Goal: Information Seeking & Learning: Learn about a topic

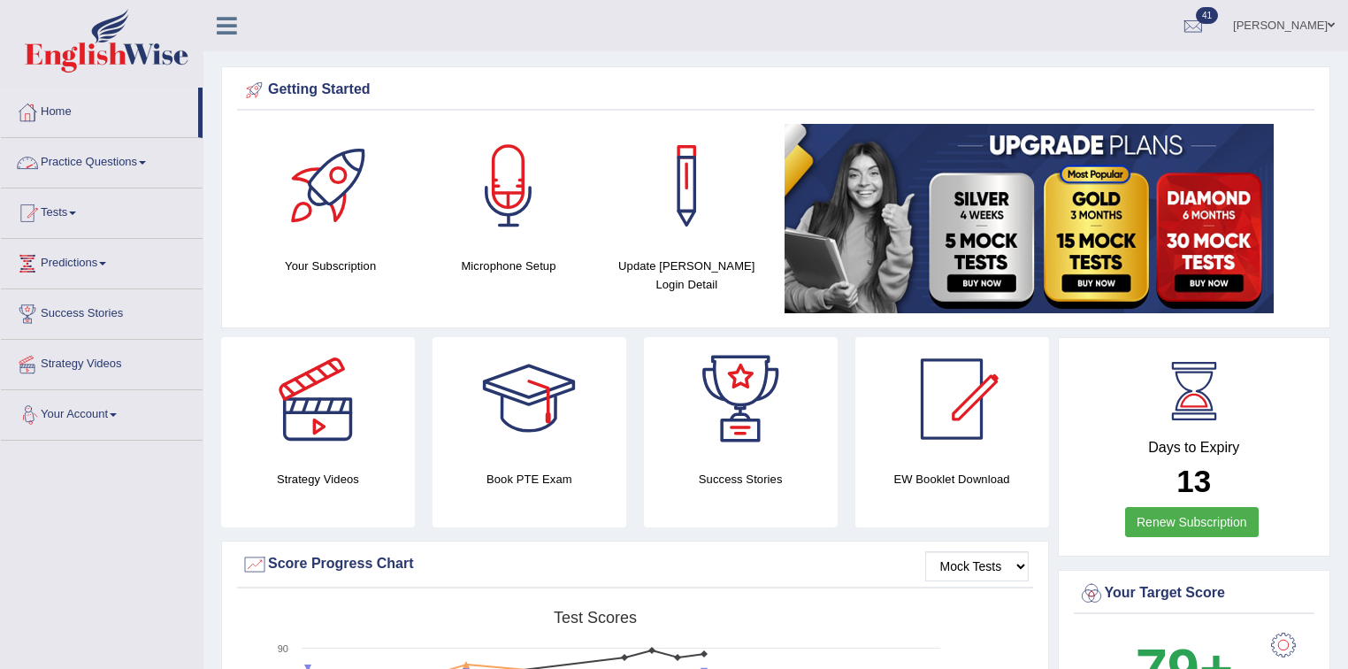
click at [137, 161] on link "Practice Questions" at bounding box center [102, 160] width 202 height 44
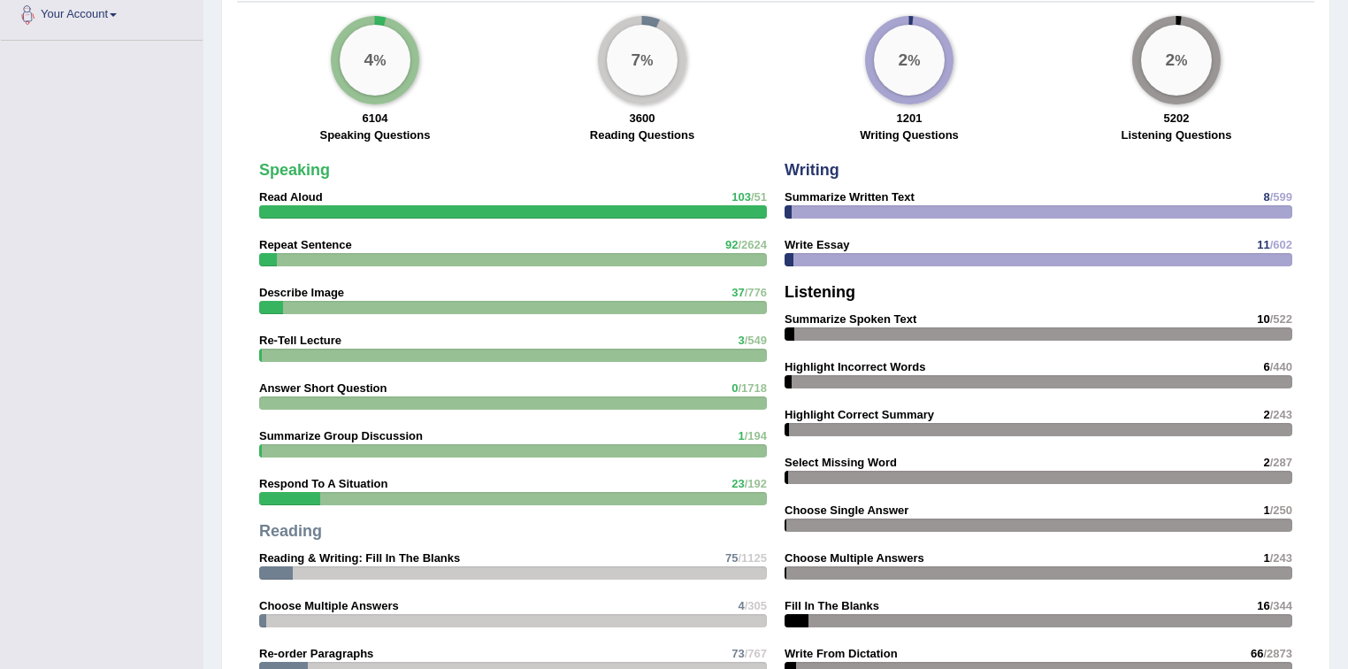
scroll to position [990, 0]
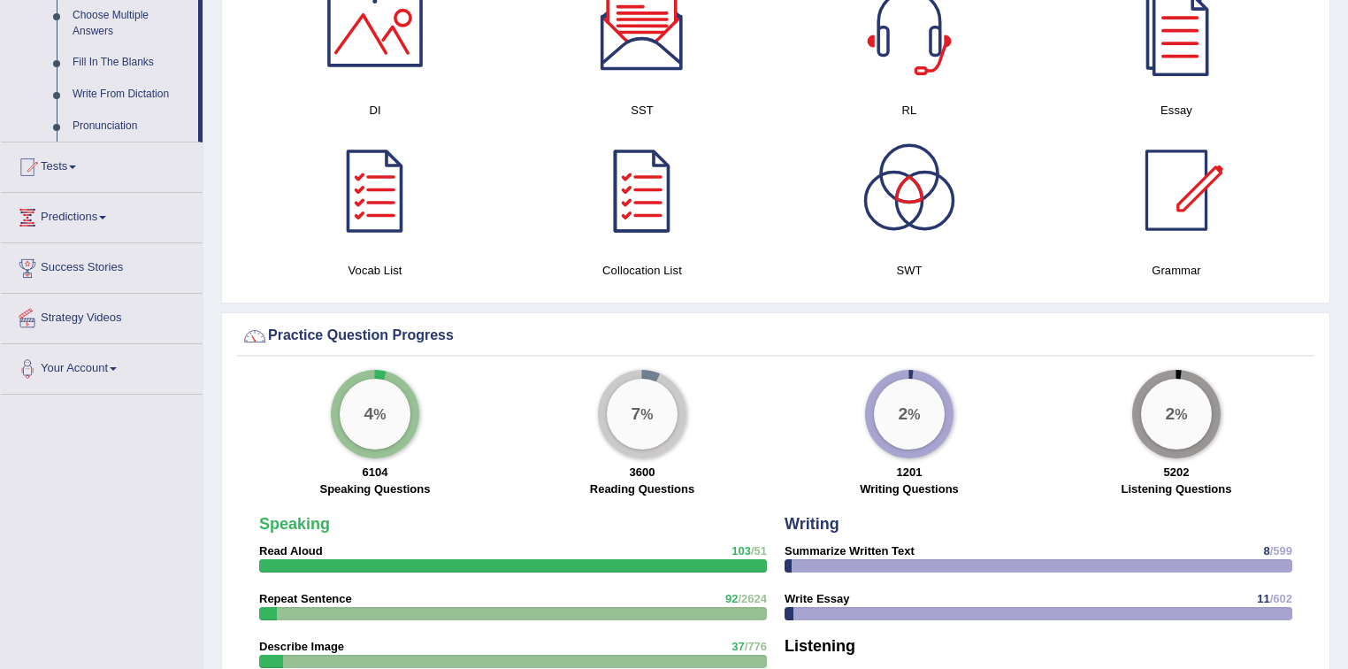
click at [98, 210] on link "Predictions" at bounding box center [102, 215] width 202 height 44
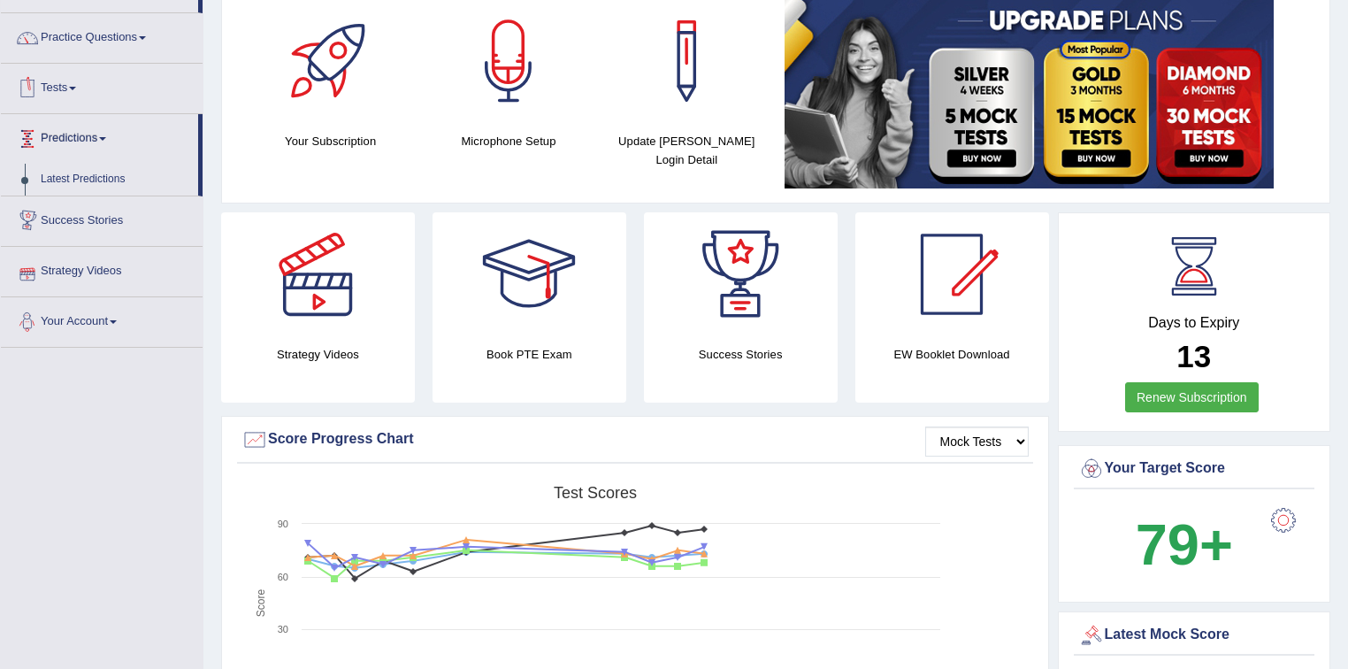
scroll to position [0, 0]
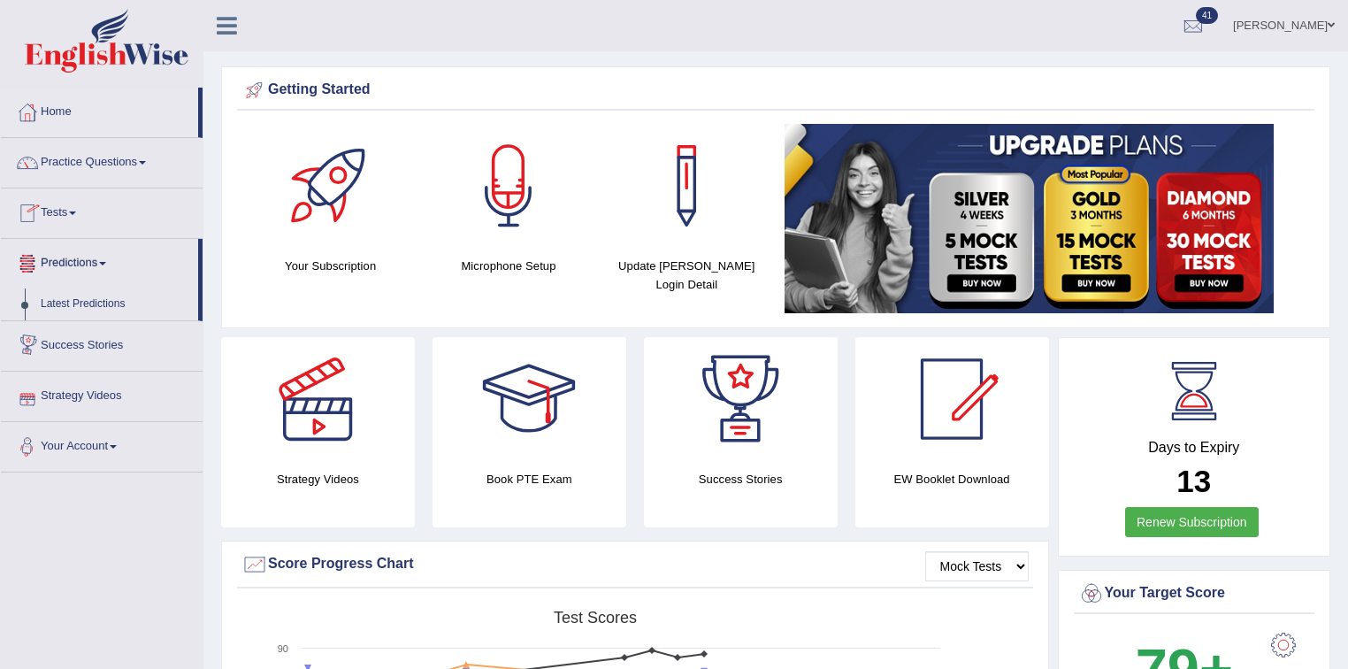
click at [57, 210] on link "Tests" at bounding box center [102, 210] width 202 height 44
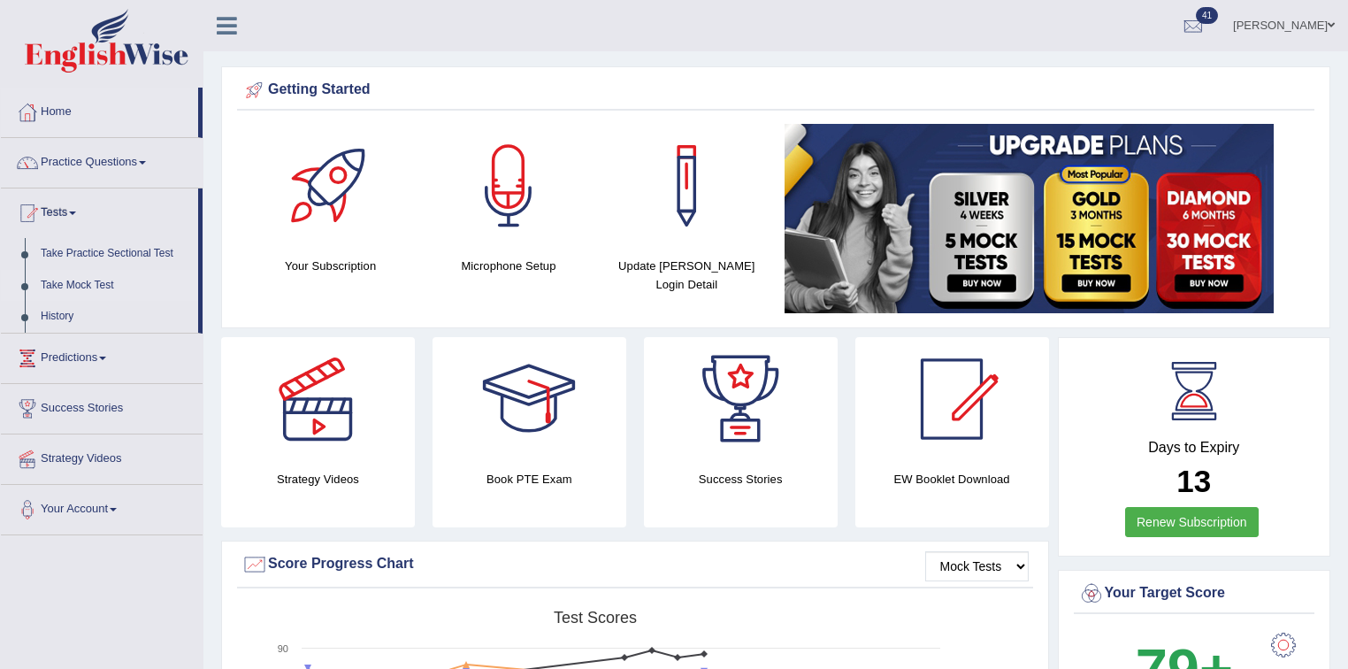
click at [95, 281] on link "Take Mock Test" at bounding box center [115, 286] width 165 height 32
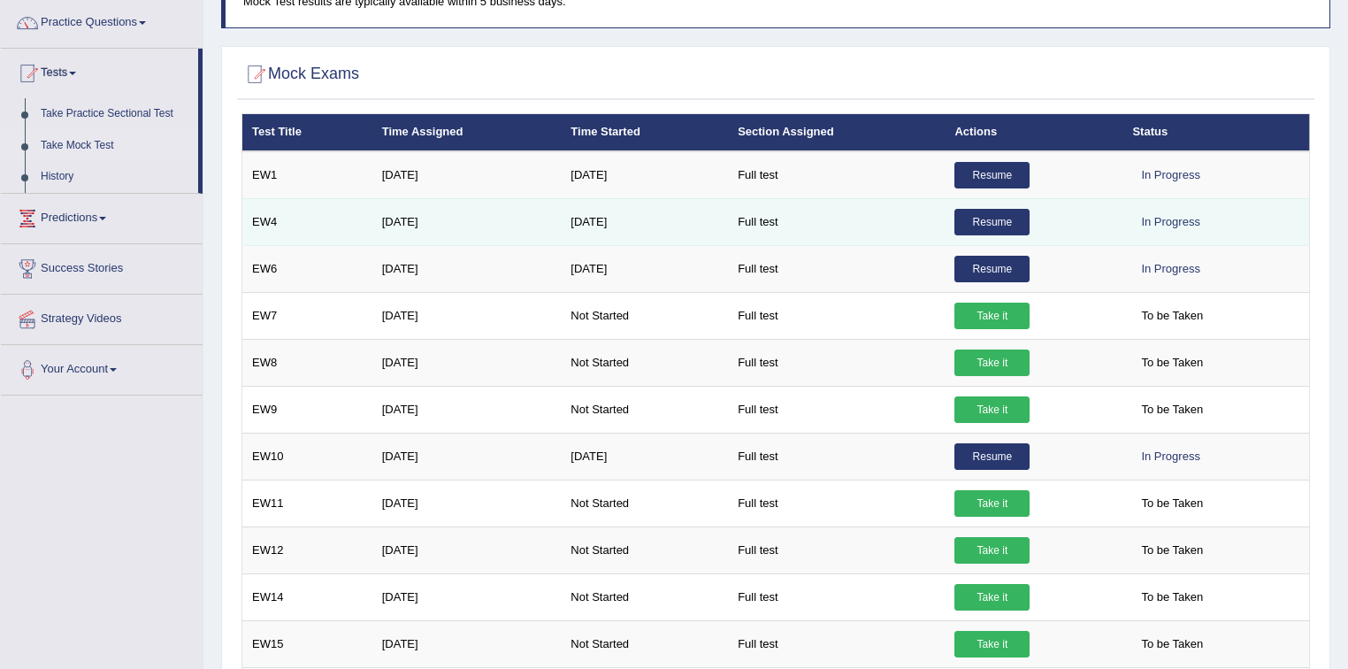
scroll to position [141, 0]
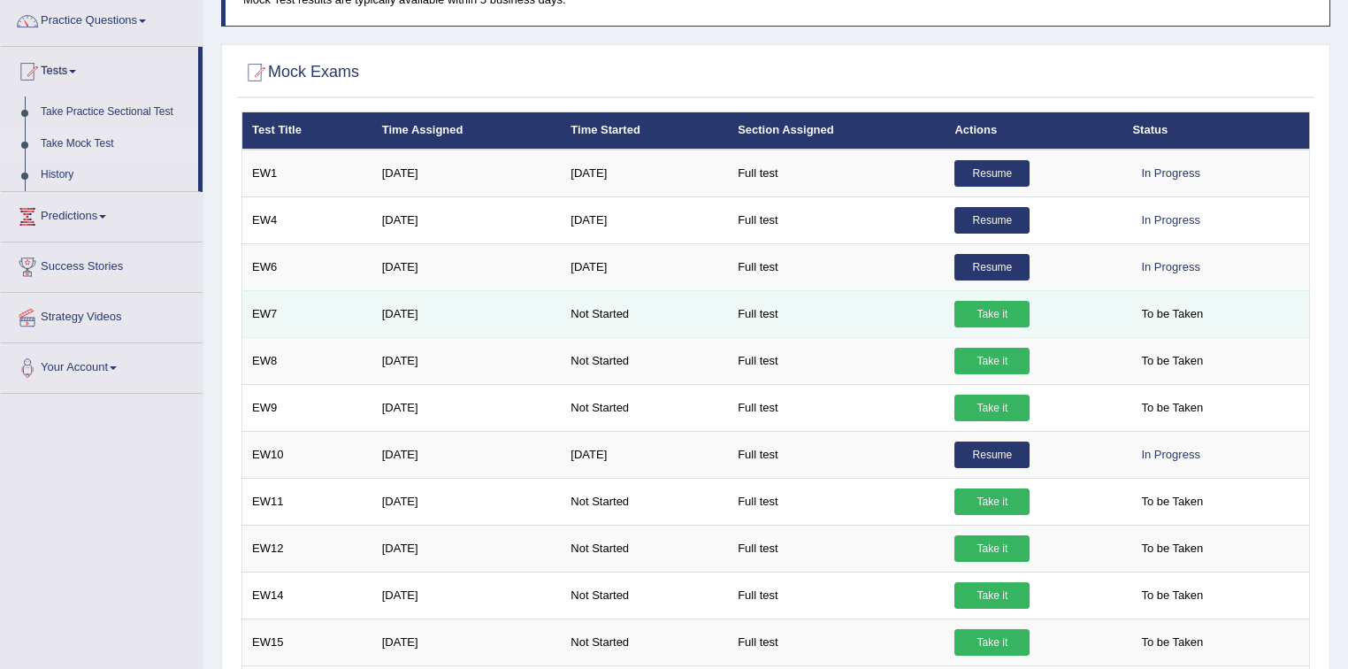
click at [1005, 308] on link "Take it" at bounding box center [991, 314] width 75 height 27
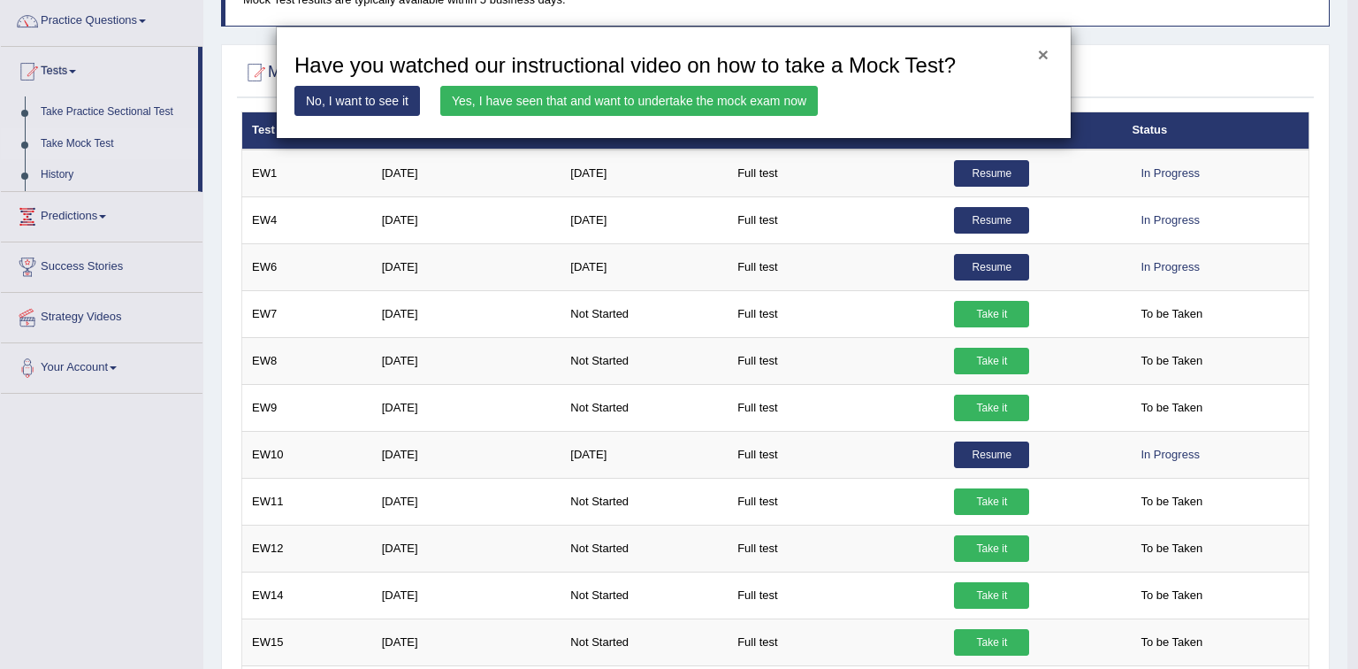
click at [1044, 52] on button "×" at bounding box center [1043, 54] width 11 height 19
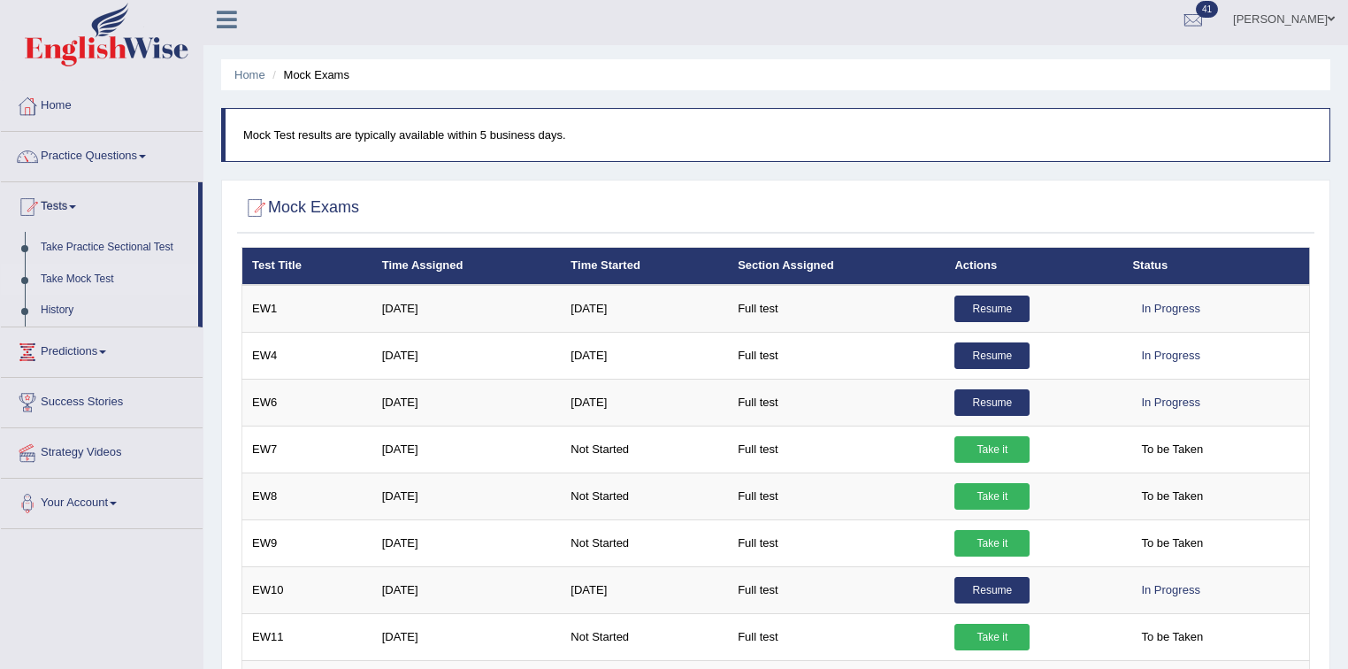
scroll to position [0, 0]
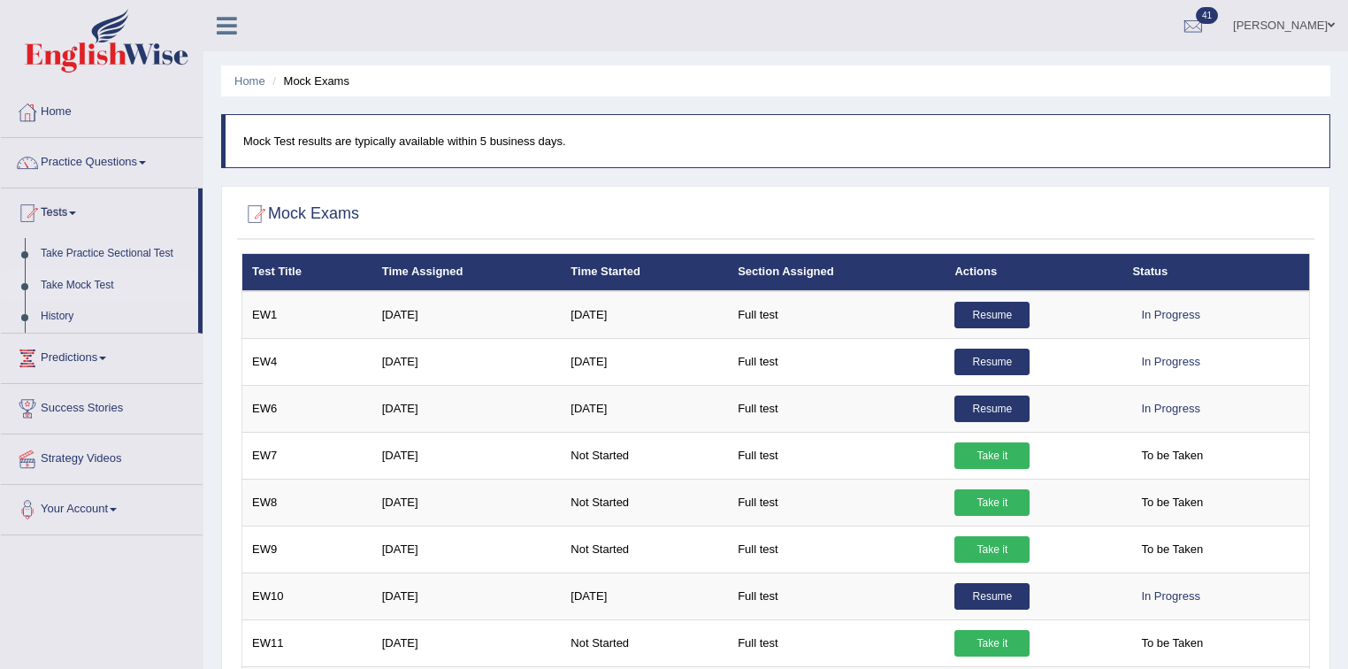
click at [1266, 17] on link "Mohammad Bilal" at bounding box center [1283, 23] width 128 height 46
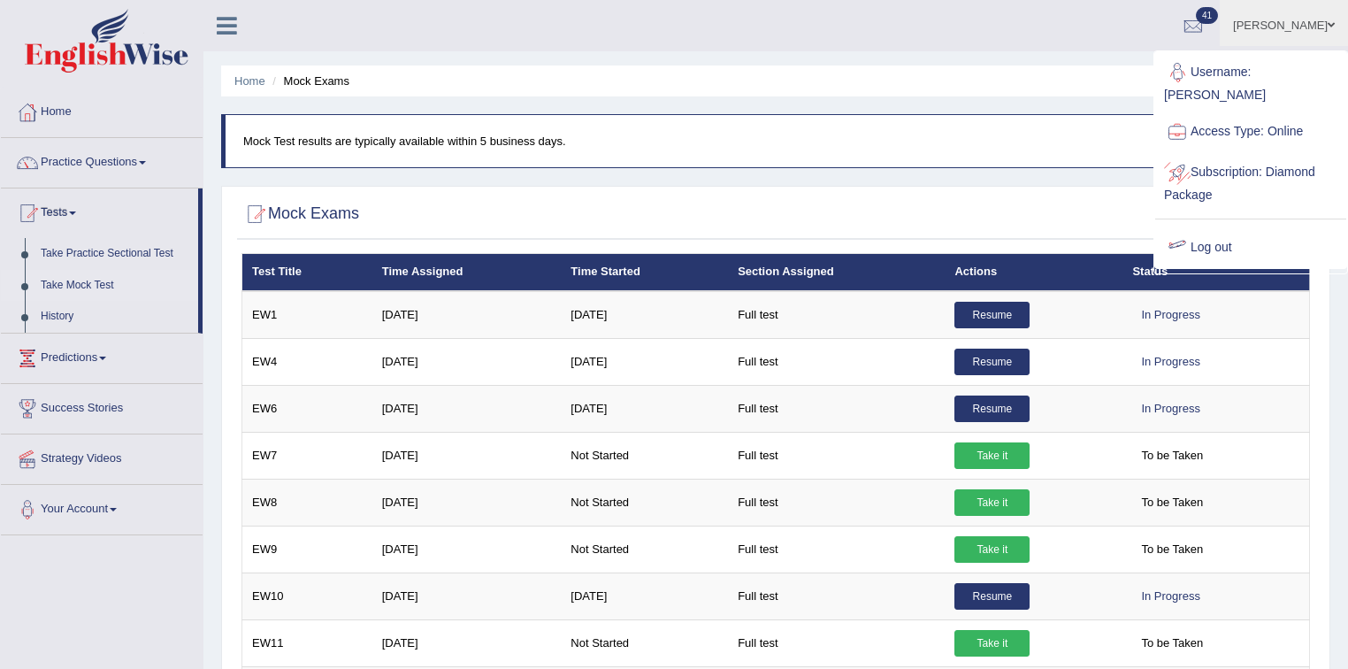
click at [1193, 227] on link "Log out" at bounding box center [1250, 247] width 191 height 41
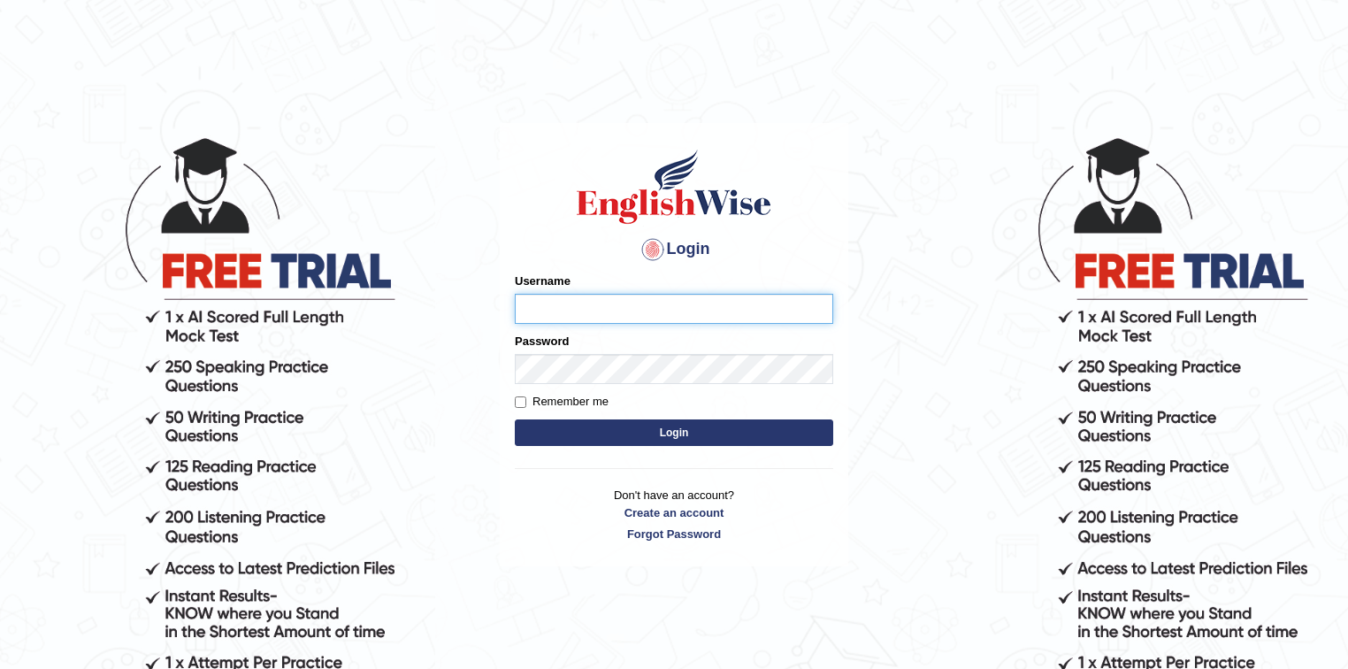
click at [569, 310] on input "Username" at bounding box center [674, 309] width 318 height 30
type input "Hassan"
type input "0"
type input "Hassan0838"
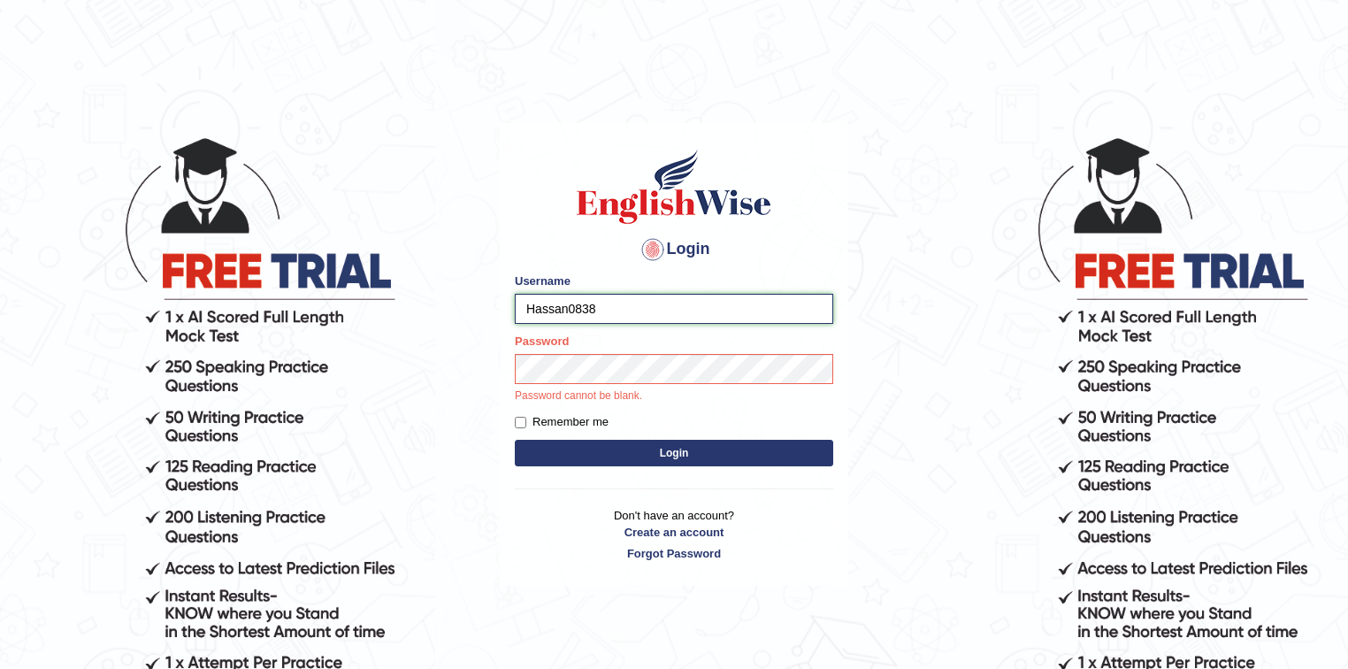
drag, startPoint x: 600, startPoint y: 308, endPoint x: 525, endPoint y: 302, distance: 75.4
click at [525, 302] on input "Hassan0838" at bounding box center [674, 309] width 318 height 30
click at [669, 455] on button "Login" at bounding box center [674, 452] width 318 height 27
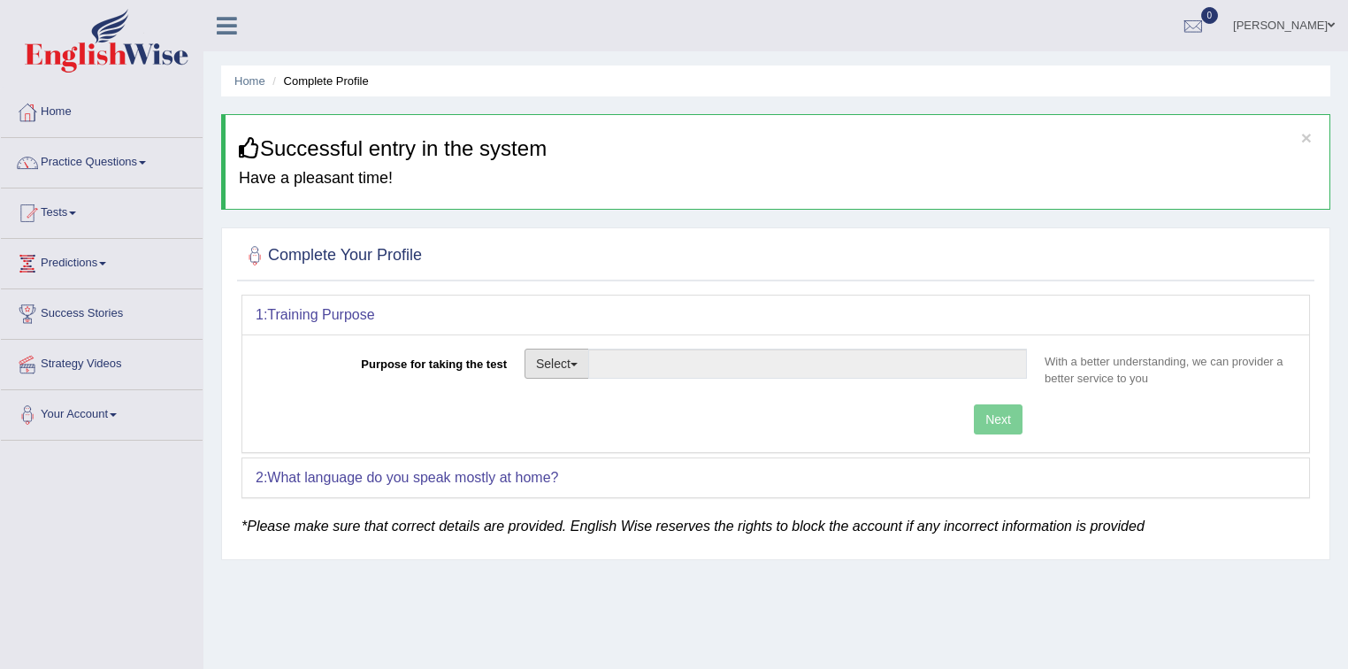
click at [566, 371] on button "Select" at bounding box center [556, 363] width 65 height 30
click at [601, 421] on link "Permanent Residency" at bounding box center [603, 424] width 157 height 23
type input "Permanent Residency"
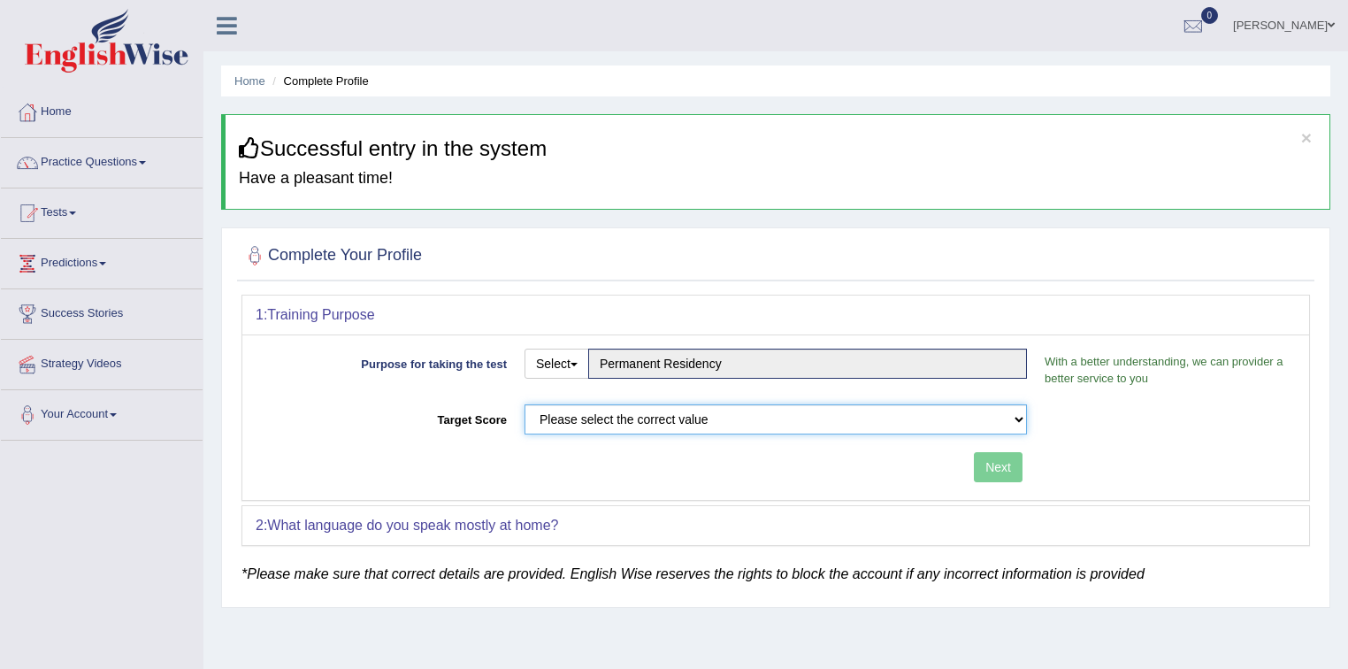
click at [669, 421] on select "Please select the correct value 50 (6 bands) 58 (6.5 bands) 65 (7 bands) 79 (8 …" at bounding box center [775, 419] width 502 height 30
select select "79"
click at [524, 404] on select "Please select the correct value 50 (6 bands) 58 (6.5 bands) 65 (7 bands) 79 (8 …" at bounding box center [775, 419] width 502 height 30
click at [987, 469] on button "Next" at bounding box center [998, 467] width 49 height 30
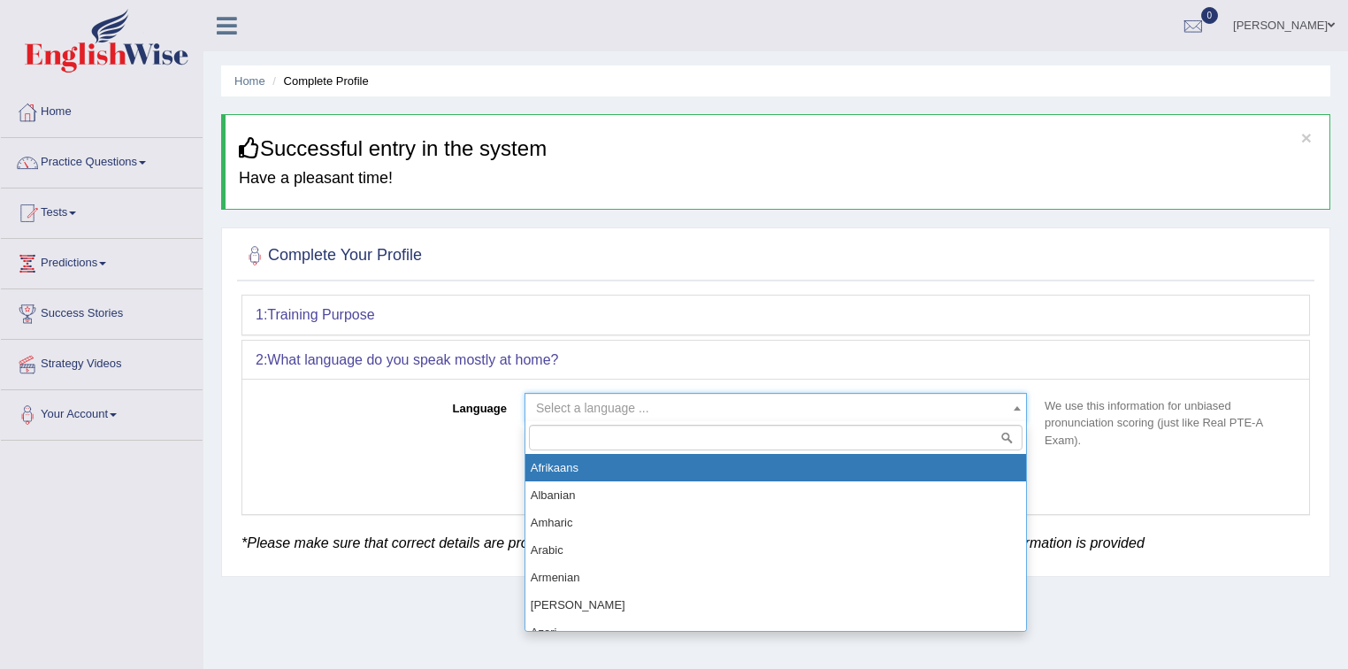
click at [579, 404] on span "Select a language ..." at bounding box center [592, 408] width 113 height 14
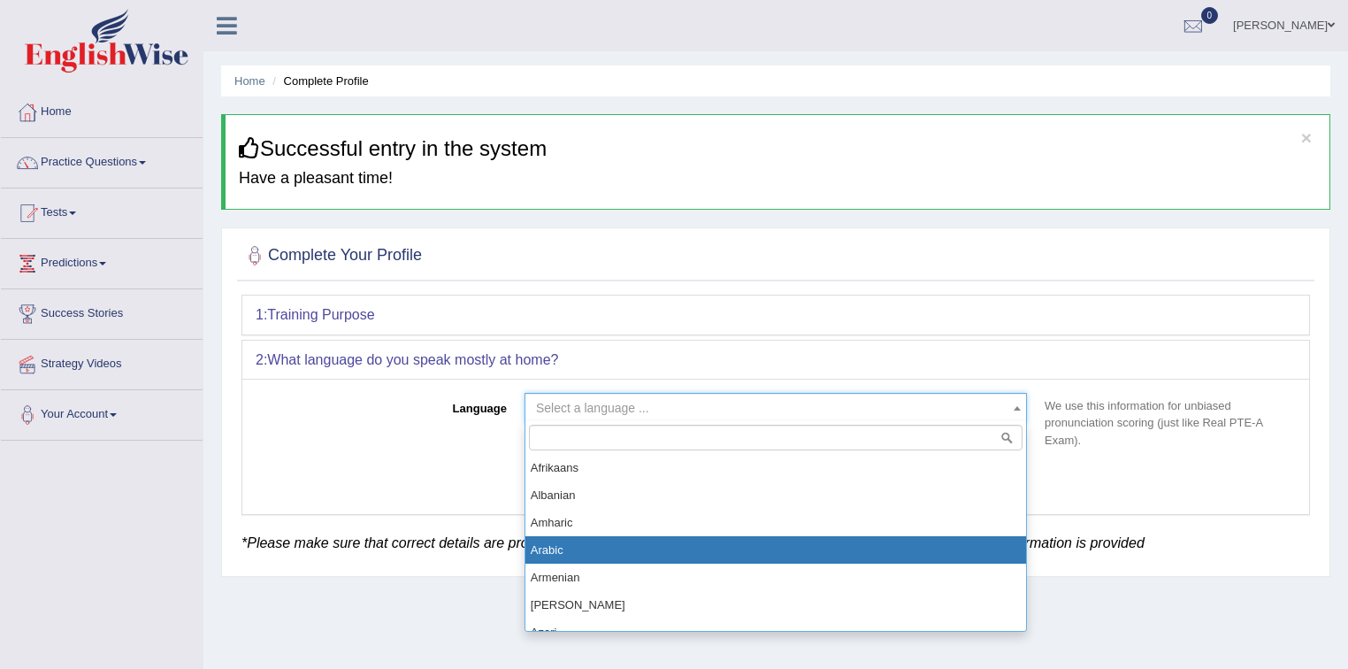
select select "Arabic"
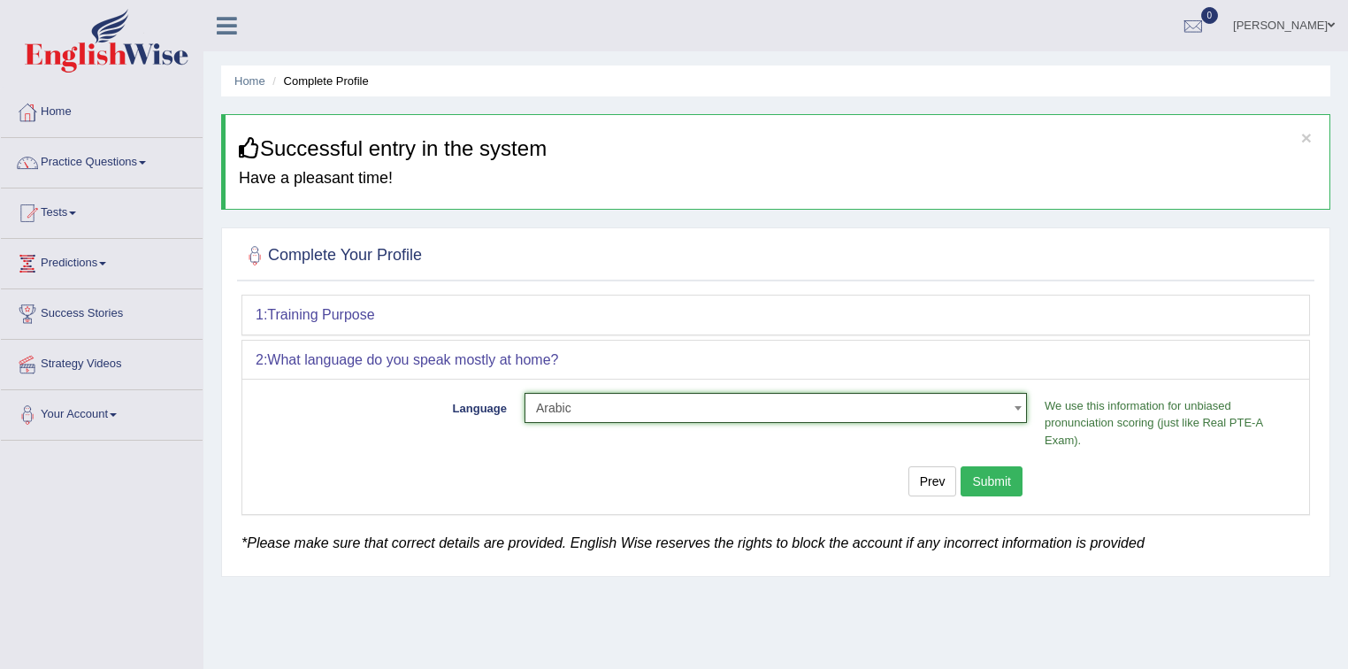
click at [989, 478] on button "Submit" at bounding box center [991, 481] width 62 height 30
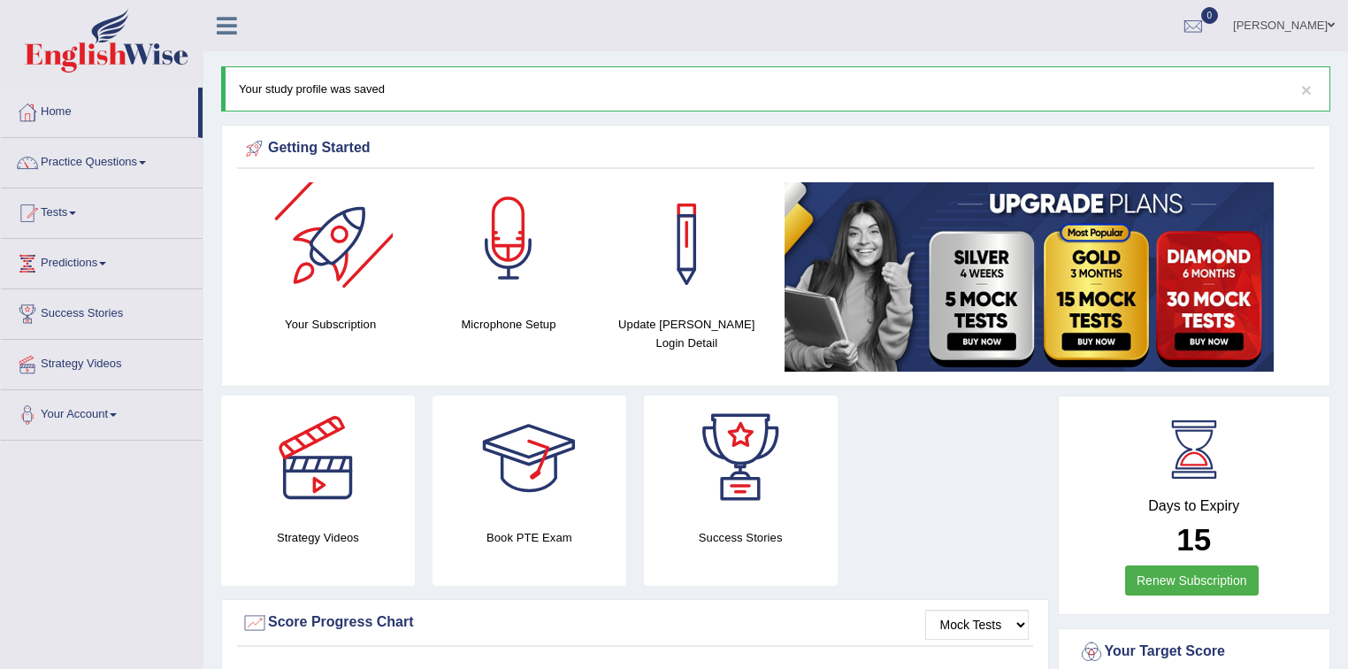
click at [509, 252] on div at bounding box center [509, 244] width 124 height 124
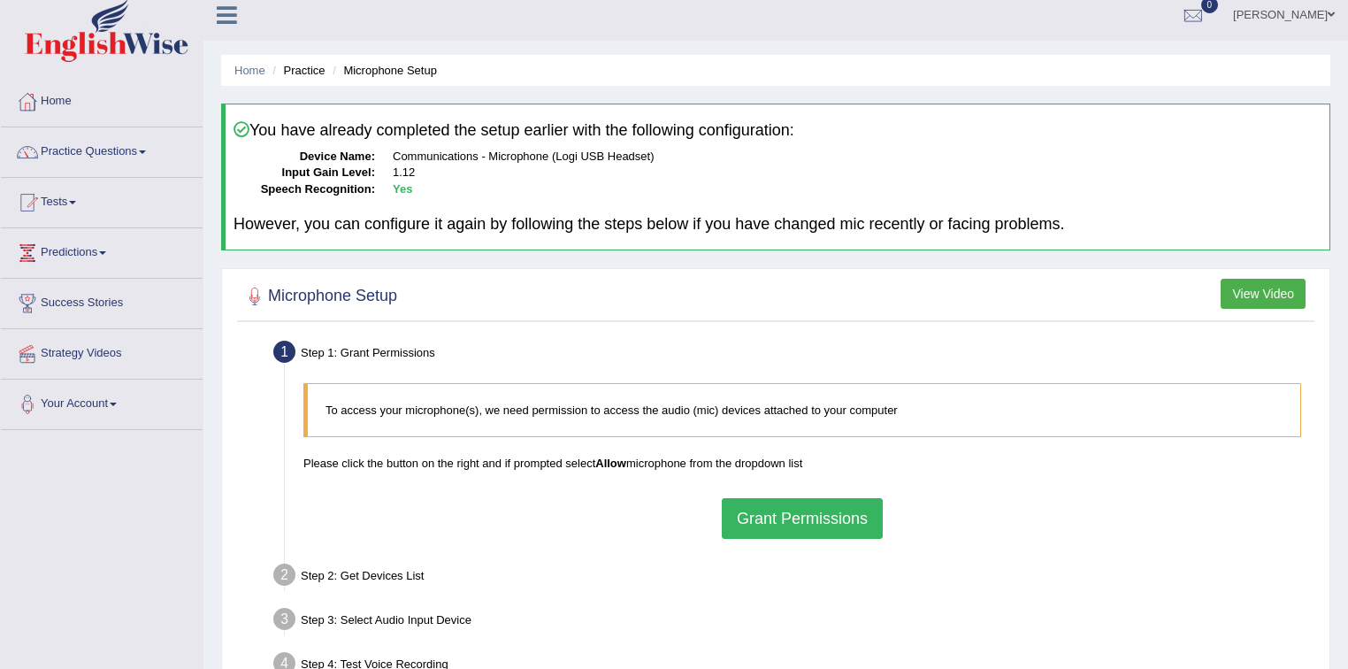
scroll to position [141, 0]
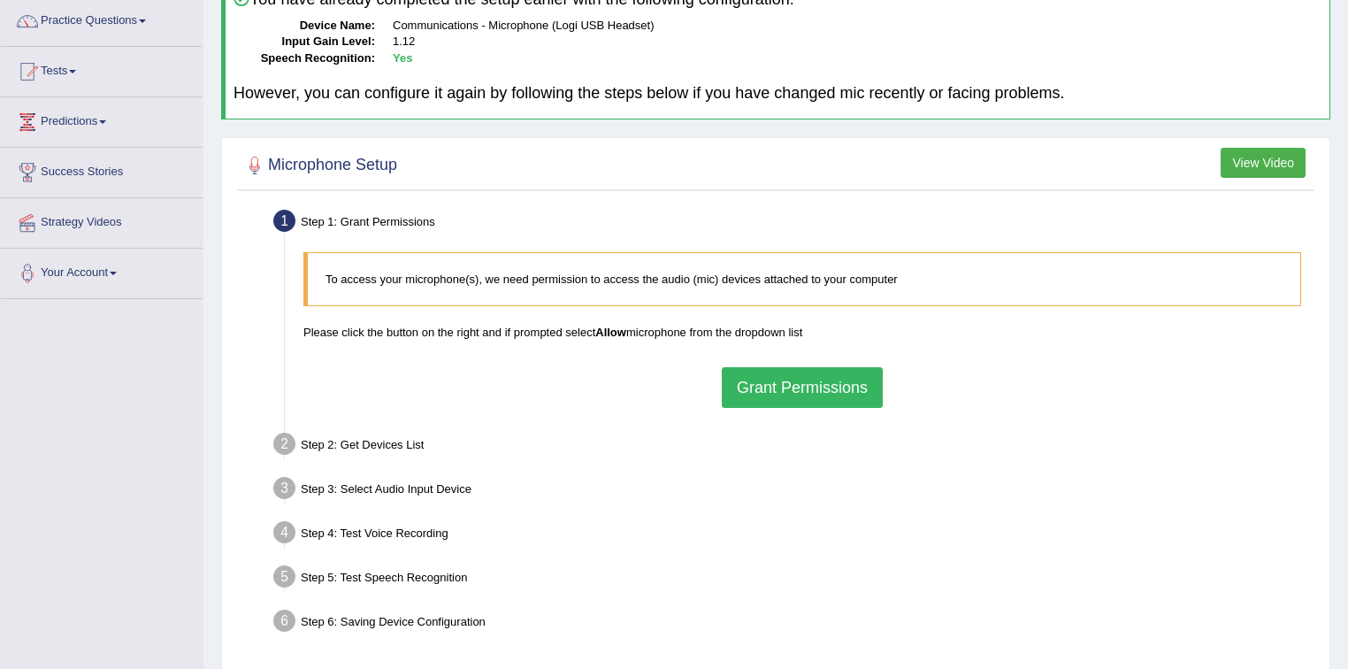
click at [791, 387] on button "Grant Permissions" at bounding box center [802, 387] width 161 height 41
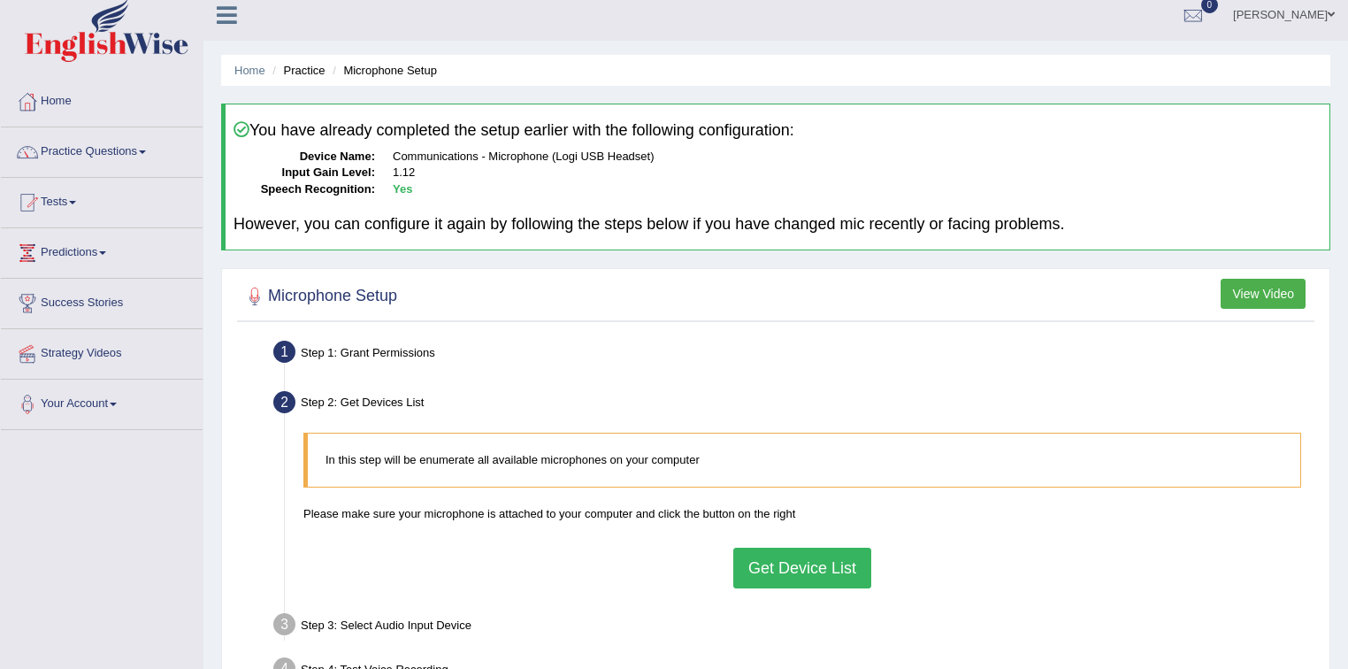
scroll to position [0, 0]
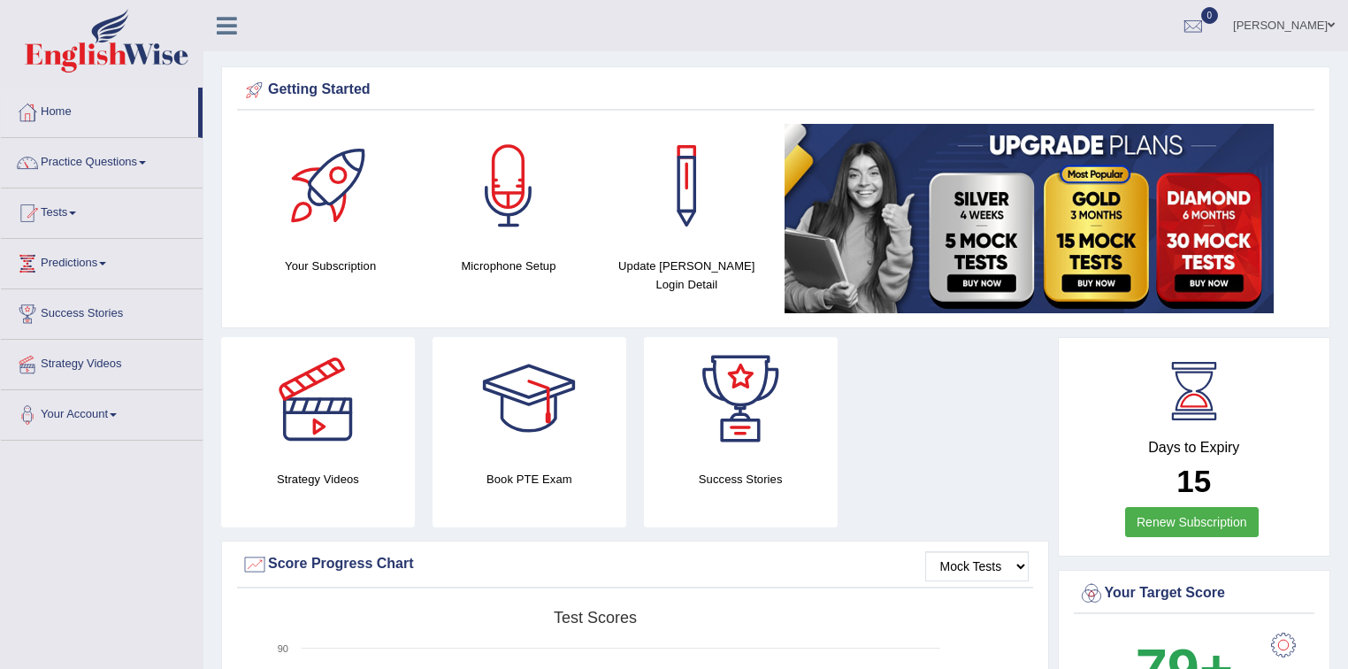
click at [500, 191] on div at bounding box center [509, 186] width 124 height 124
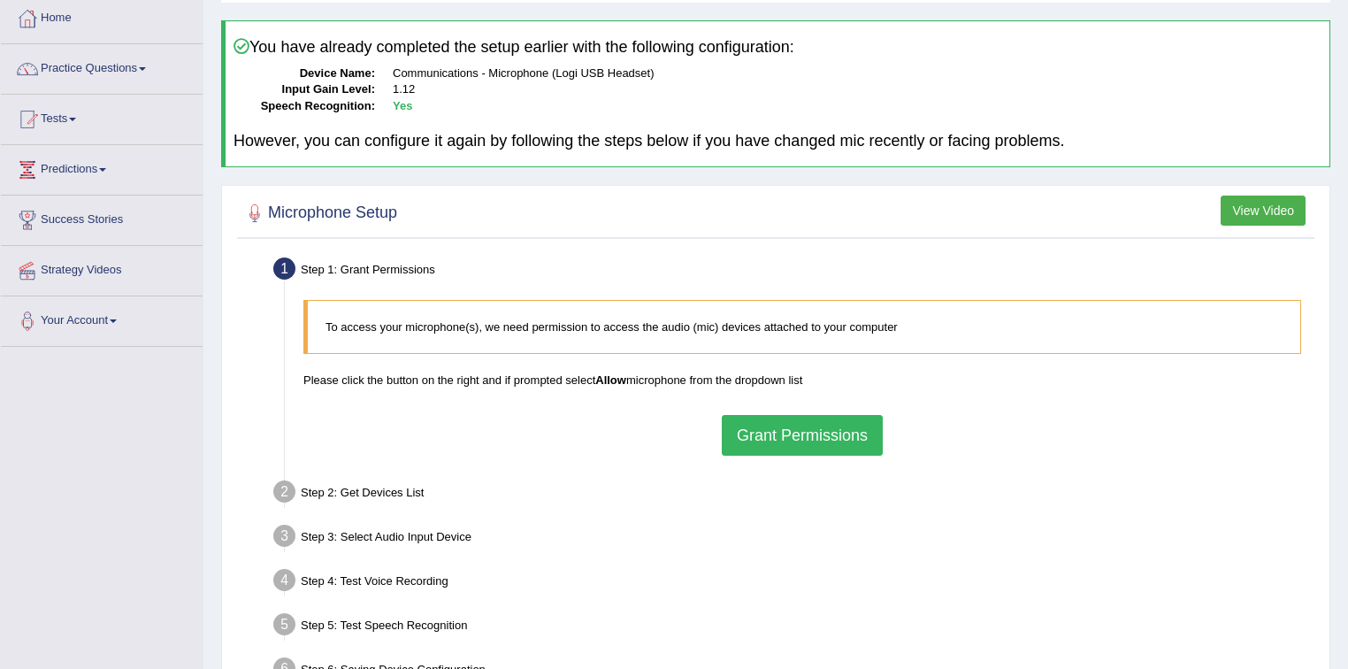
scroll to position [212, 0]
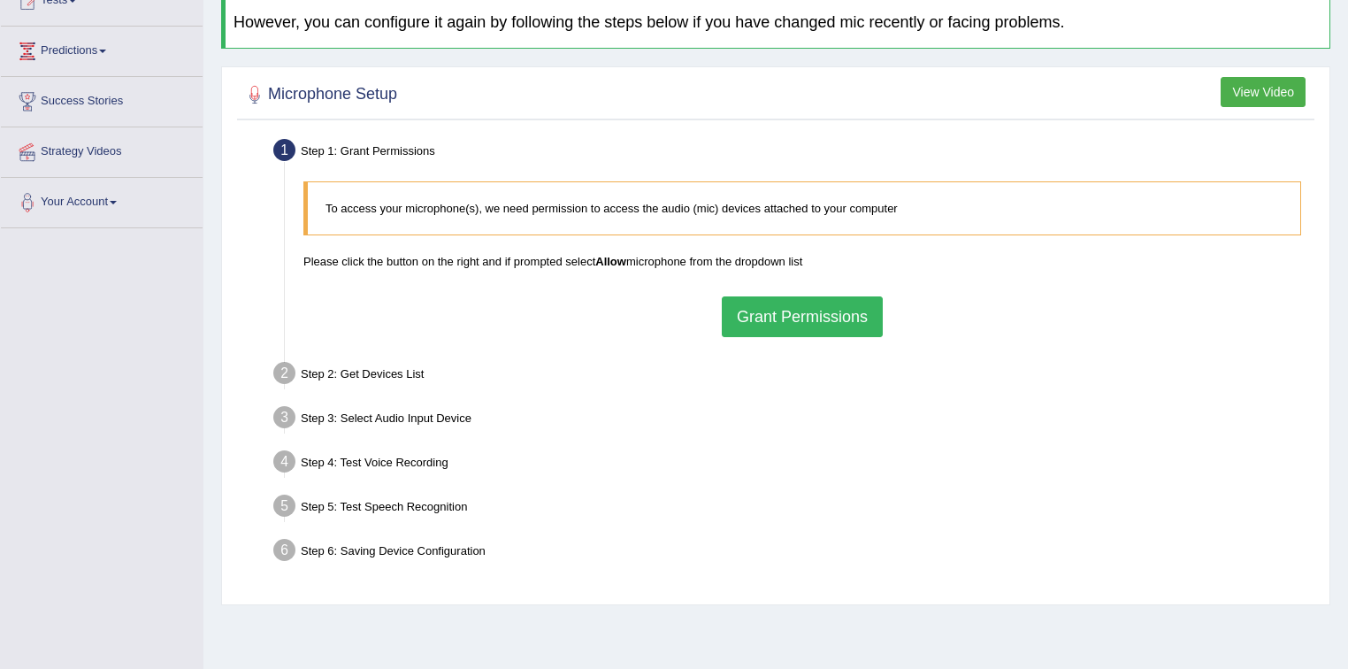
click at [805, 309] on button "Grant Permissions" at bounding box center [802, 316] width 161 height 41
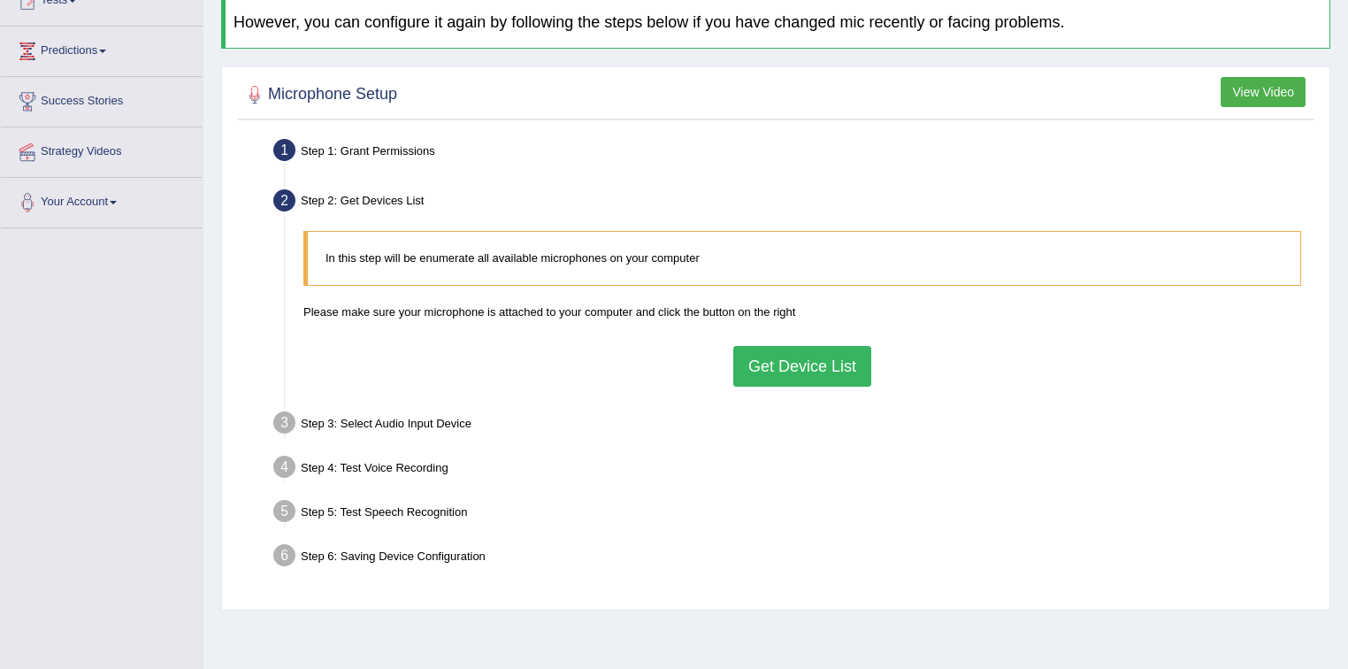
click at [829, 365] on button "Get Device List" at bounding box center [802, 366] width 138 height 41
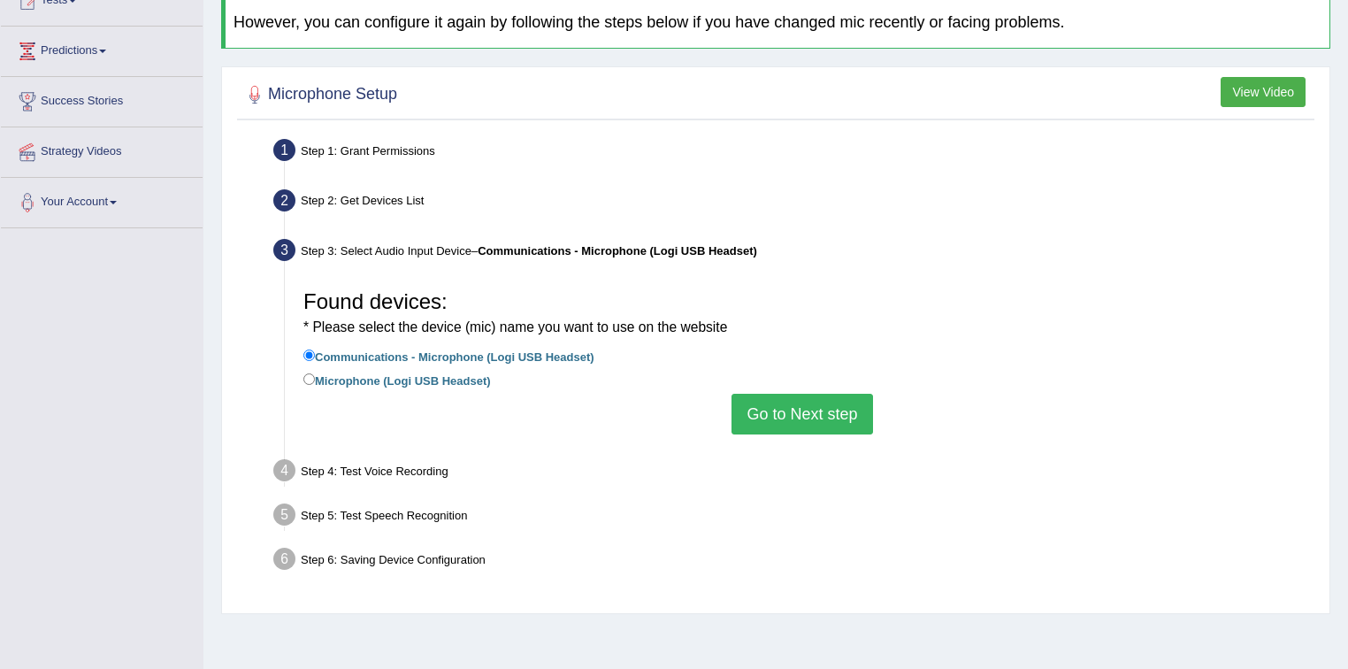
click at [785, 416] on button "Go to Next step" at bounding box center [801, 414] width 141 height 41
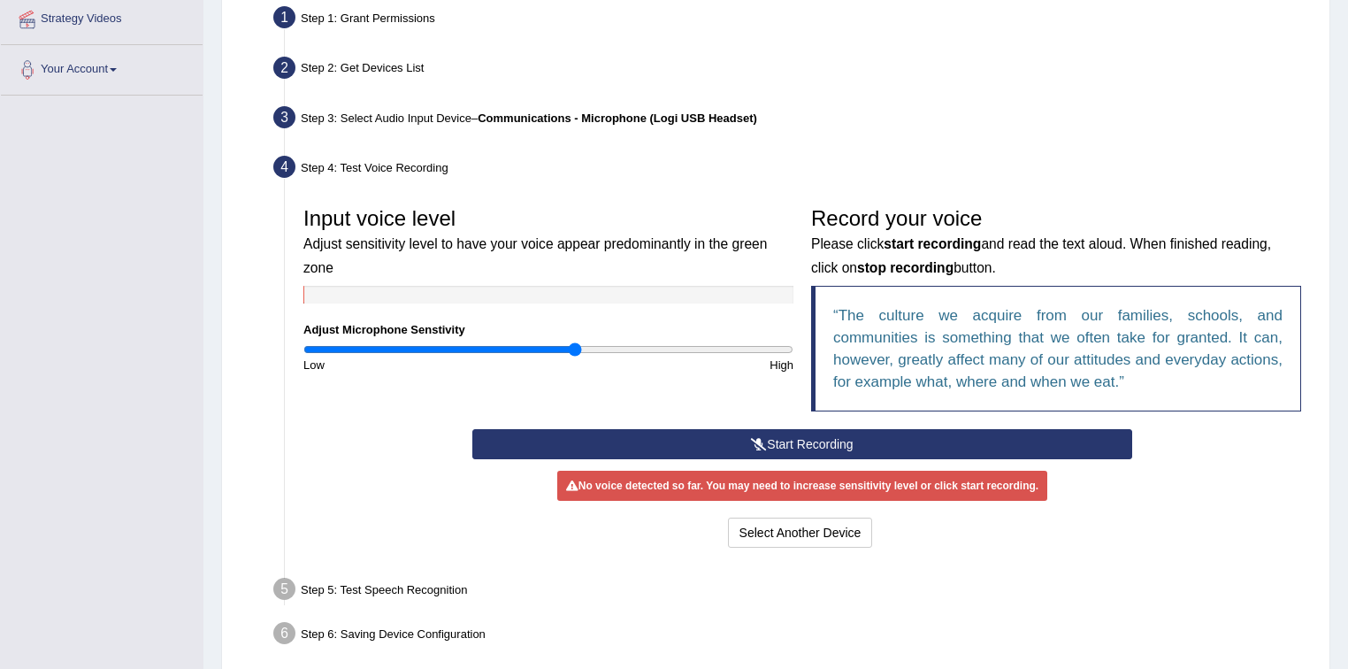
scroll to position [418, 0]
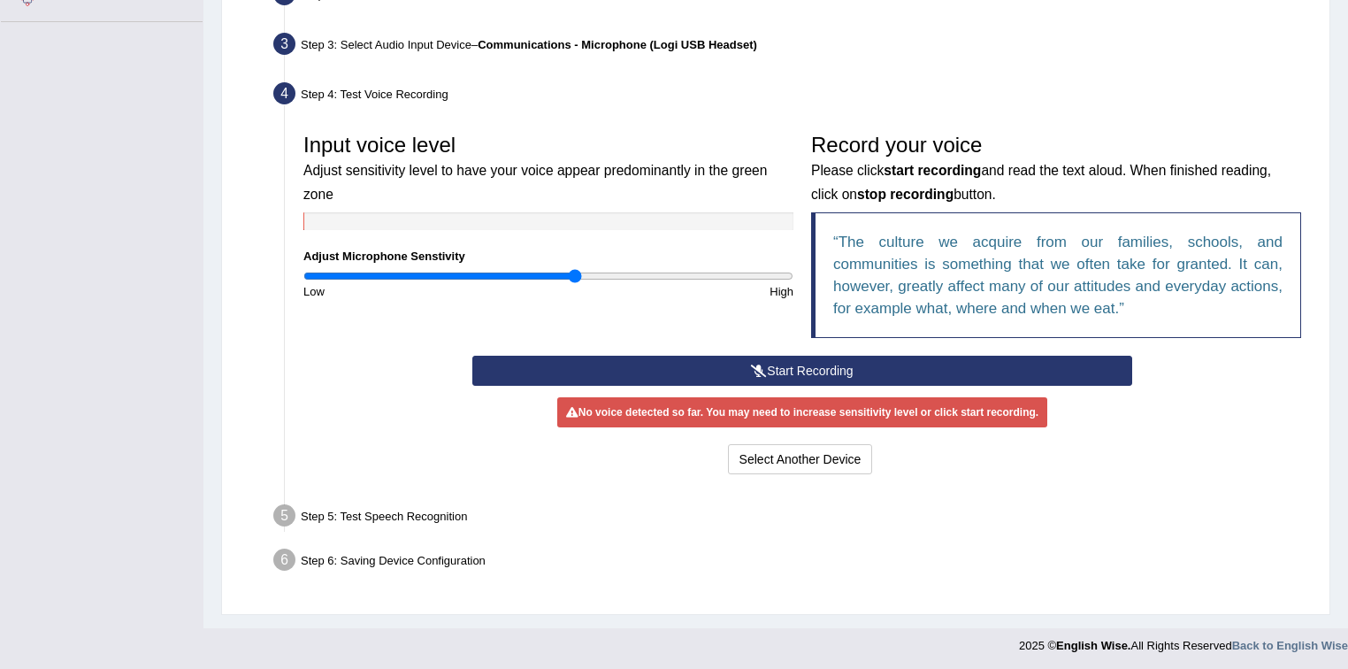
click at [784, 363] on button "Start Recording" at bounding box center [801, 370] width 659 height 30
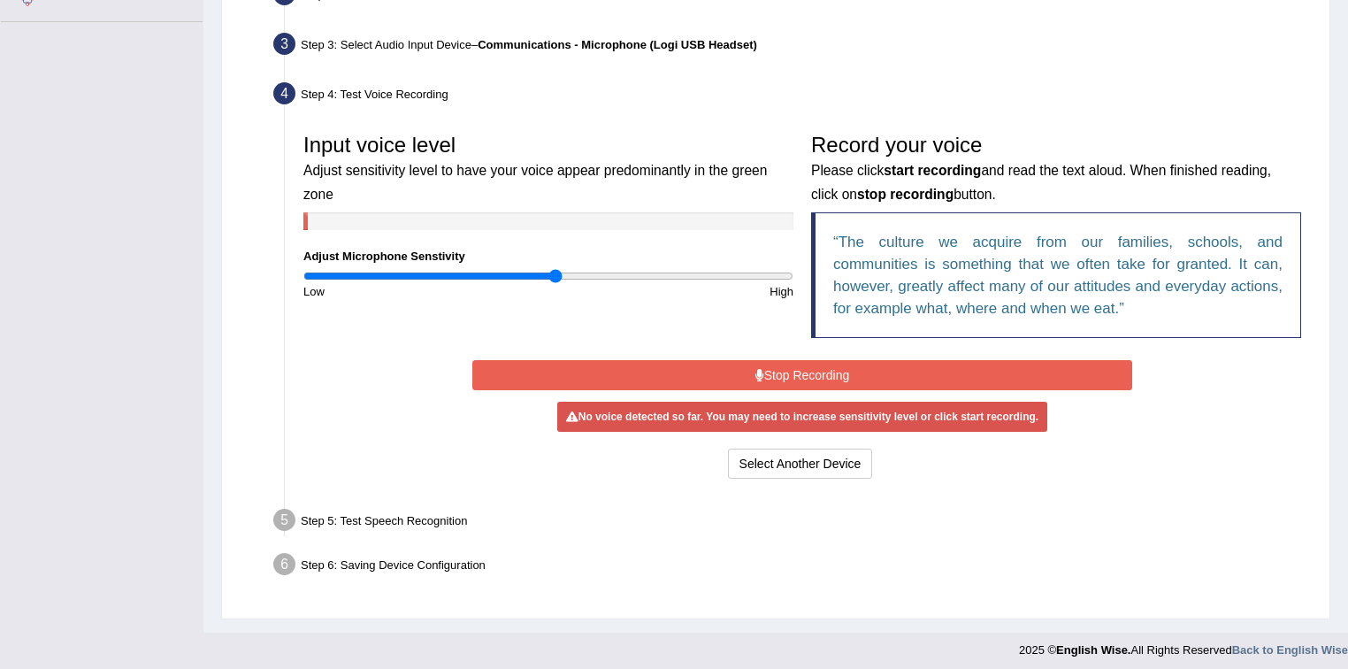
click at [554, 269] on input "range" at bounding box center [548, 276] width 490 height 14
click at [545, 275] on input "range" at bounding box center [548, 276] width 490 height 14
click at [538, 274] on input "range" at bounding box center [548, 276] width 490 height 14
type input "0.92"
click at [526, 272] on input "range" at bounding box center [548, 276] width 490 height 14
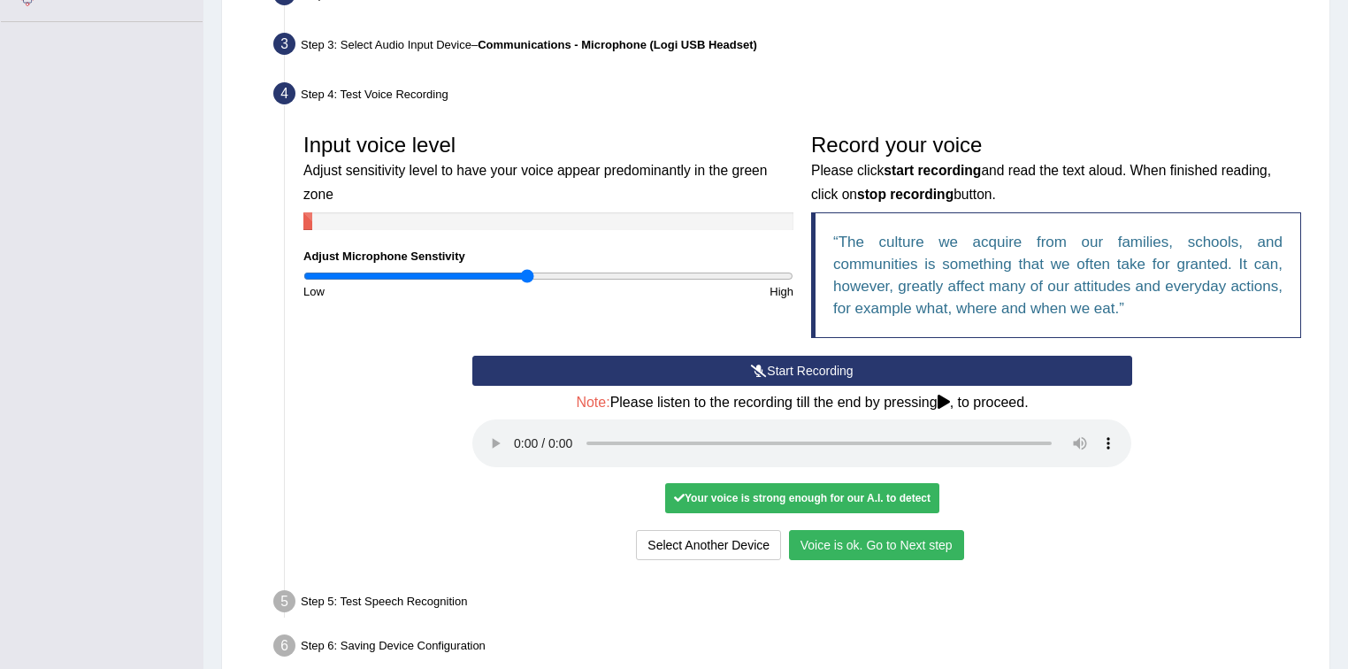
click at [865, 539] on button "Voice is ok. Go to Next step" at bounding box center [876, 545] width 175 height 30
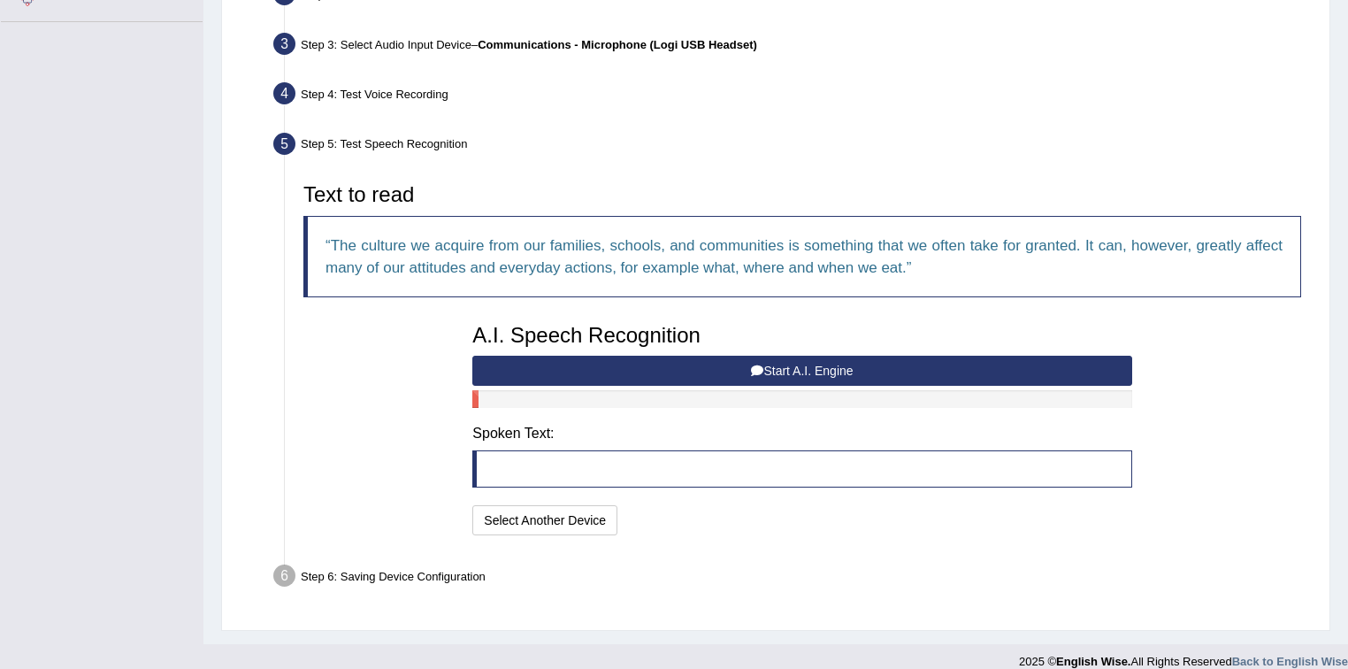
click at [780, 368] on button "Start A.I. Engine" at bounding box center [801, 370] width 659 height 30
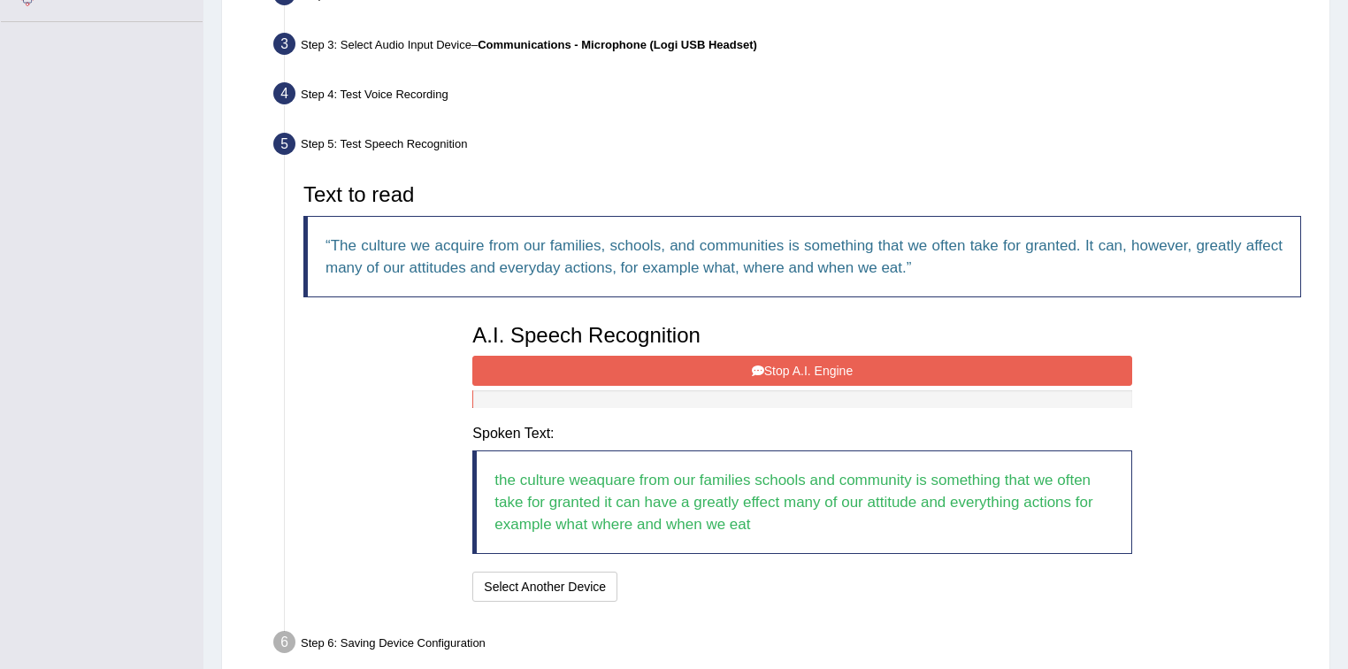
click at [778, 370] on button "Stop A.I. Engine" at bounding box center [801, 370] width 659 height 30
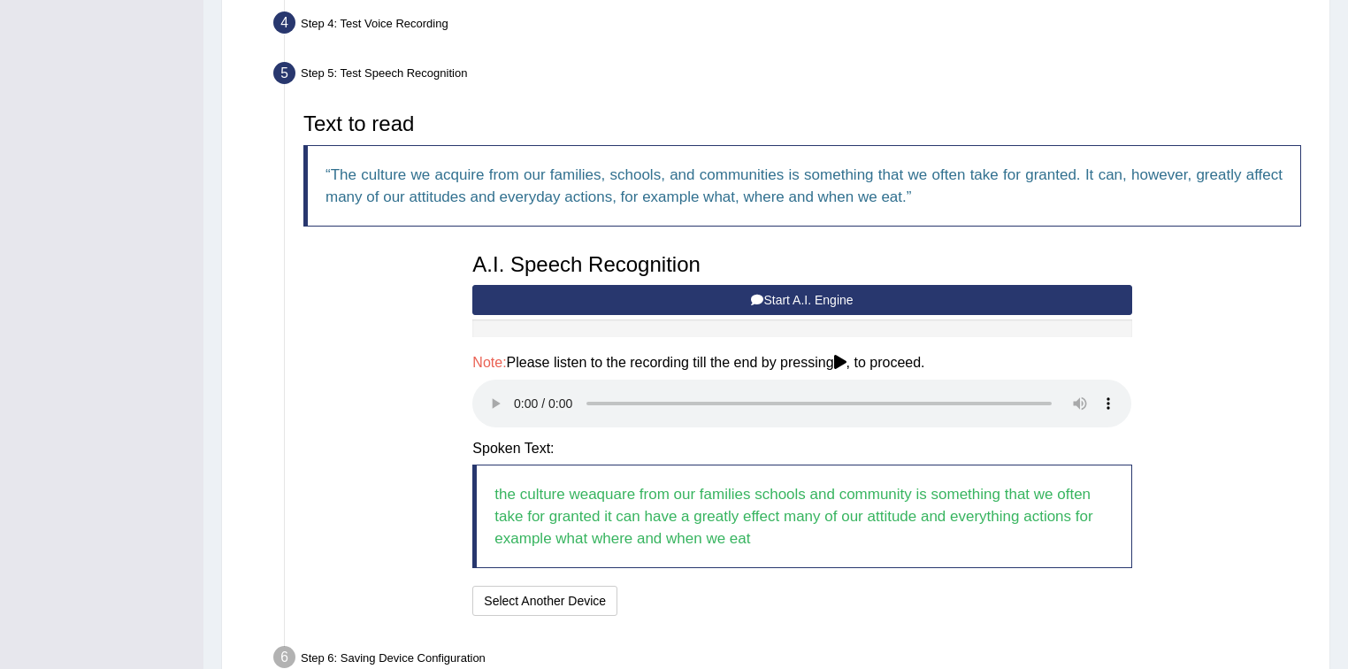
scroll to position [560, 0]
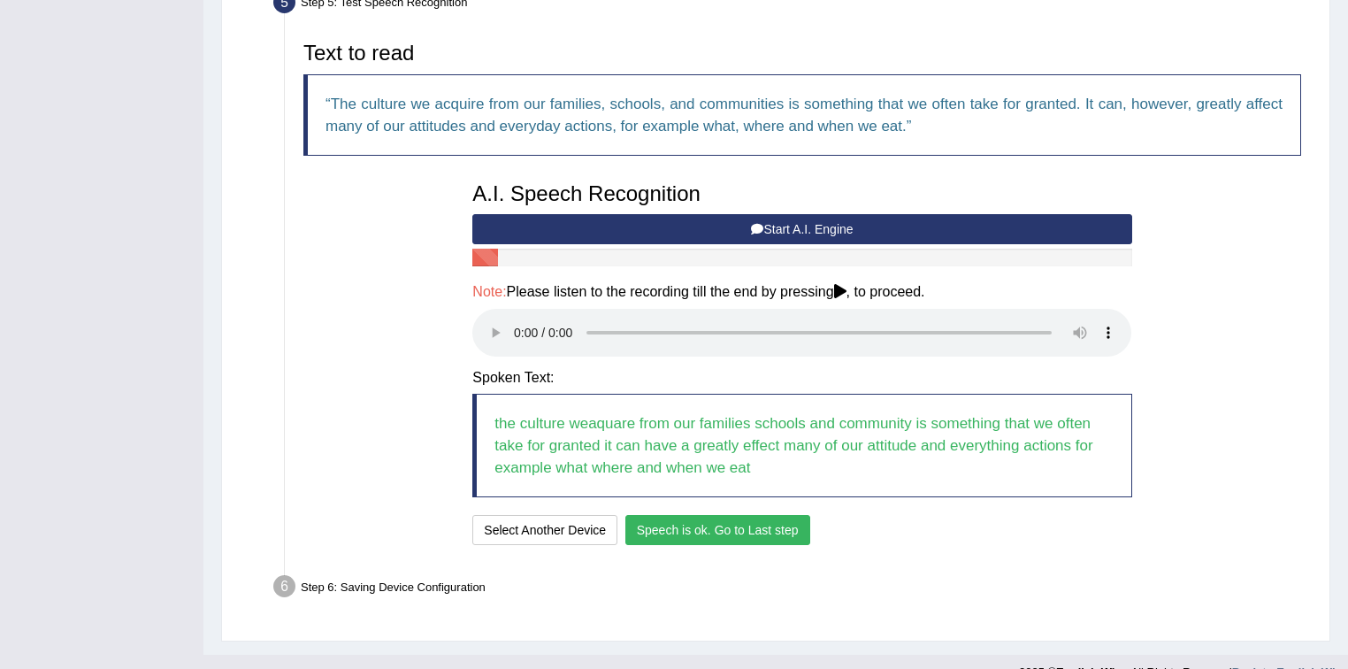
click at [661, 527] on button "Speech is ok. Go to Last step" at bounding box center [717, 530] width 185 height 30
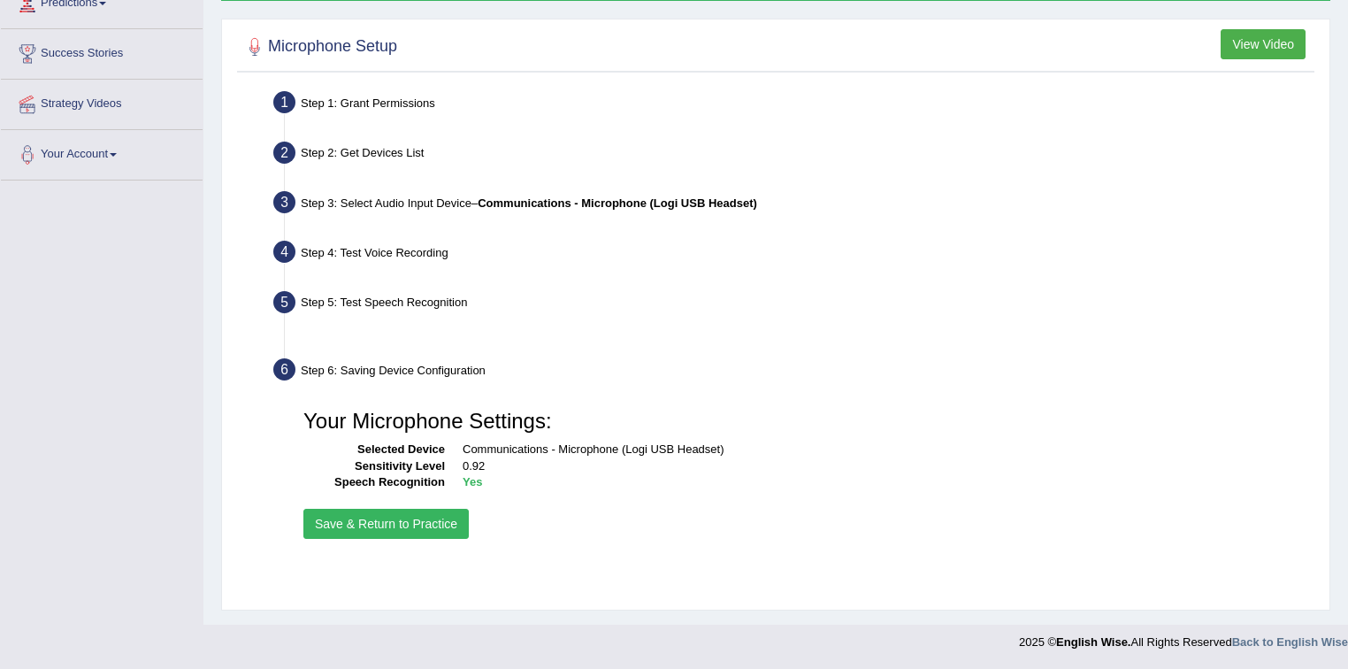
scroll to position [260, 0]
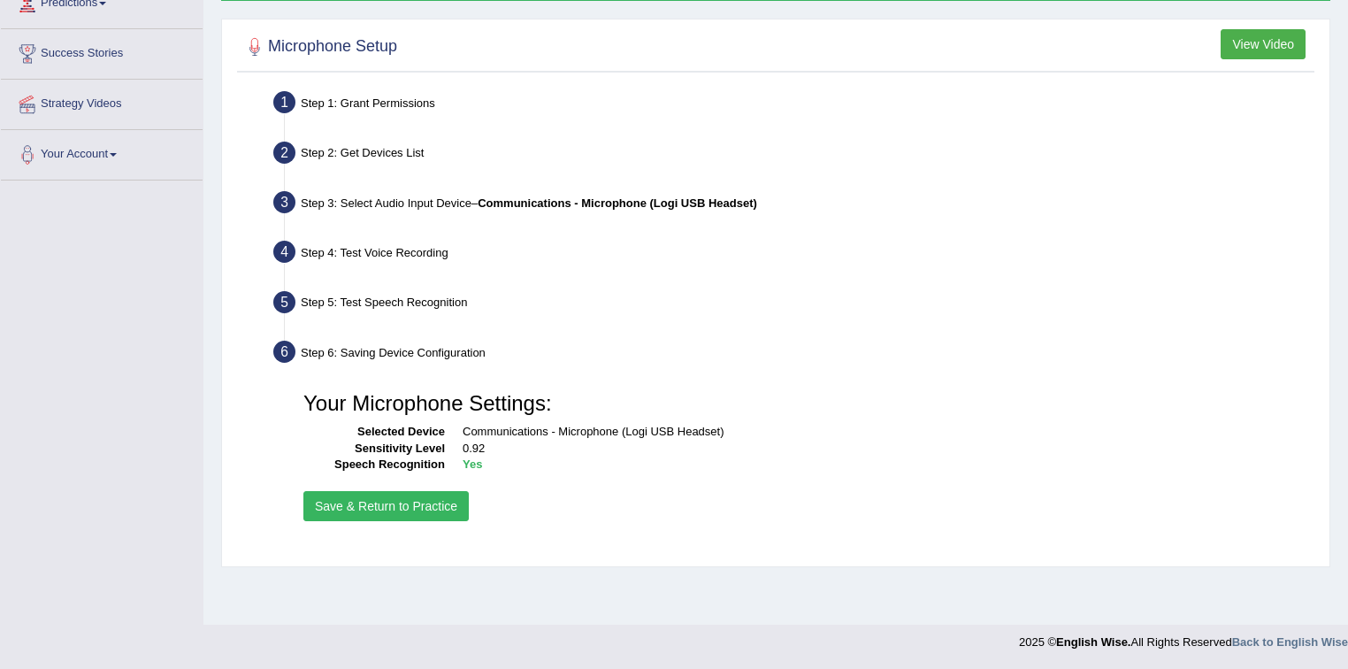
click at [361, 495] on button "Save & Return to Practice" at bounding box center [385, 506] width 165 height 30
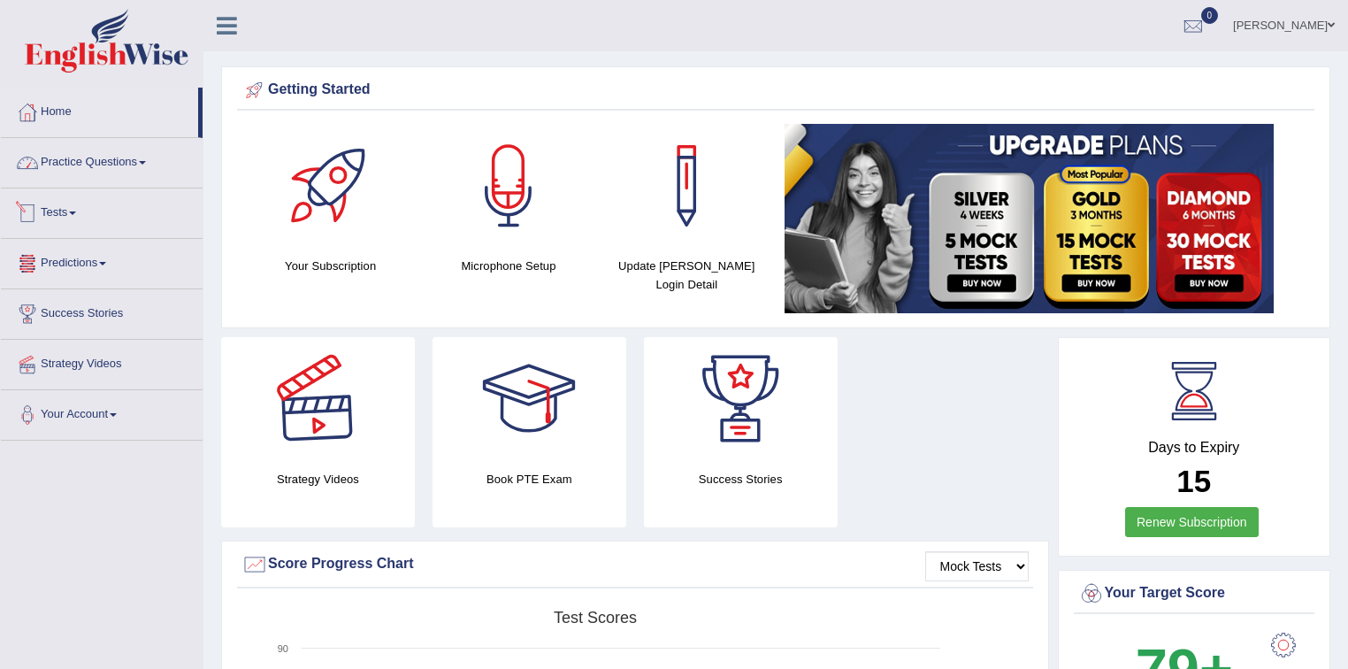
click at [141, 165] on link "Practice Questions" at bounding box center [102, 160] width 202 height 44
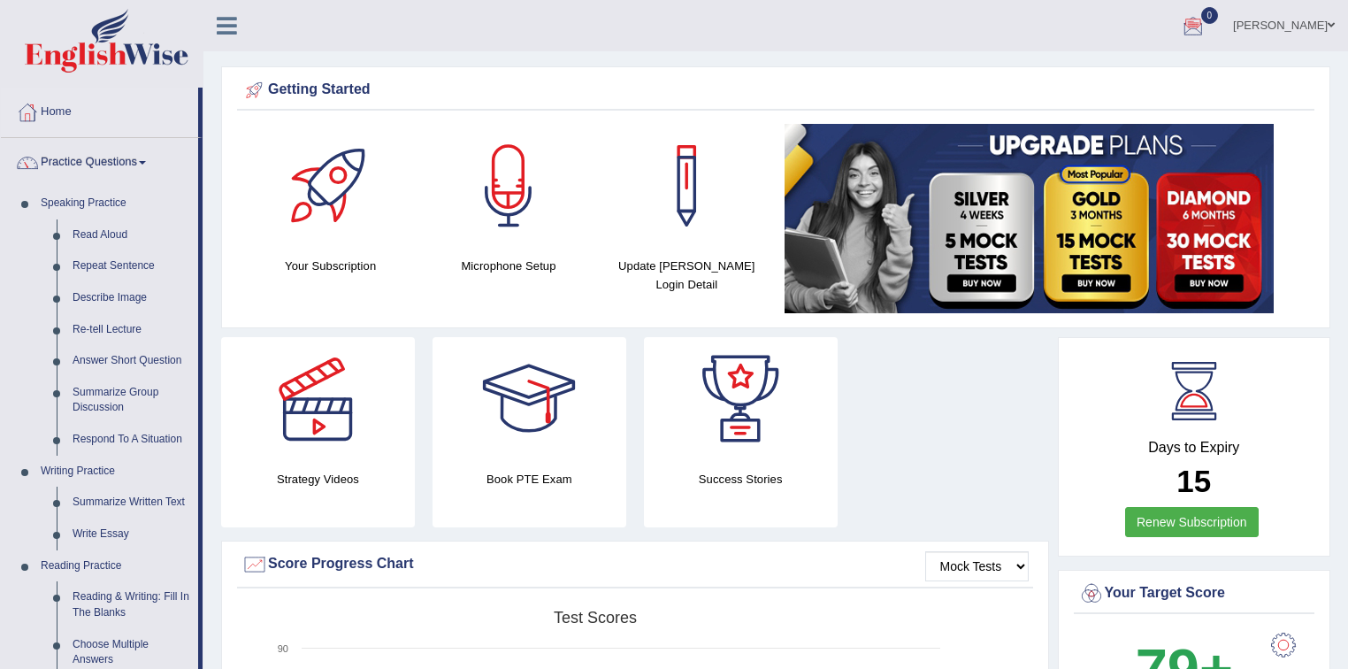
click at [1329, 28] on span at bounding box center [1330, 24] width 7 height 11
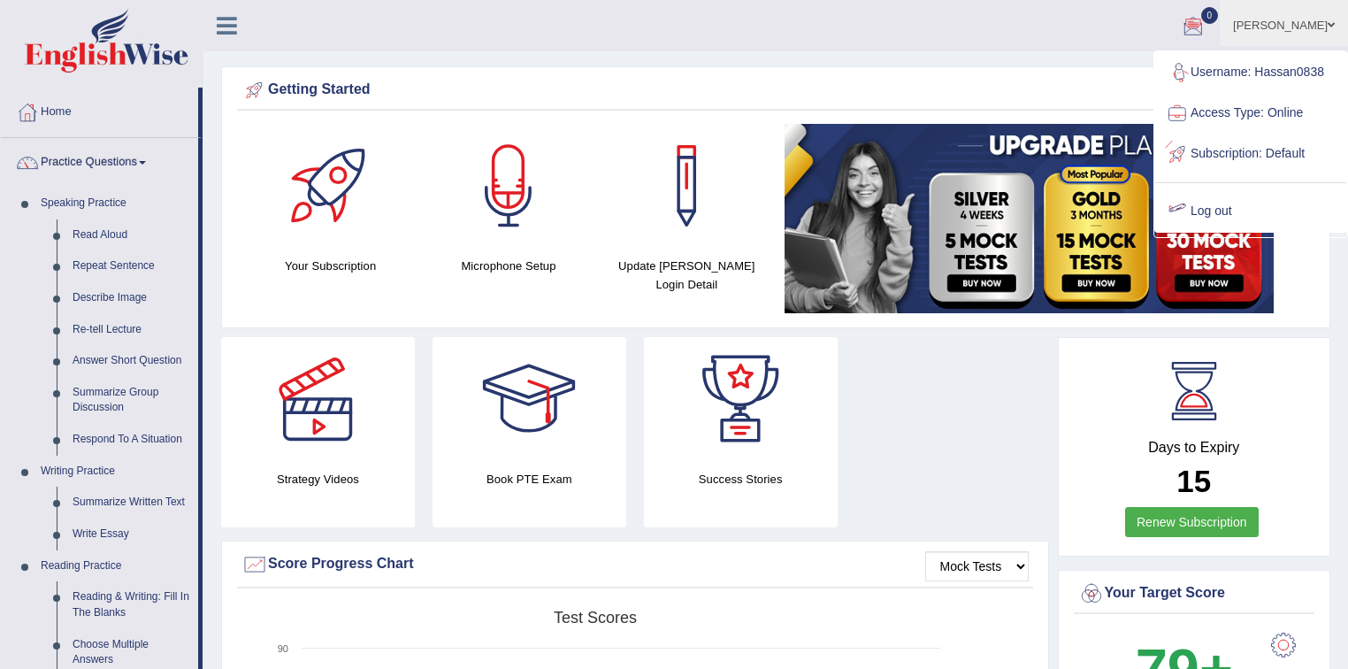
click at [1213, 210] on link "Log out" at bounding box center [1250, 211] width 191 height 41
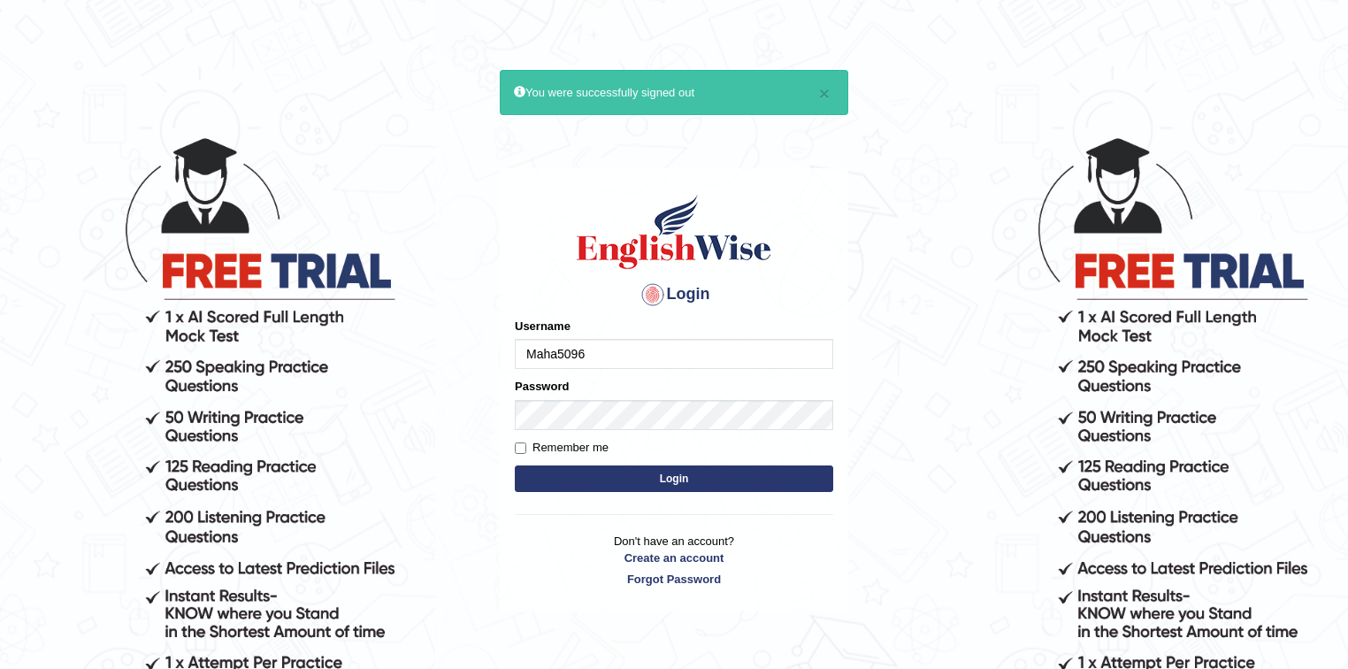
click at [630, 352] on input "Maha5096" at bounding box center [674, 354] width 318 height 30
click at [634, 352] on input "Maha5096" at bounding box center [674, 354] width 318 height 30
type input "Maha5096"
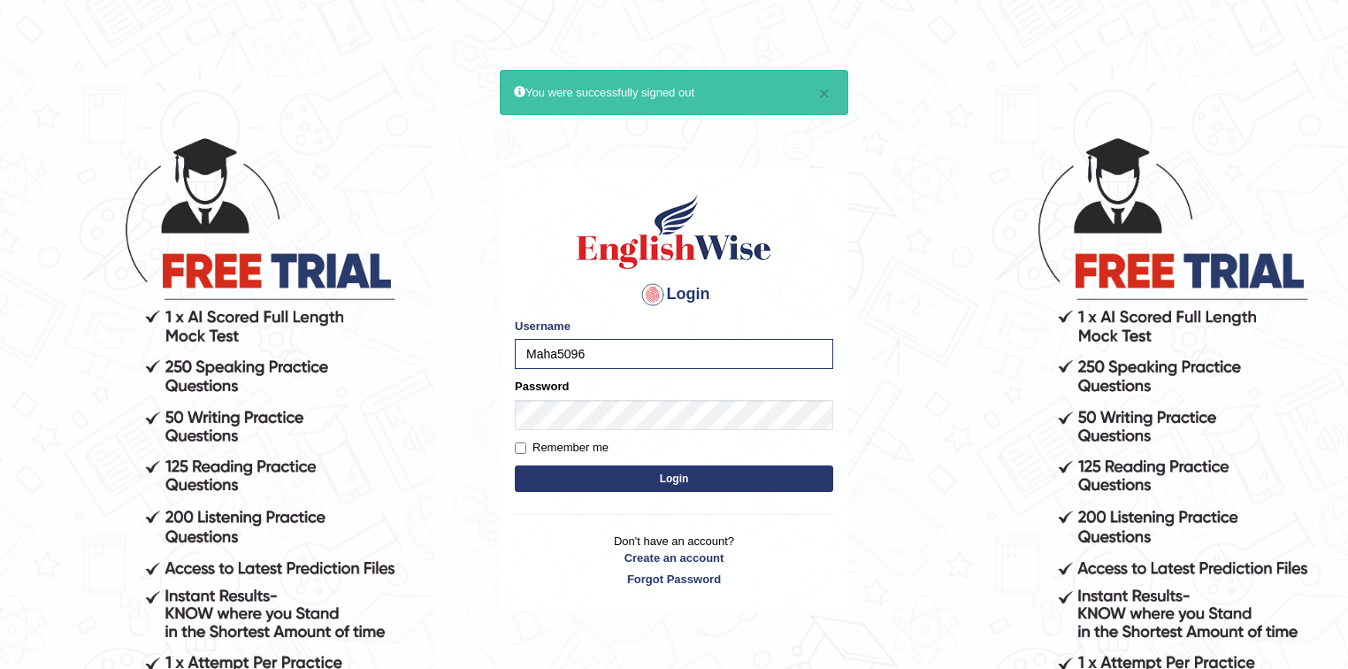
click at [637, 478] on button "Login" at bounding box center [674, 478] width 318 height 27
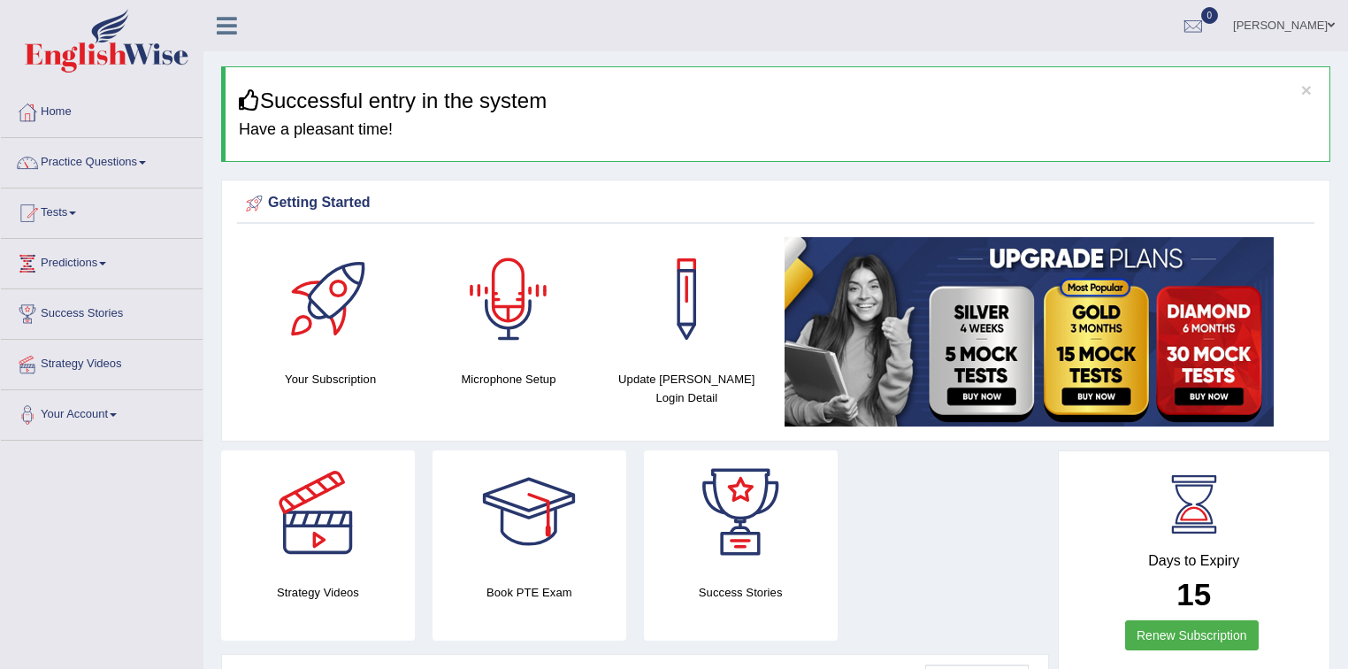
click at [535, 308] on div at bounding box center [509, 299] width 124 height 124
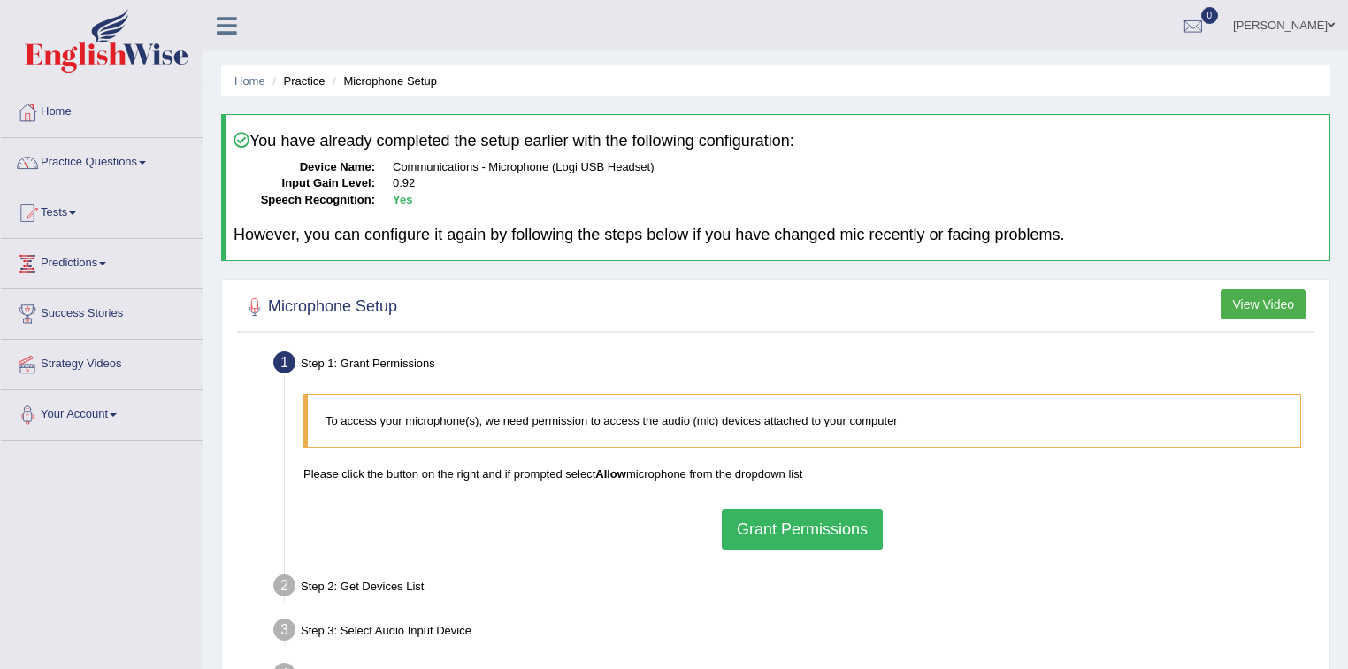
click at [770, 494] on div "To access your microphone(s), we need permission to access the audio (mic) devi…" at bounding box center [801, 471] width 1015 height 172
click at [769, 523] on button "Grant Permissions" at bounding box center [802, 528] width 161 height 41
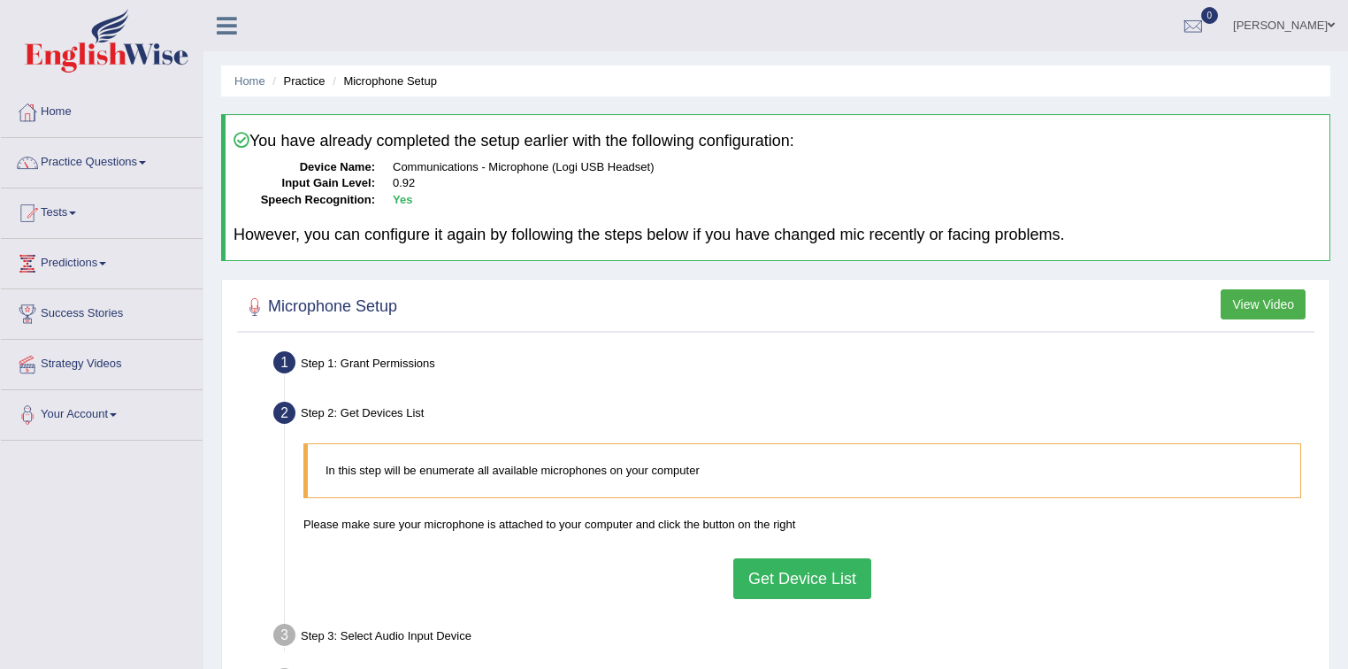
click at [767, 570] on button "Get Device List" at bounding box center [802, 578] width 138 height 41
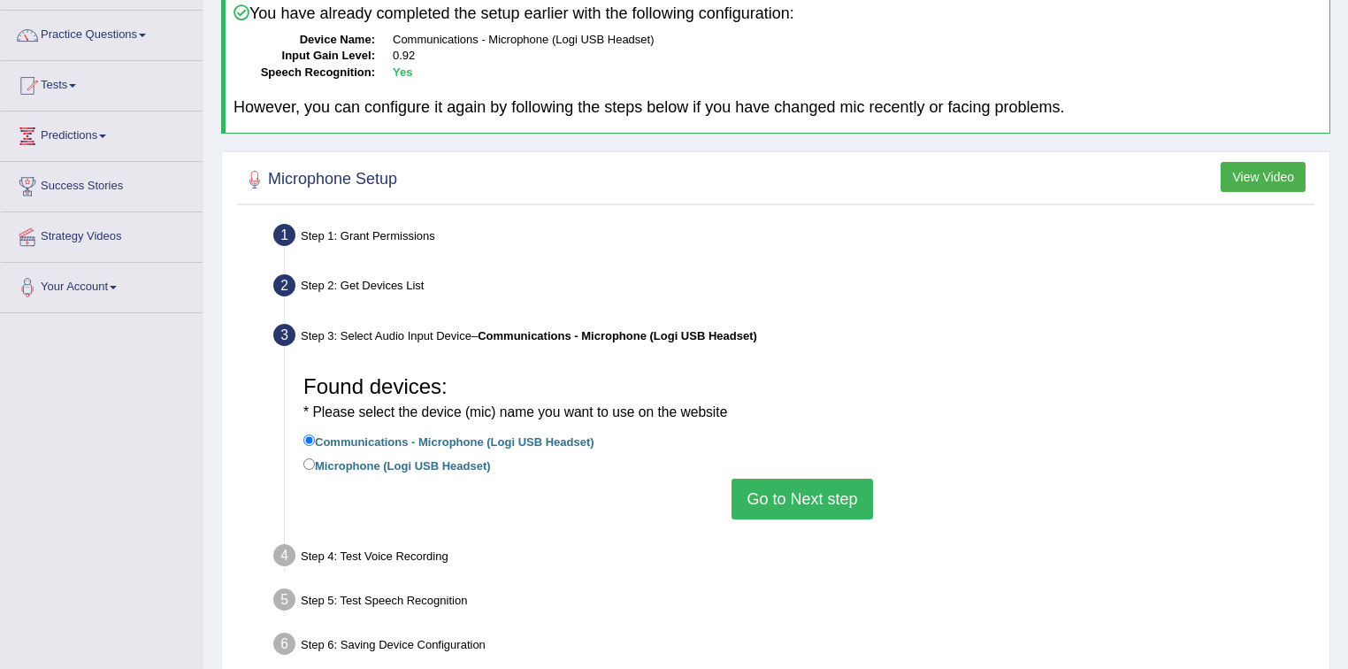
scroll to position [141, 0]
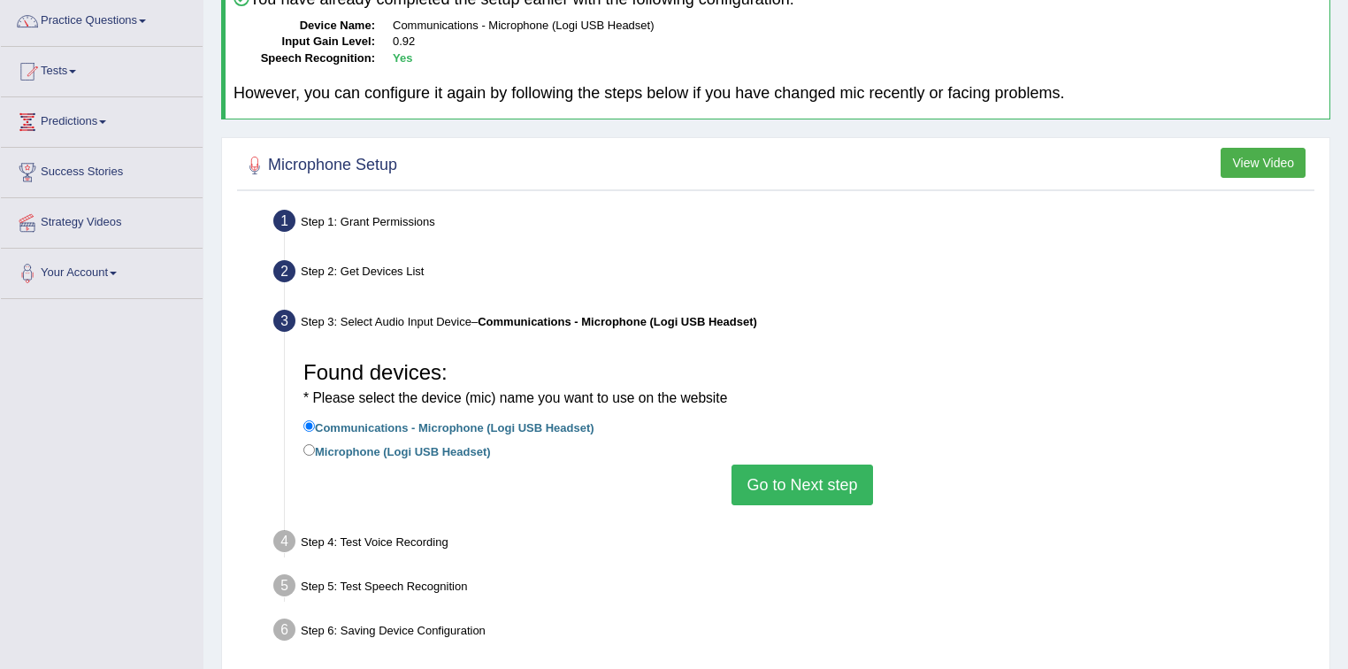
click at [821, 485] on button "Go to Next step" at bounding box center [801, 484] width 141 height 41
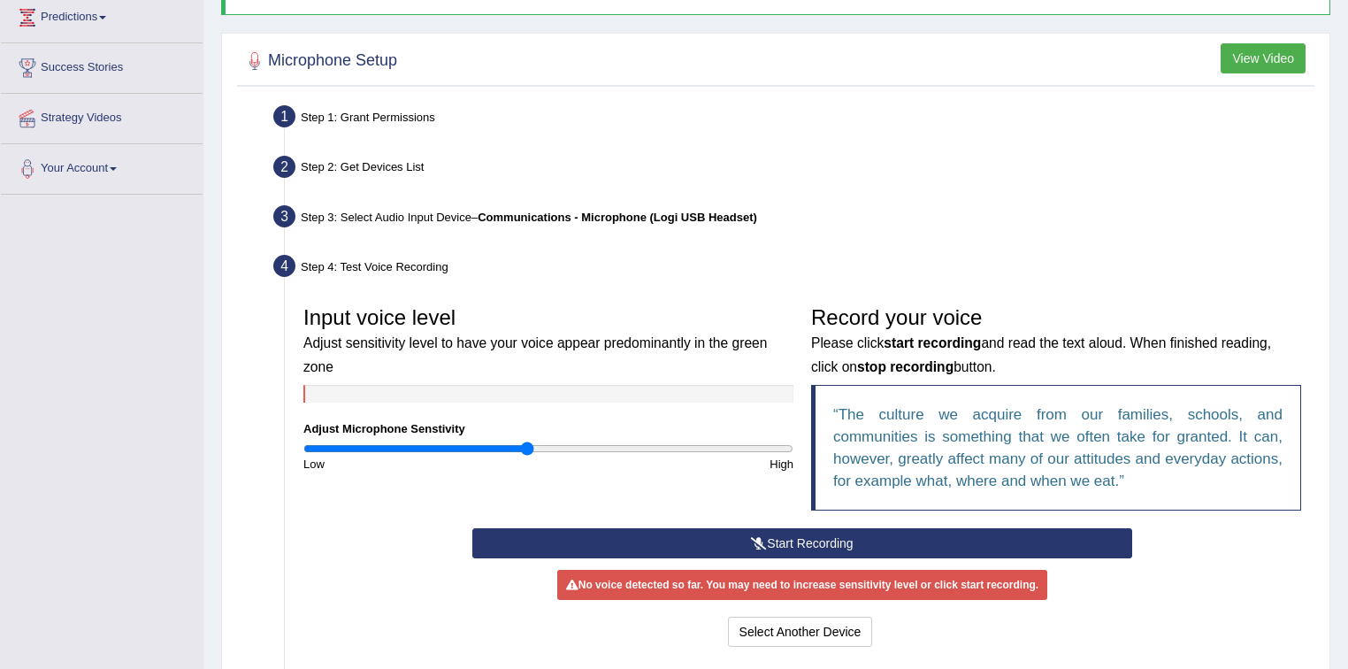
scroll to position [354, 0]
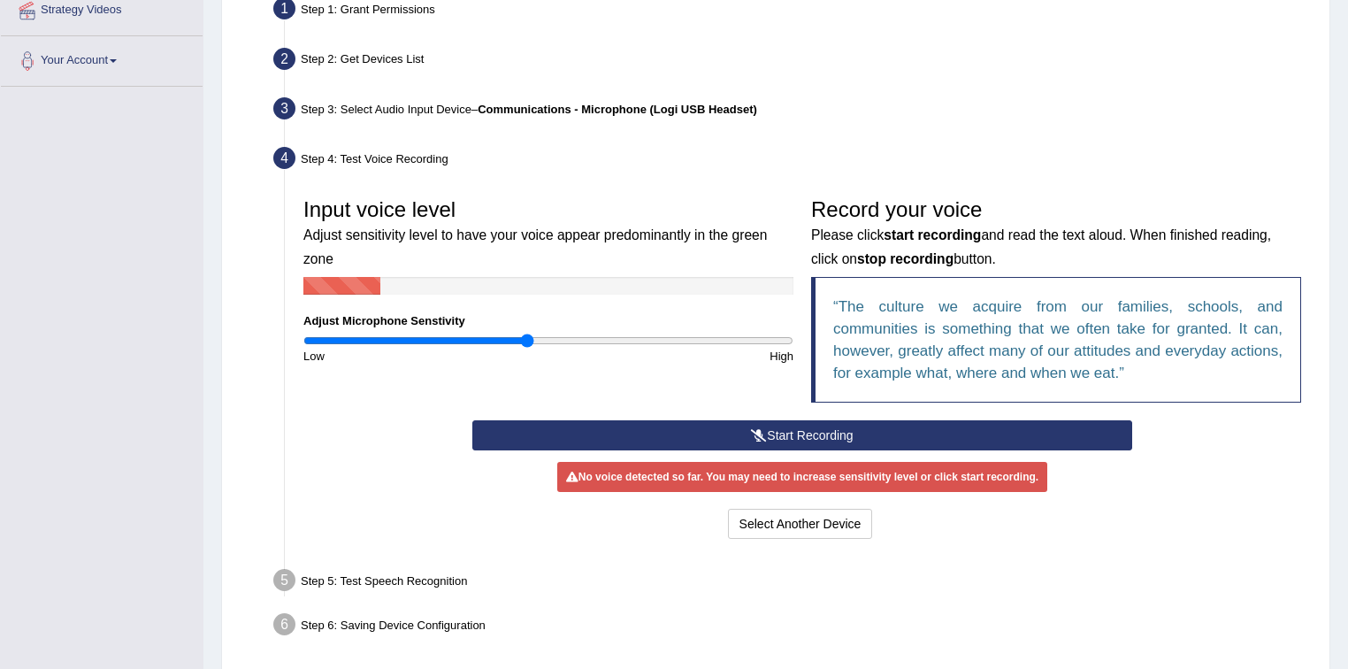
click at [778, 437] on button "Start Recording" at bounding box center [801, 435] width 659 height 30
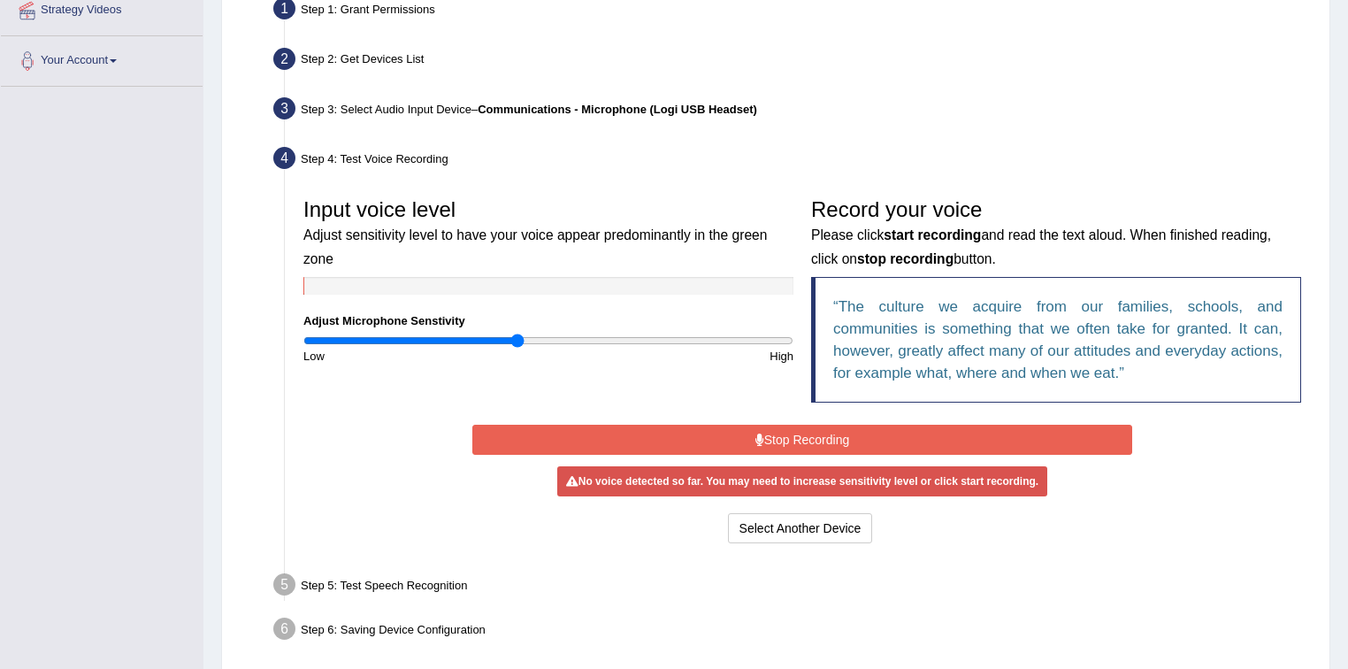
click at [516, 338] on input "range" at bounding box center [548, 340] width 490 height 14
click at [507, 343] on input "range" at bounding box center [548, 340] width 490 height 14
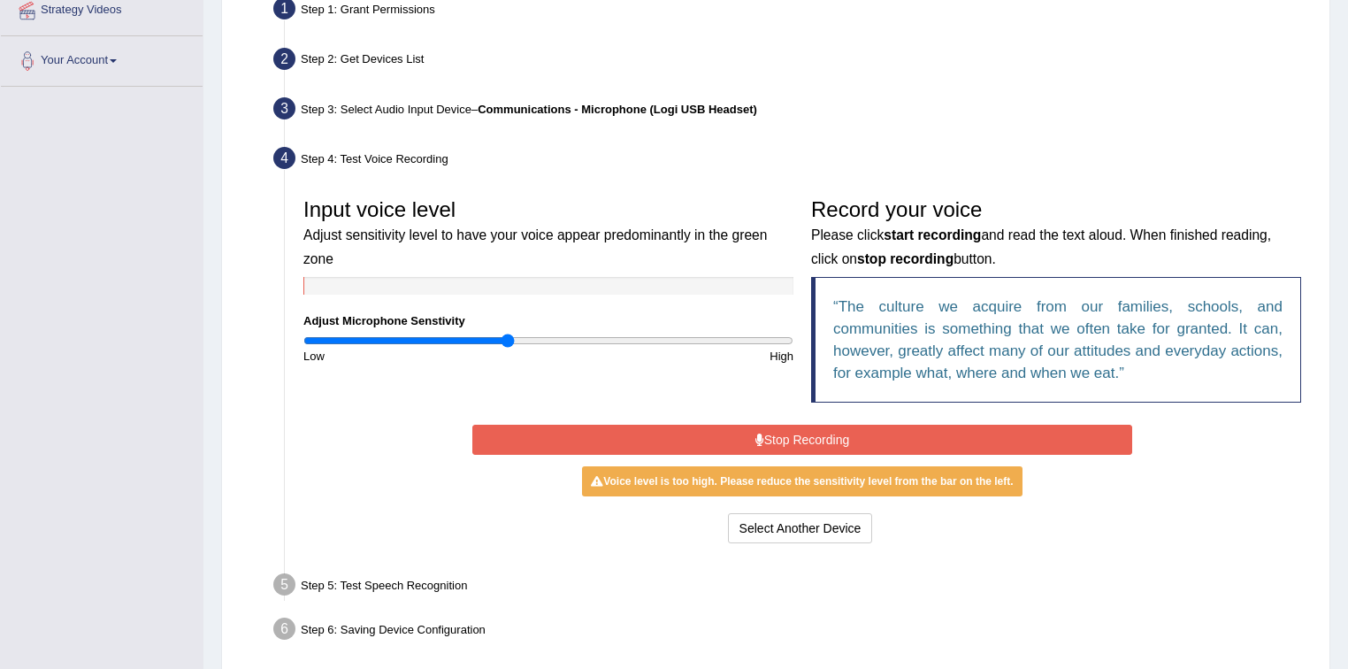
click at [500, 339] on input "range" at bounding box center [548, 340] width 490 height 14
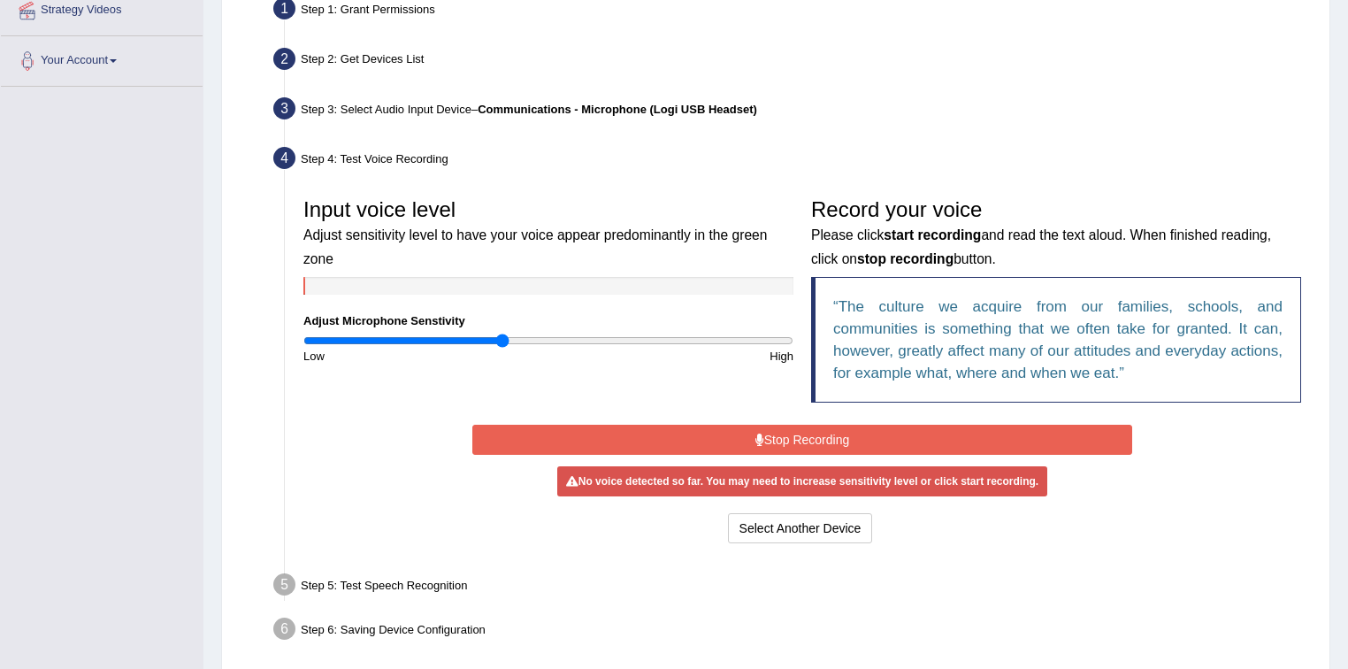
click at [502, 336] on input "range" at bounding box center [548, 340] width 490 height 14
click at [496, 338] on input "range" at bounding box center [548, 340] width 490 height 14
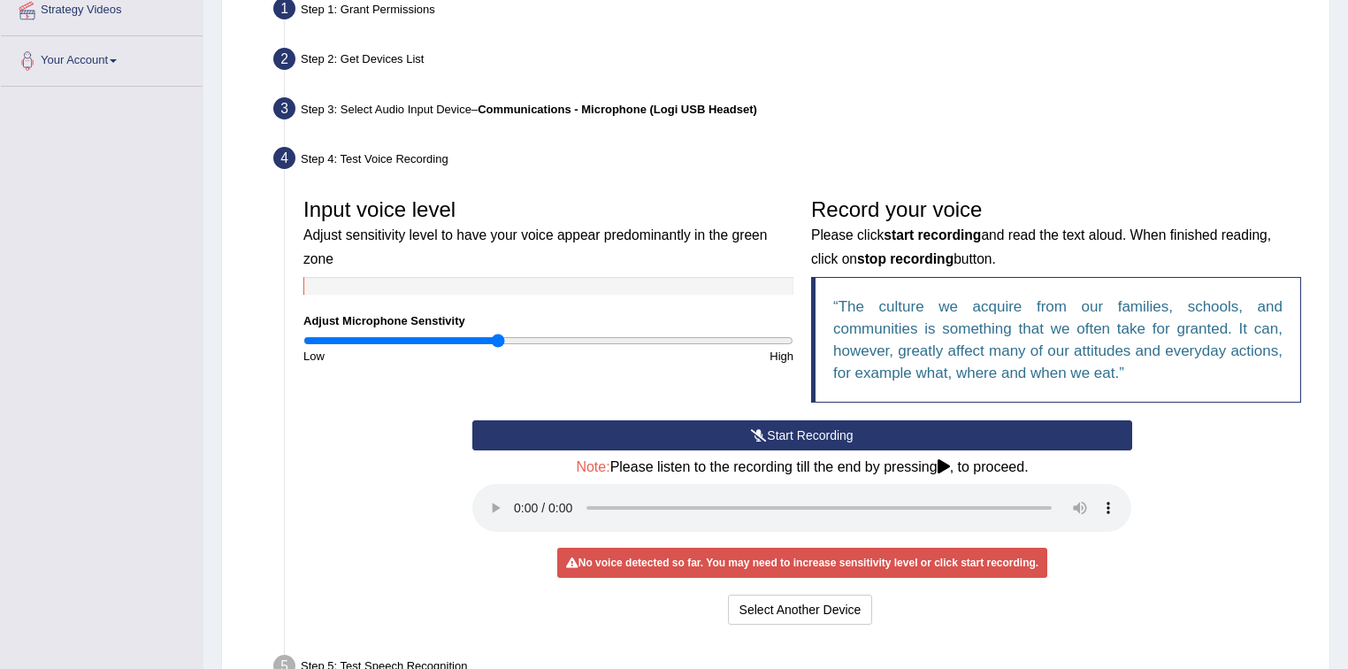
click at [795, 441] on button "Start Recording" at bounding box center [801, 435] width 659 height 30
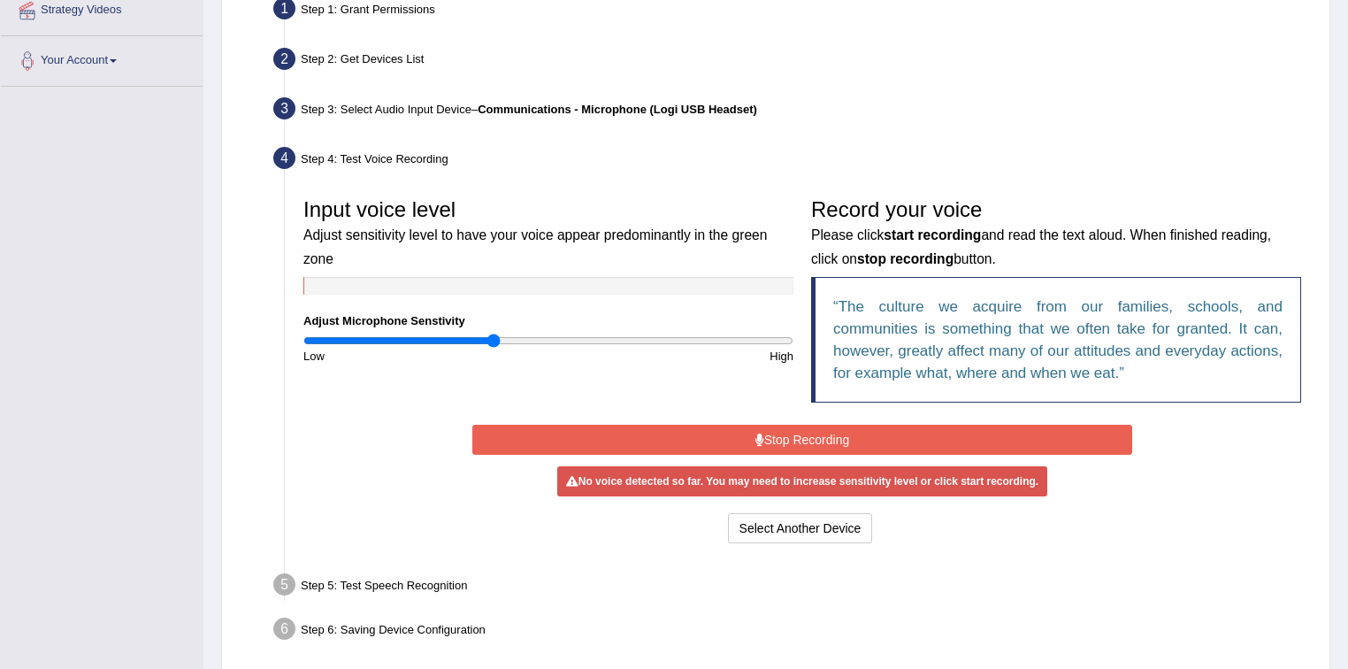
type input "0.78"
click at [494, 340] on input "range" at bounding box center [548, 340] width 490 height 14
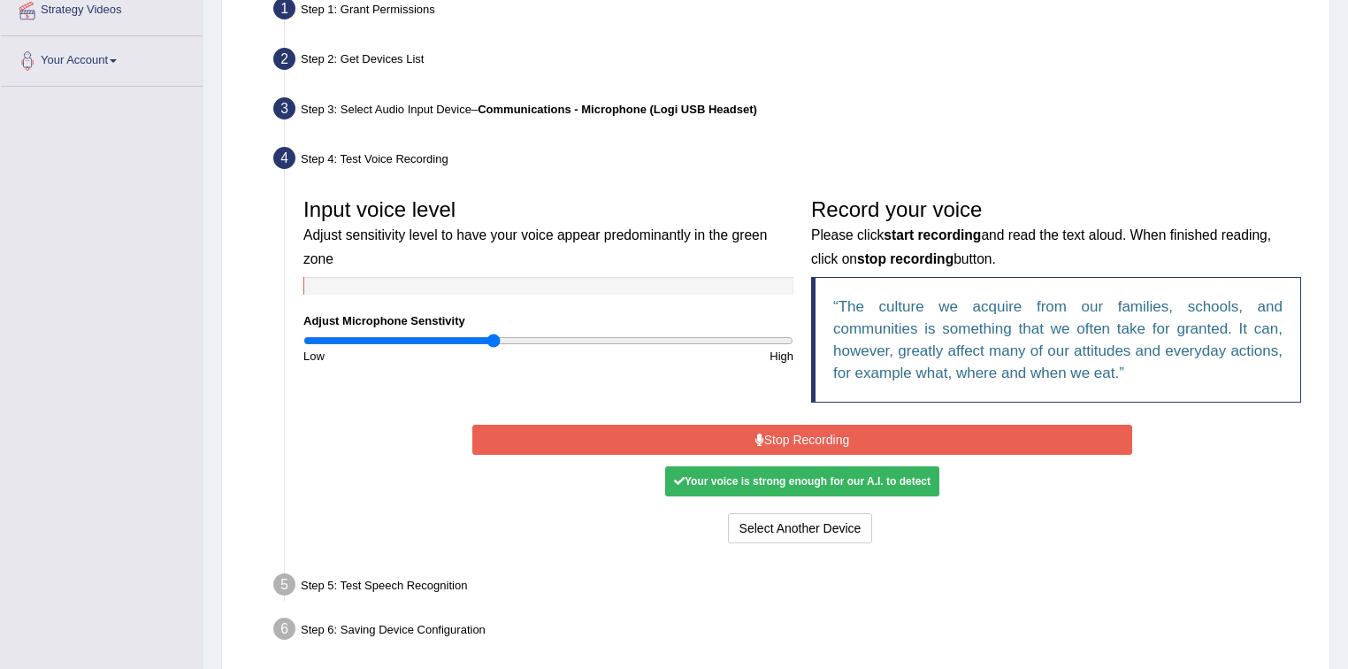
click at [851, 432] on button "Stop Recording" at bounding box center [801, 439] width 659 height 30
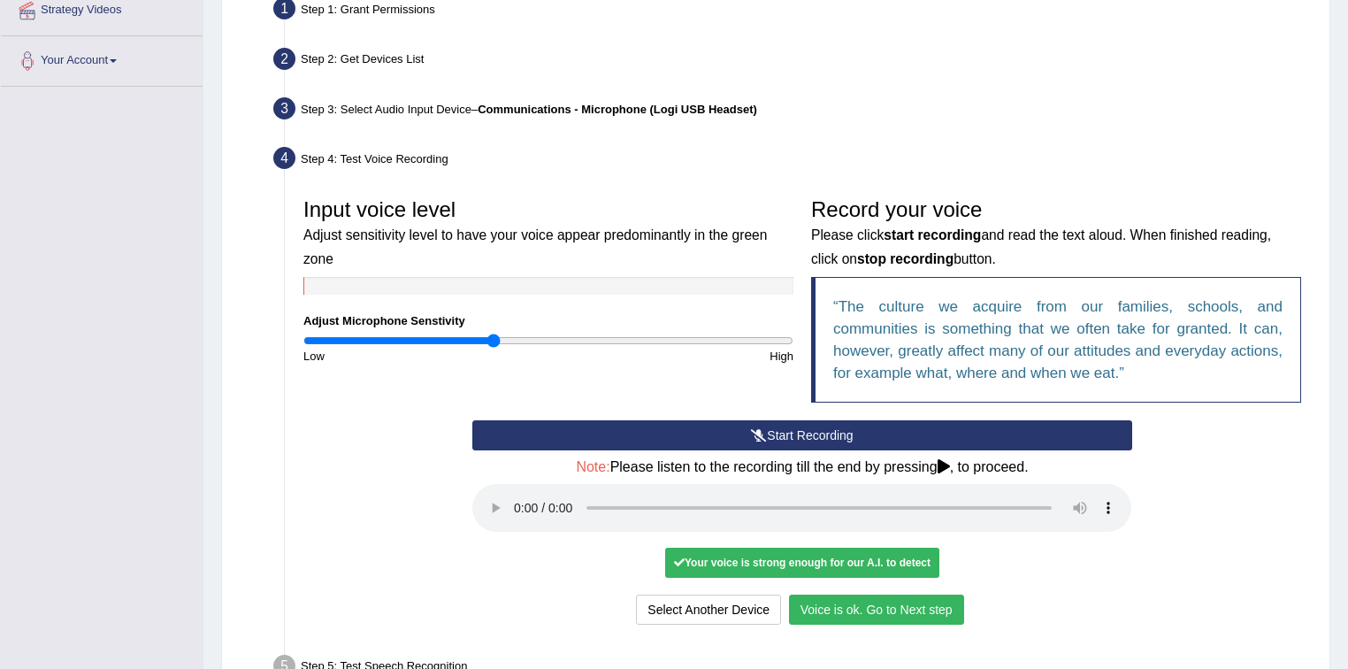
click at [877, 611] on button "Voice is ok. Go to Next step" at bounding box center [876, 609] width 175 height 30
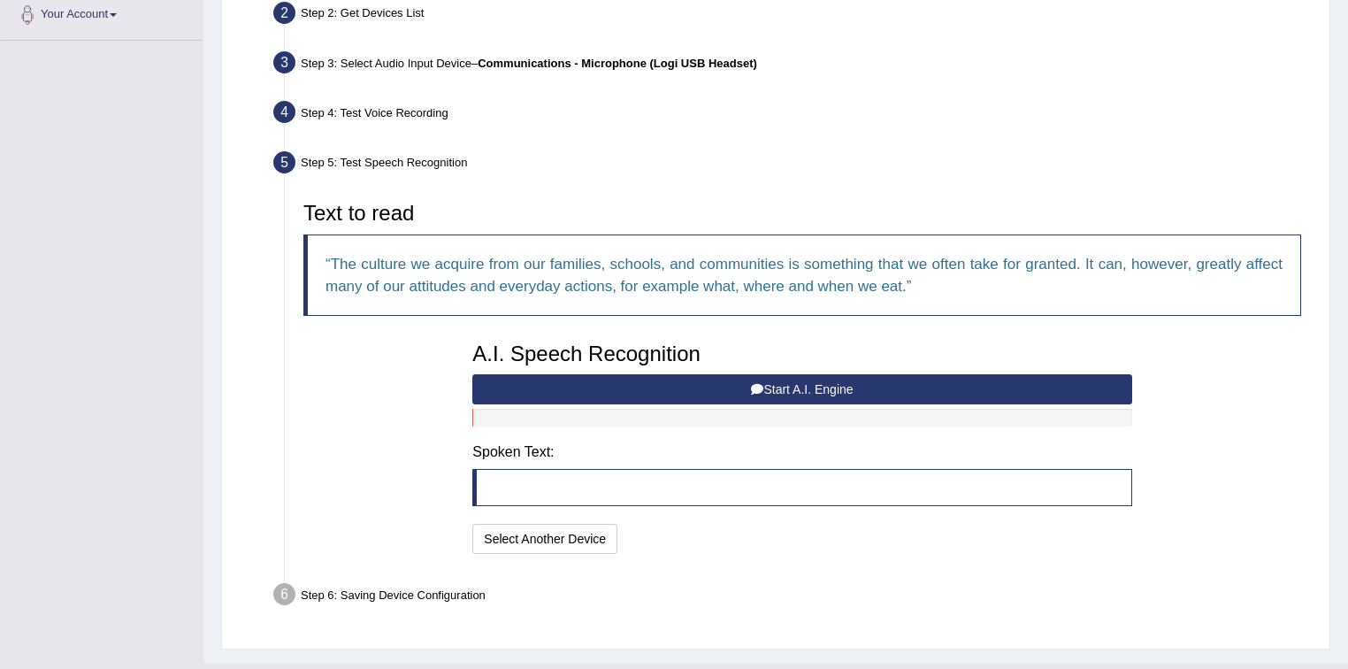
scroll to position [424, 0]
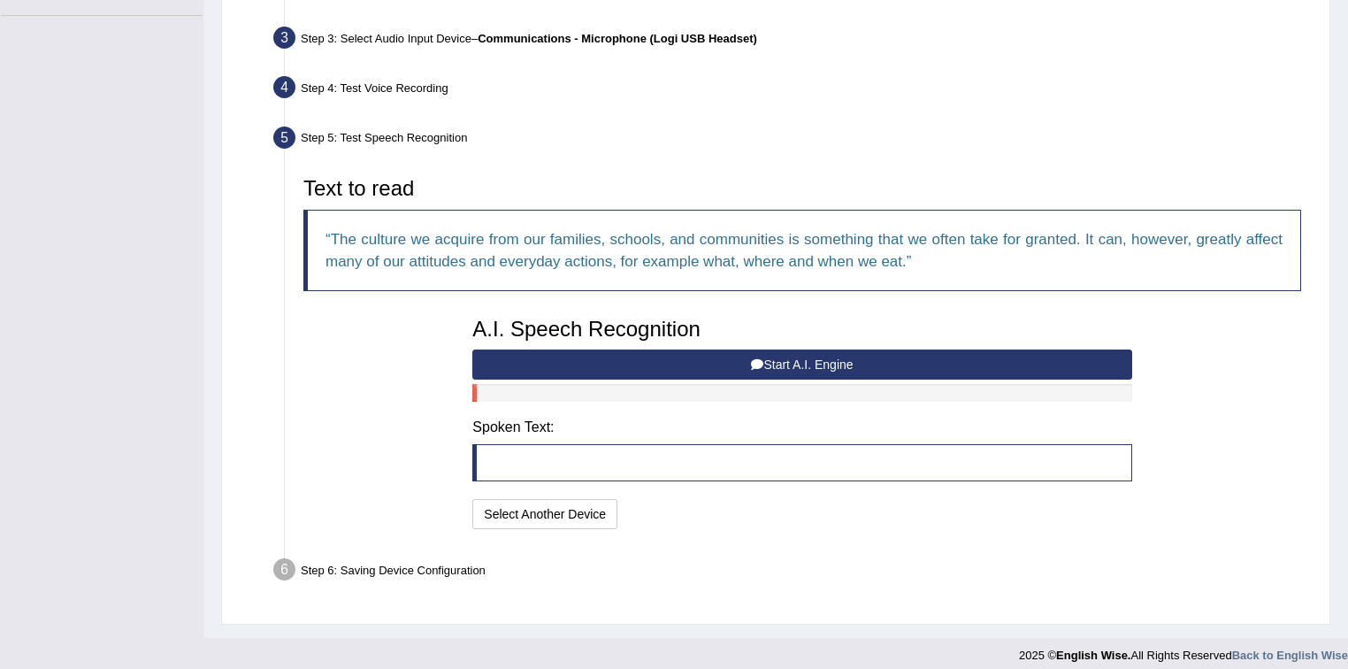
click at [693, 365] on button "Start A.I. Engine" at bounding box center [801, 364] width 659 height 30
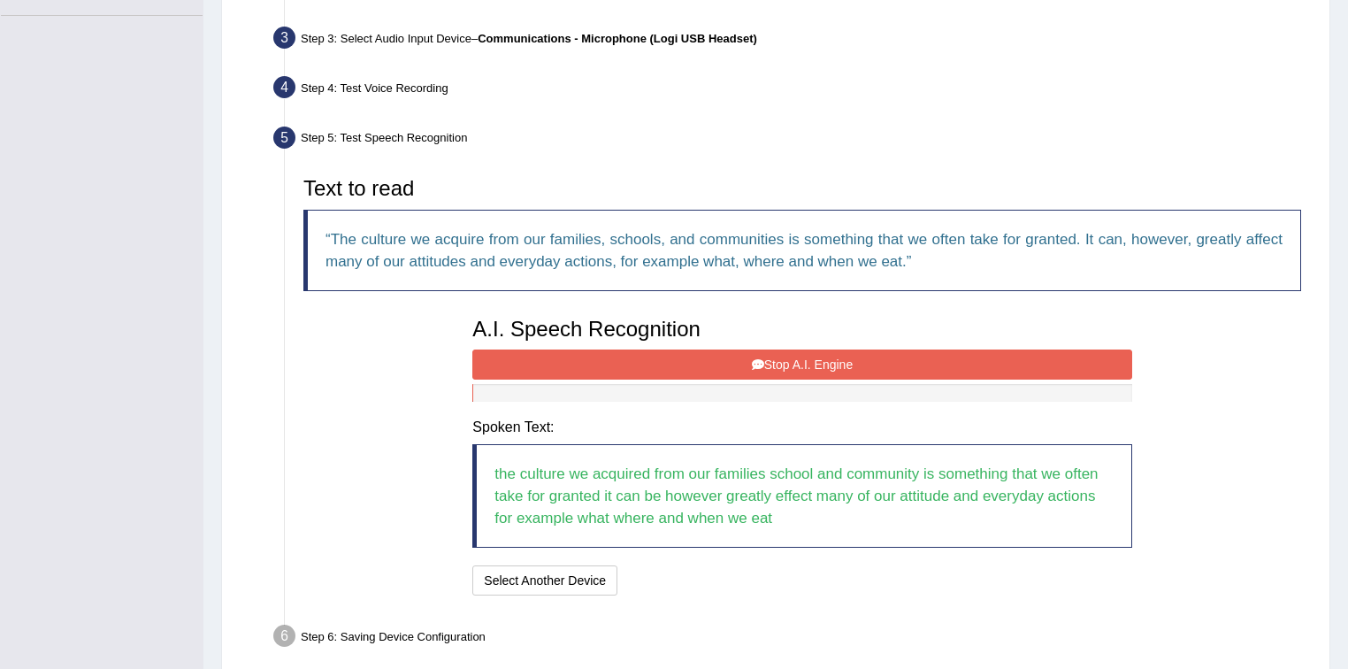
click at [746, 365] on button "Stop A.I. Engine" at bounding box center [801, 364] width 659 height 30
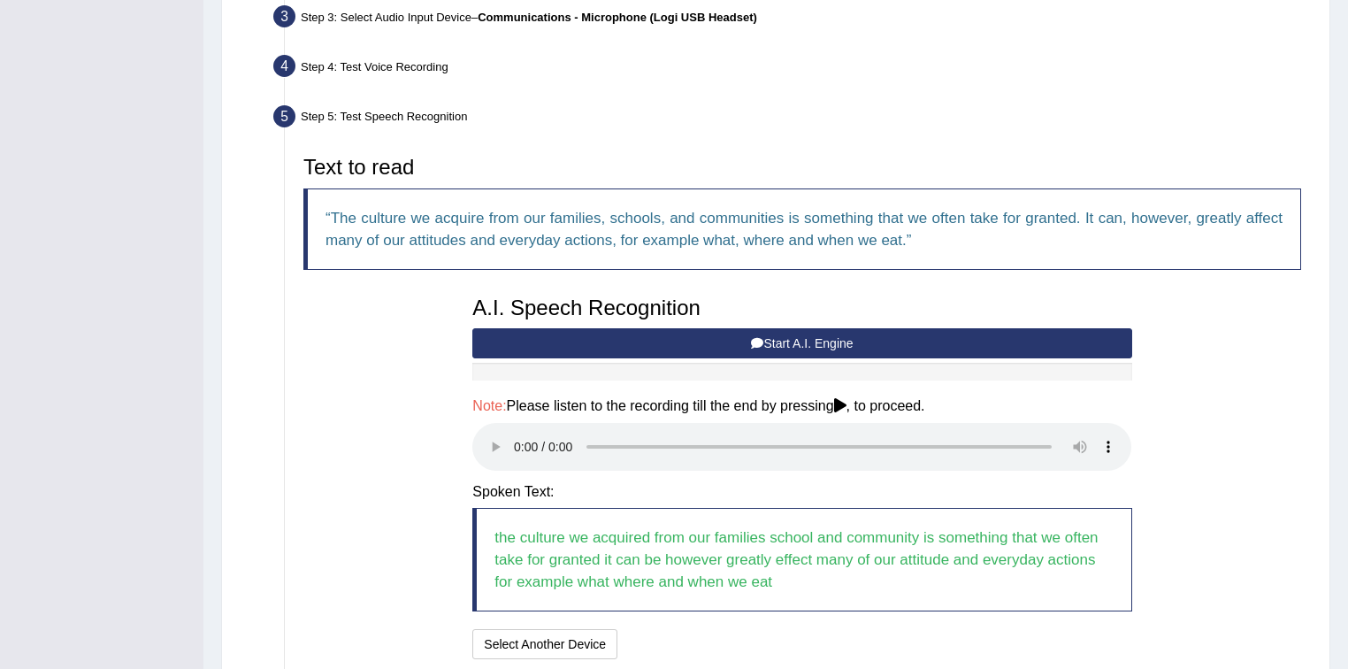
scroll to position [587, 0]
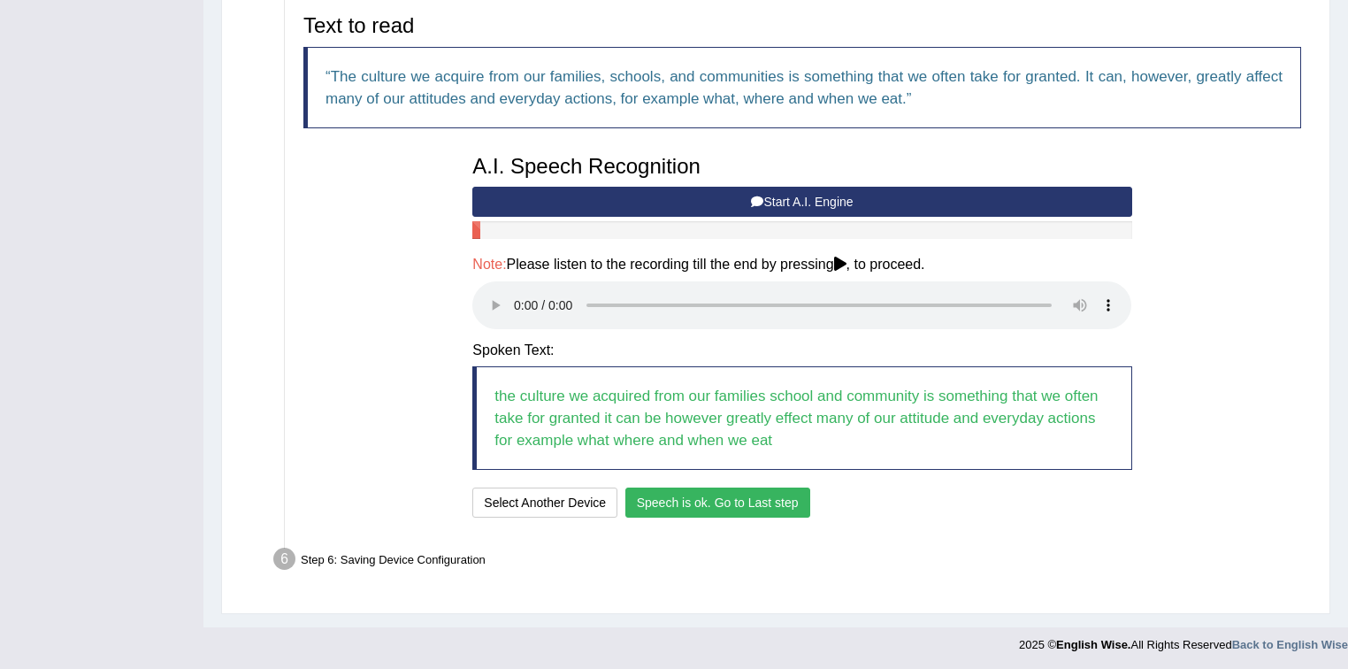
click at [729, 503] on button "Speech is ok. Go to Last step" at bounding box center [717, 502] width 185 height 30
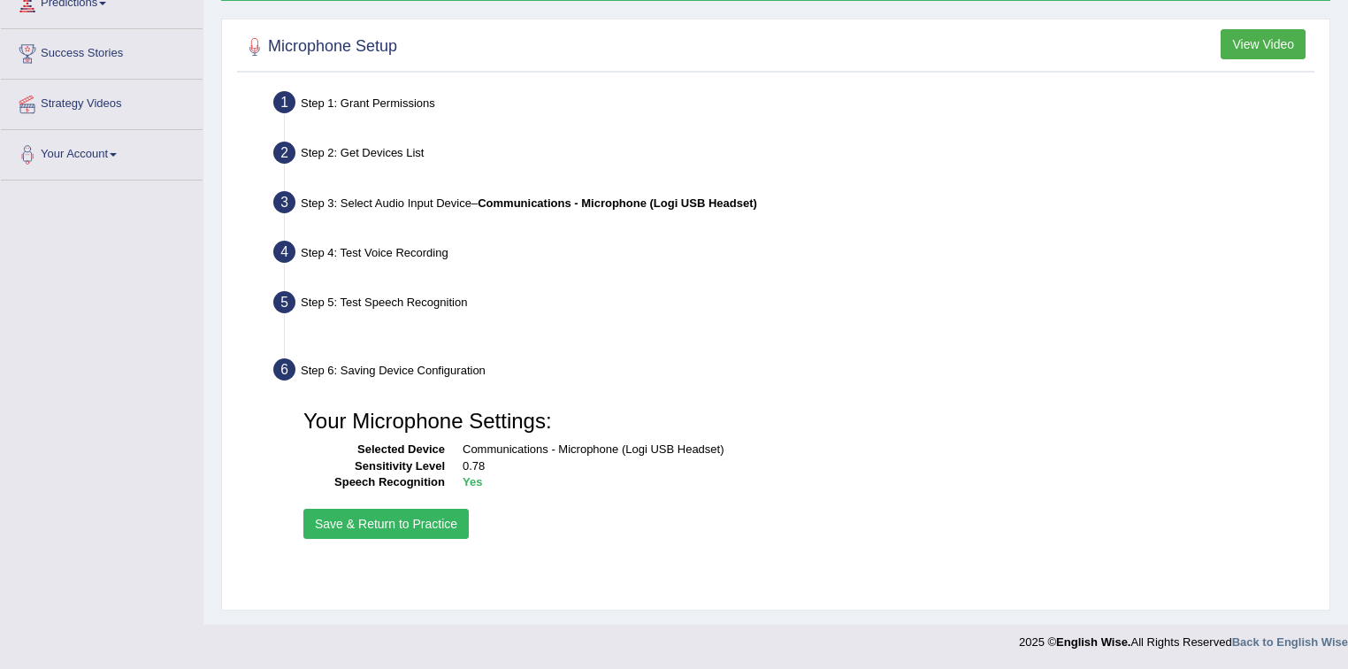
scroll to position [260, 0]
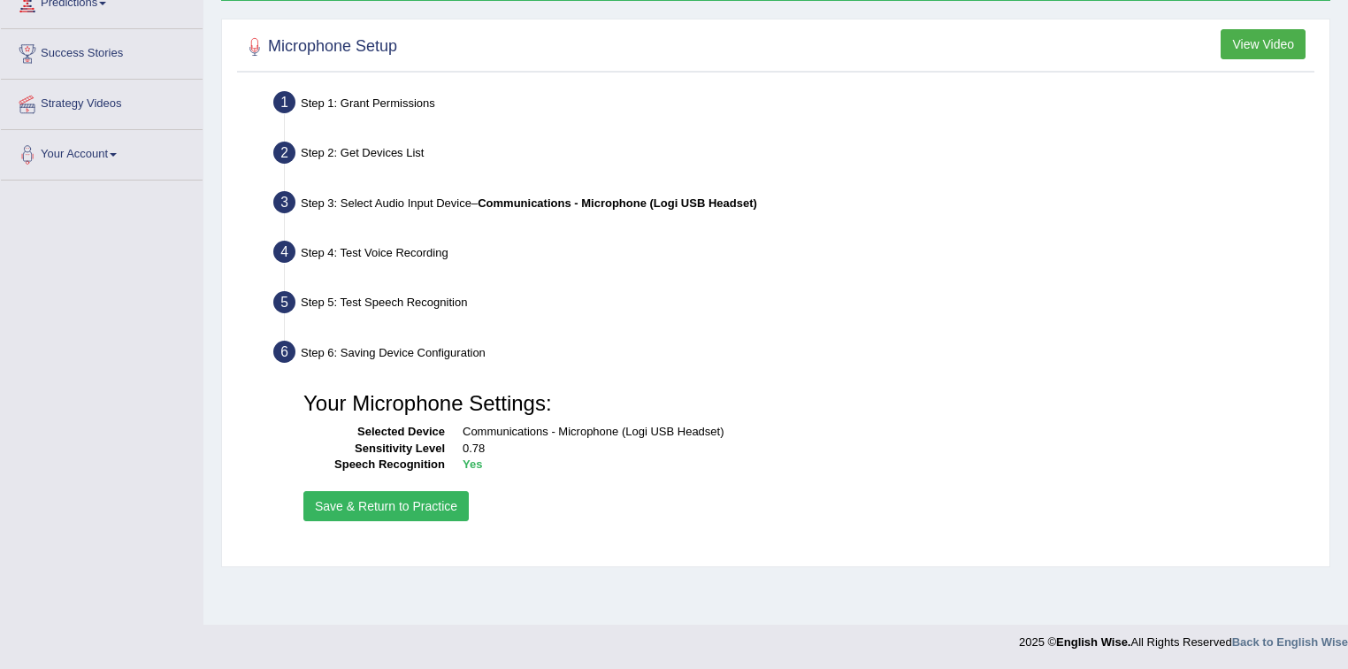
click at [403, 502] on button "Save & Return to Practice" at bounding box center [385, 506] width 165 height 30
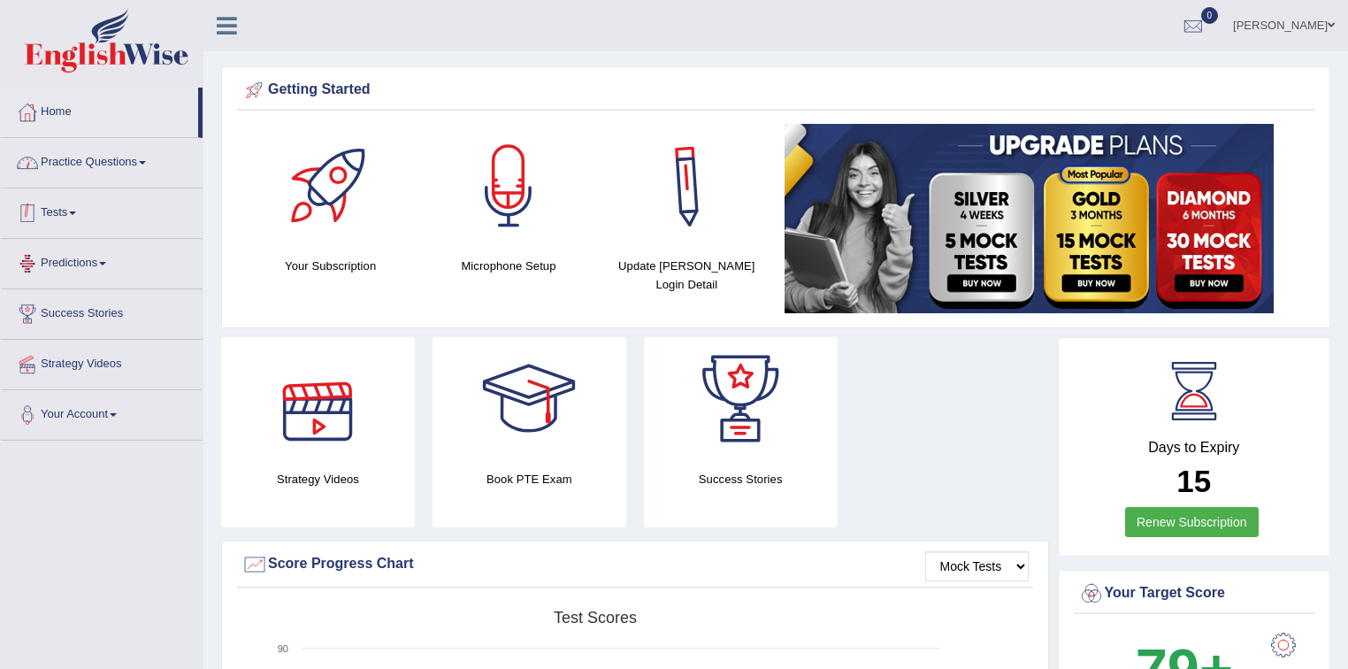
click at [134, 170] on link "Practice Questions" at bounding box center [102, 160] width 202 height 44
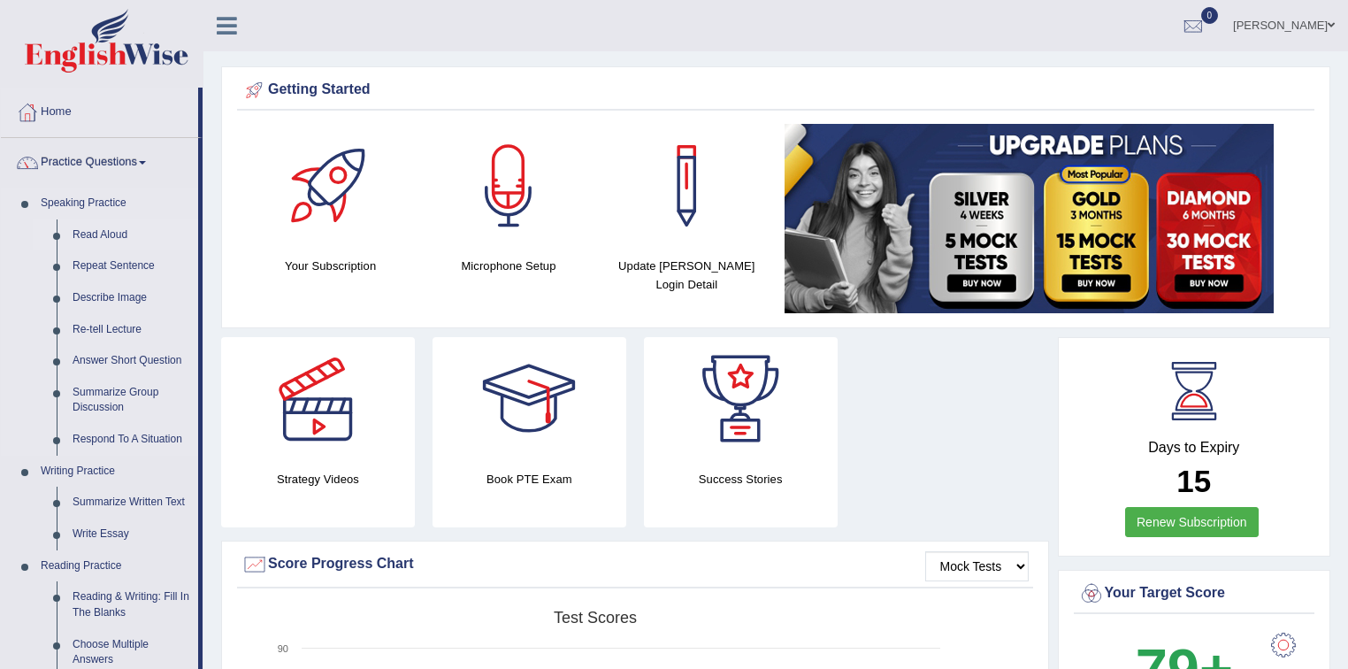
click at [113, 240] on link "Read Aloud" at bounding box center [132, 235] width 134 height 32
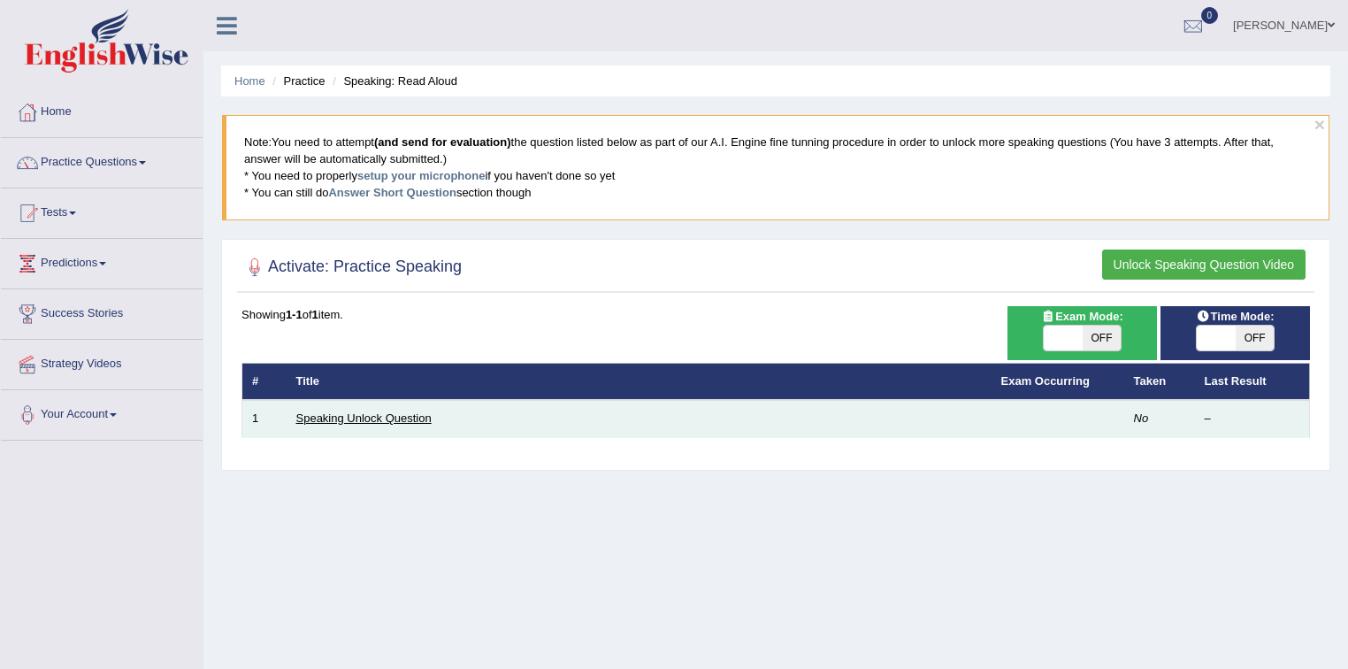
click at [348, 420] on link "Speaking Unlock Question" at bounding box center [363, 417] width 135 height 13
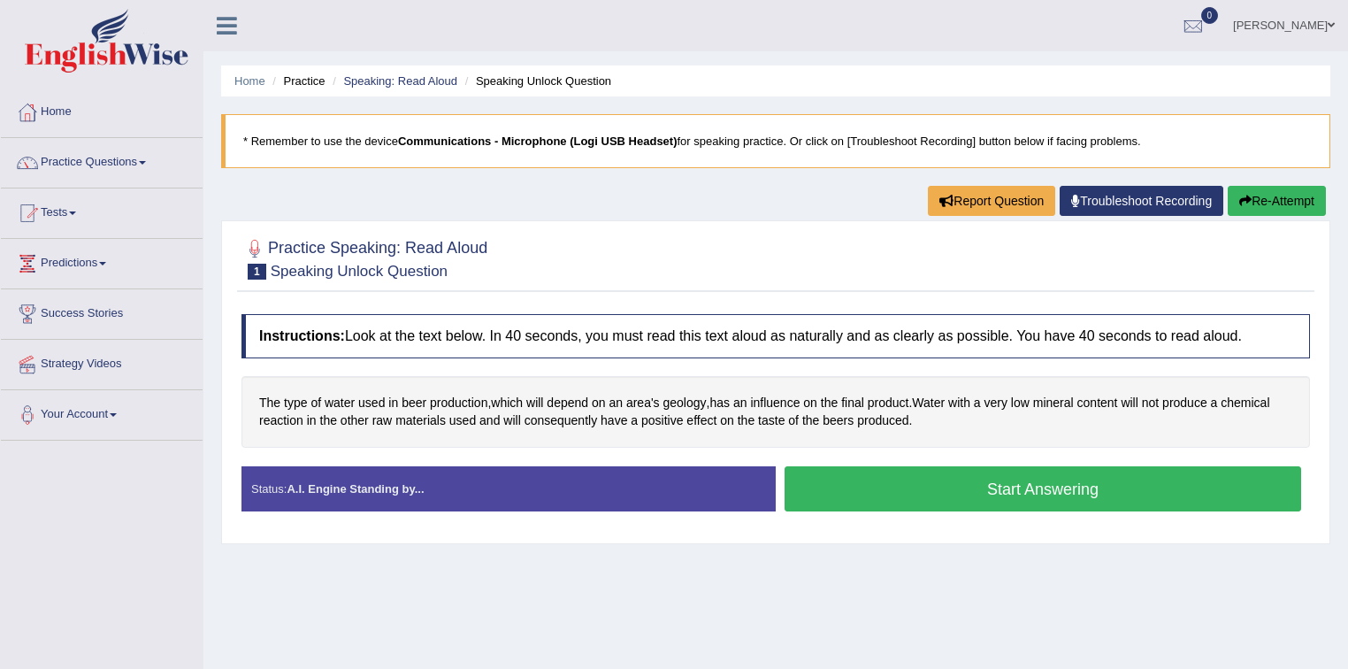
click at [1019, 481] on button "Start Answering" at bounding box center [1042, 488] width 516 height 45
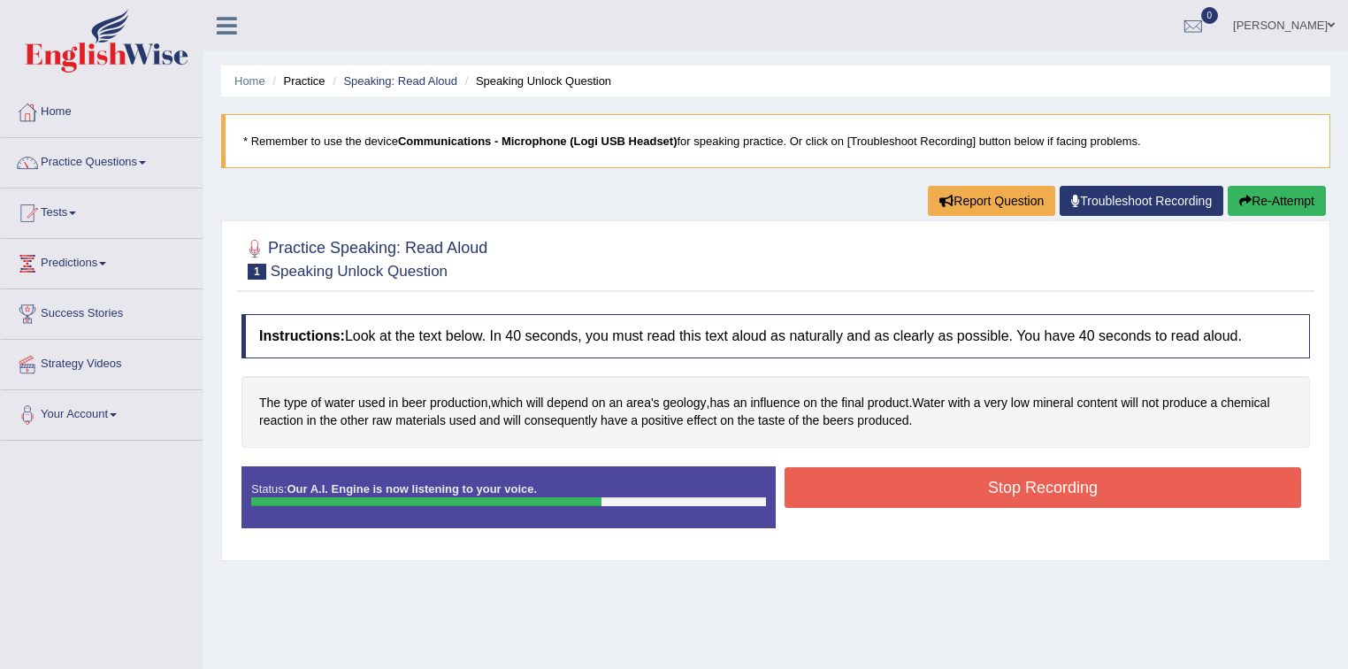
click at [994, 493] on button "Stop Recording" at bounding box center [1042, 487] width 516 height 41
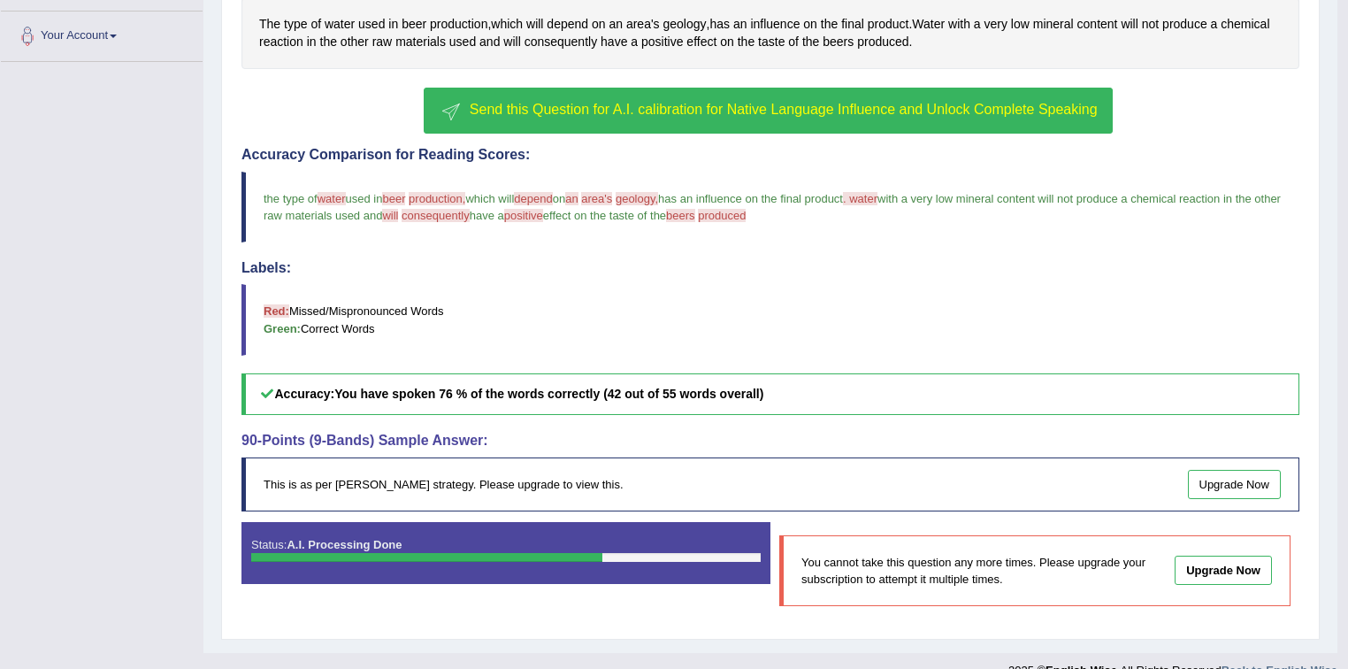
scroll to position [402, 0]
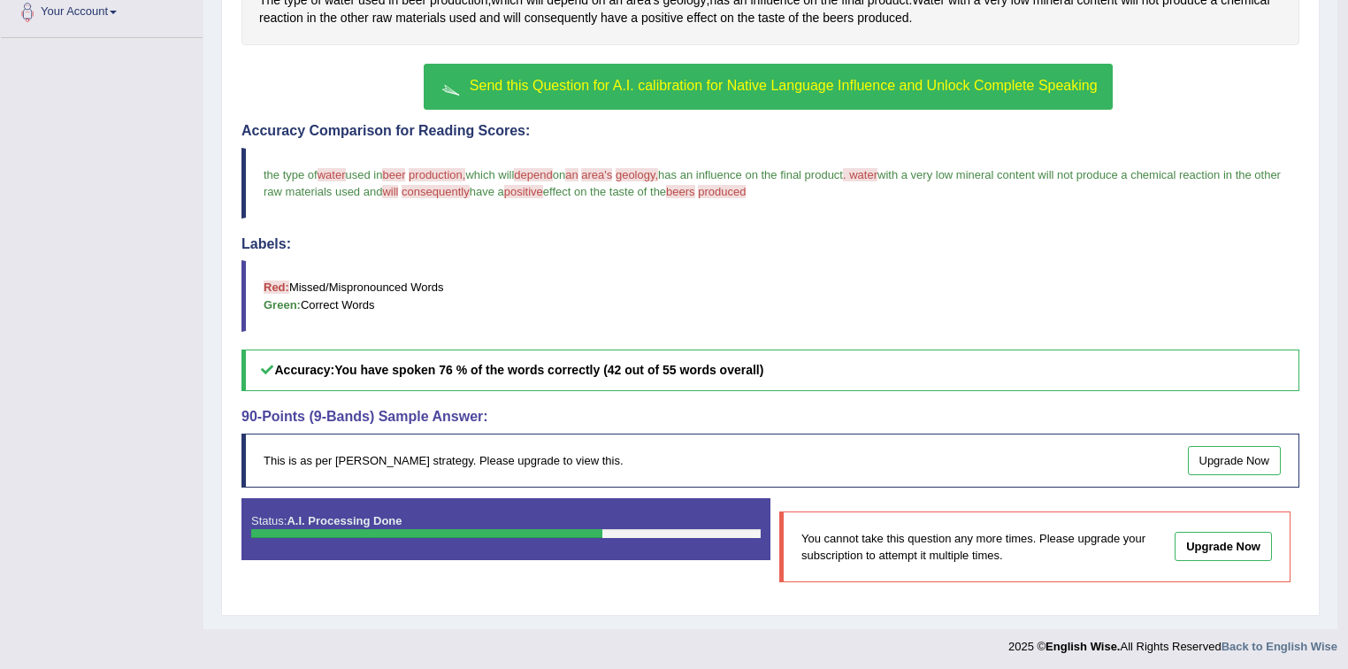
click at [340, 172] on span "water" at bounding box center [331, 174] width 28 height 13
click at [332, 173] on span "water" at bounding box center [331, 174] width 28 height 13
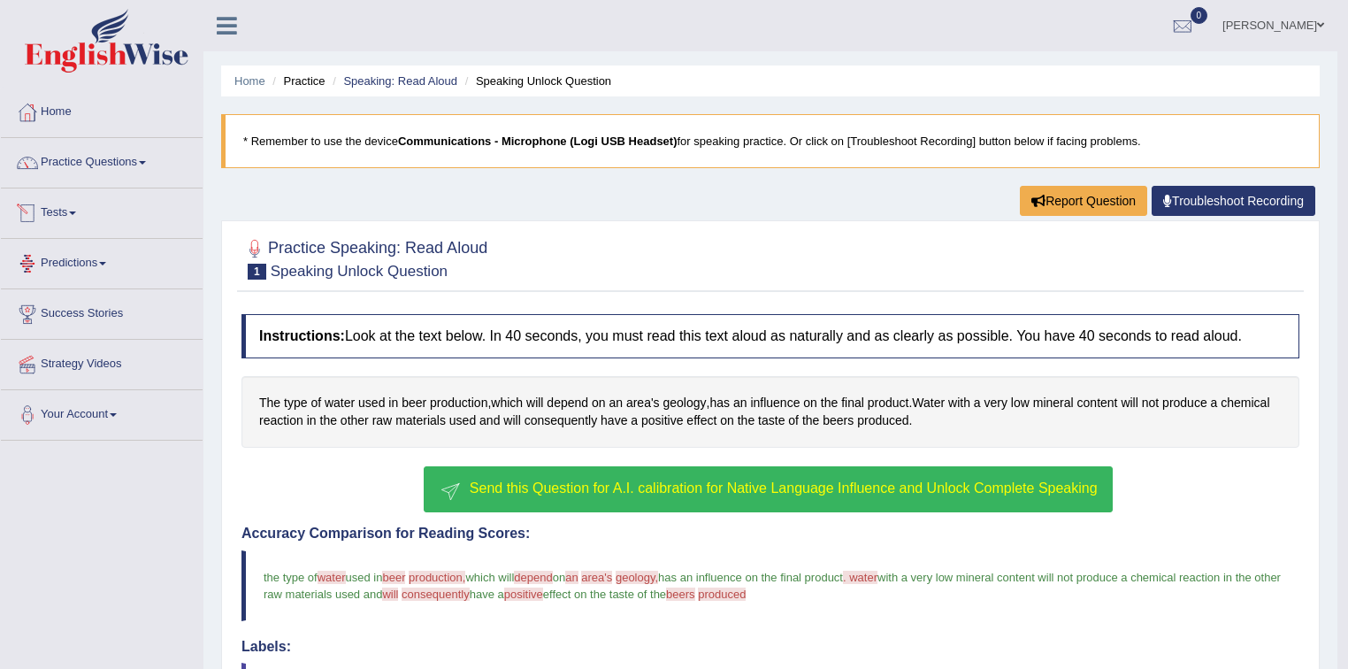
scroll to position [0, 0]
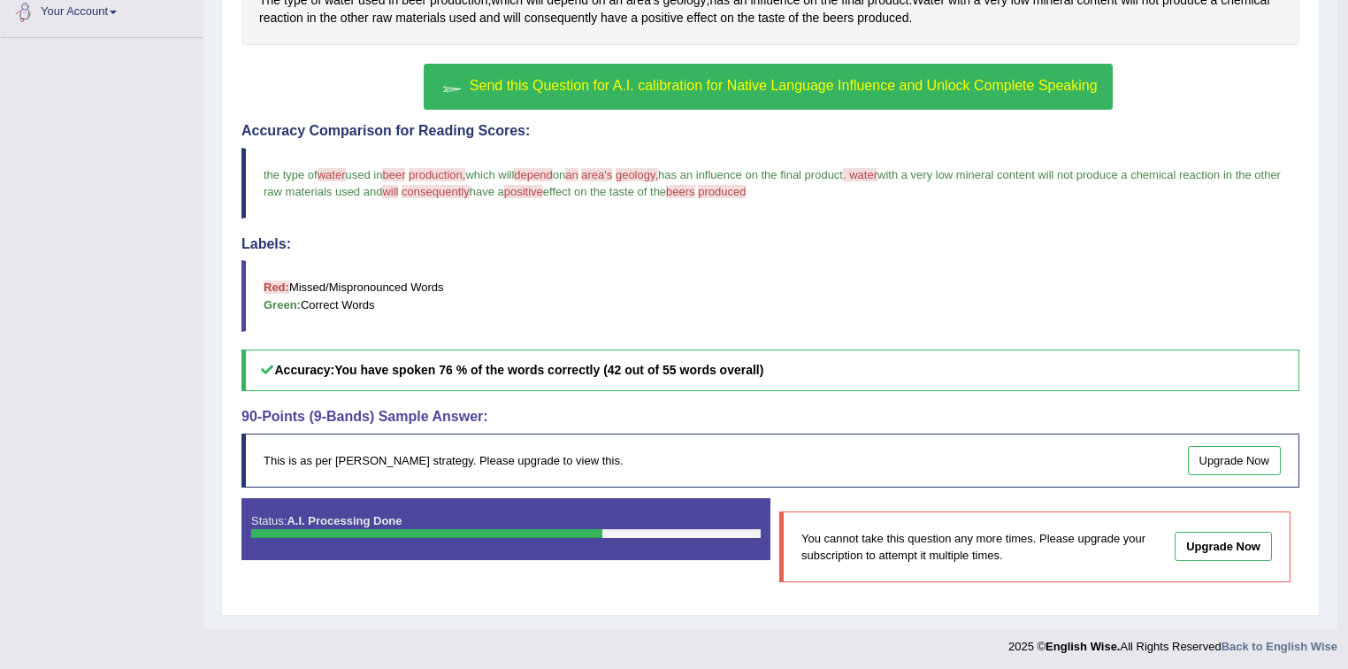
drag, startPoint x: 69, startPoint y: 283, endPoint x: 85, endPoint y: 297, distance: 21.3
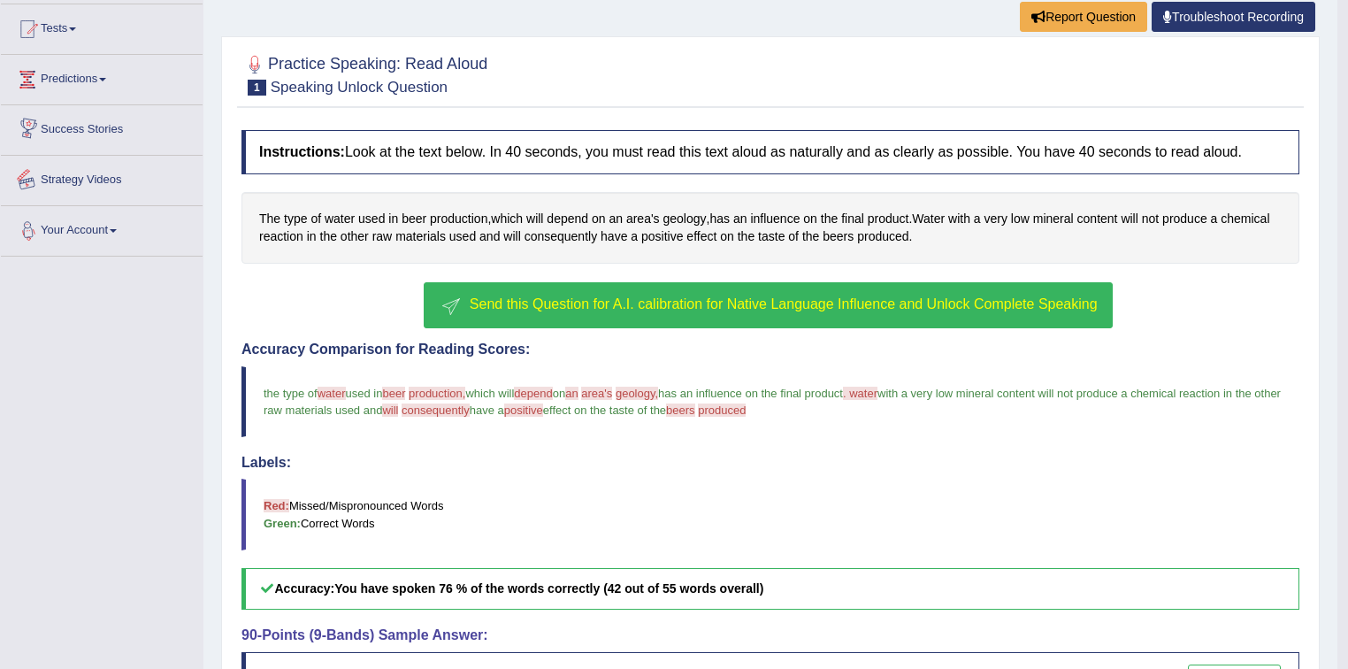
scroll to position [212, 0]
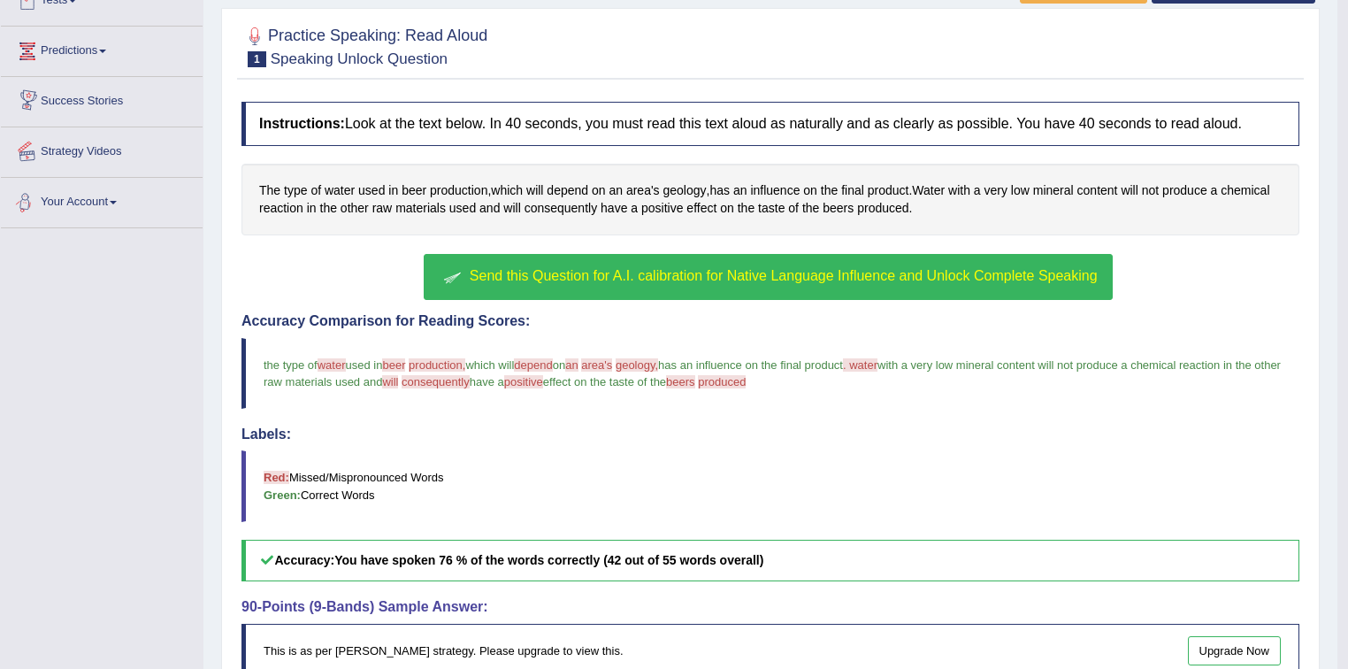
click at [648, 271] on span "Send this Question for A.I. calibration for Native Language Influence and Unloc…" at bounding box center [784, 275] width 628 height 15
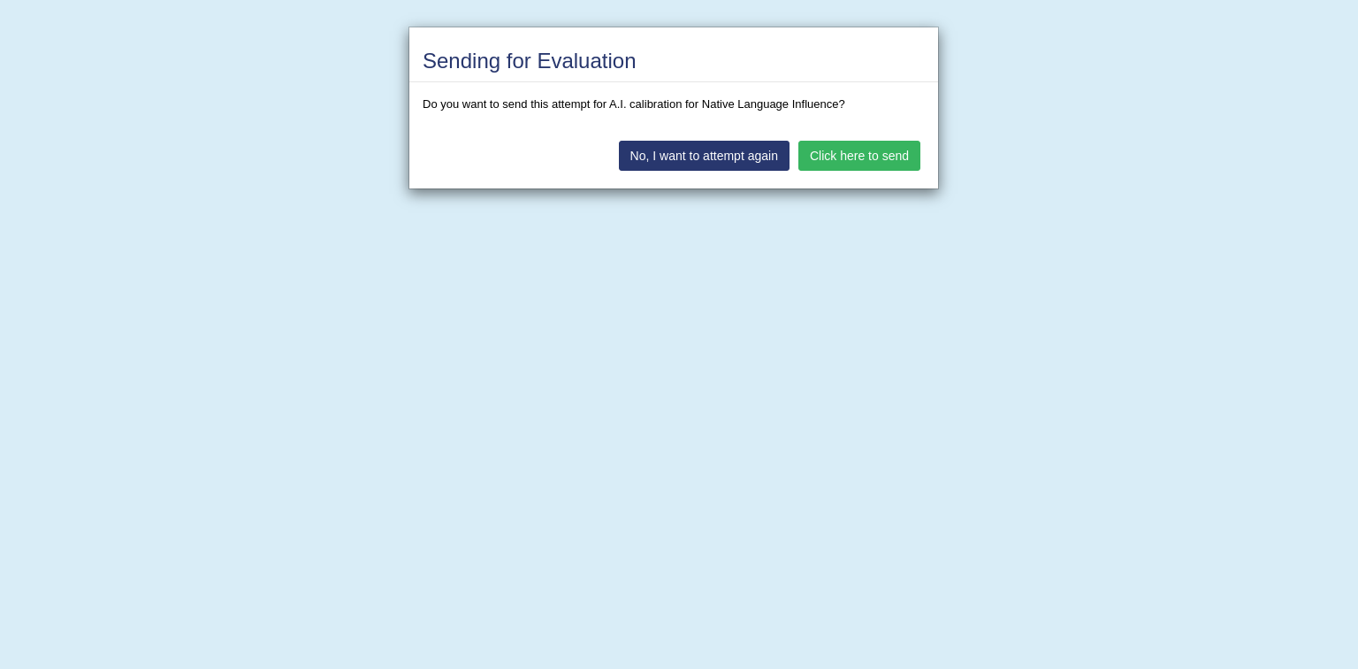
click at [828, 154] on button "Click here to send" at bounding box center [859, 156] width 122 height 30
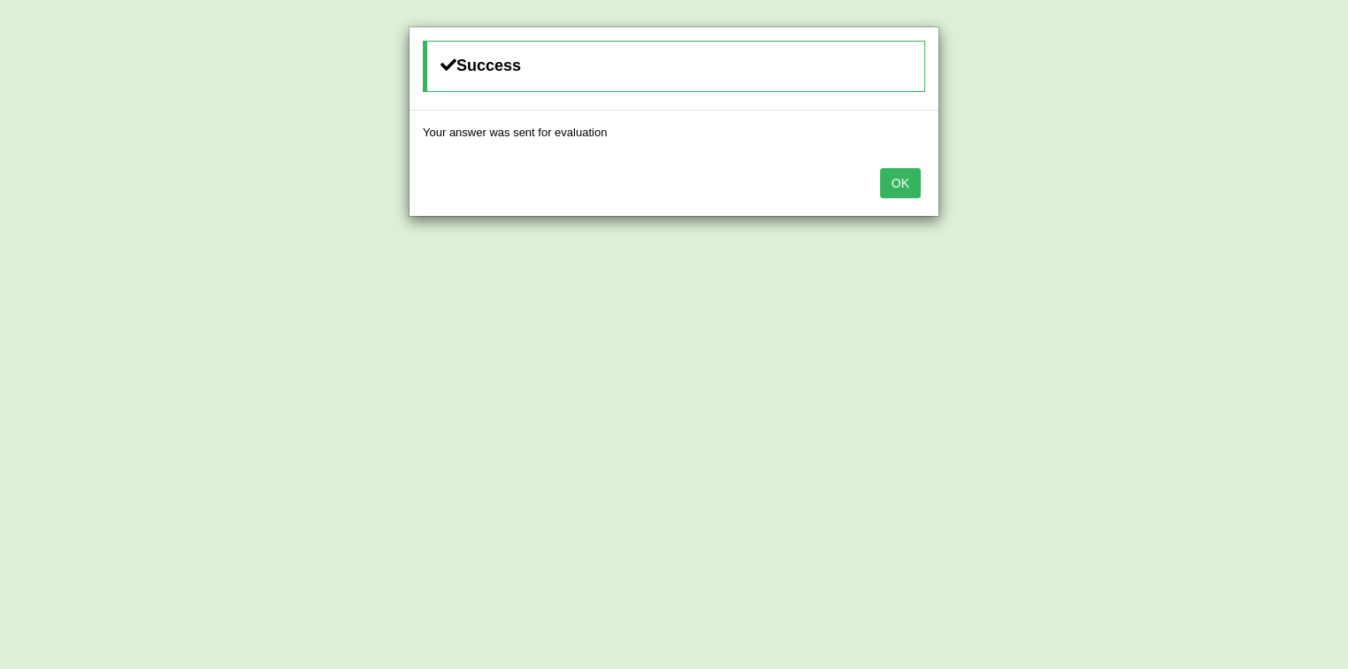
click at [895, 184] on button "OK" at bounding box center [900, 183] width 41 height 30
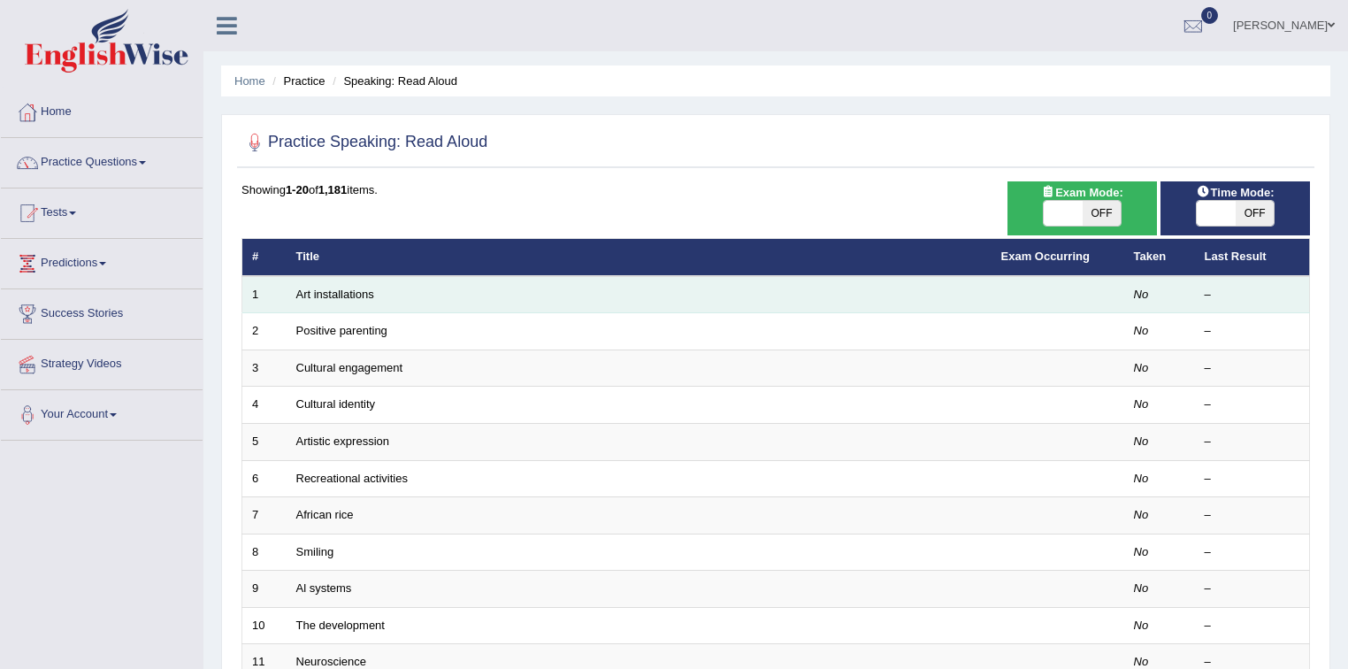
click at [437, 302] on td "Art installations" at bounding box center [639, 294] width 705 height 37
click at [361, 296] on link "Art installations" at bounding box center [335, 293] width 78 height 13
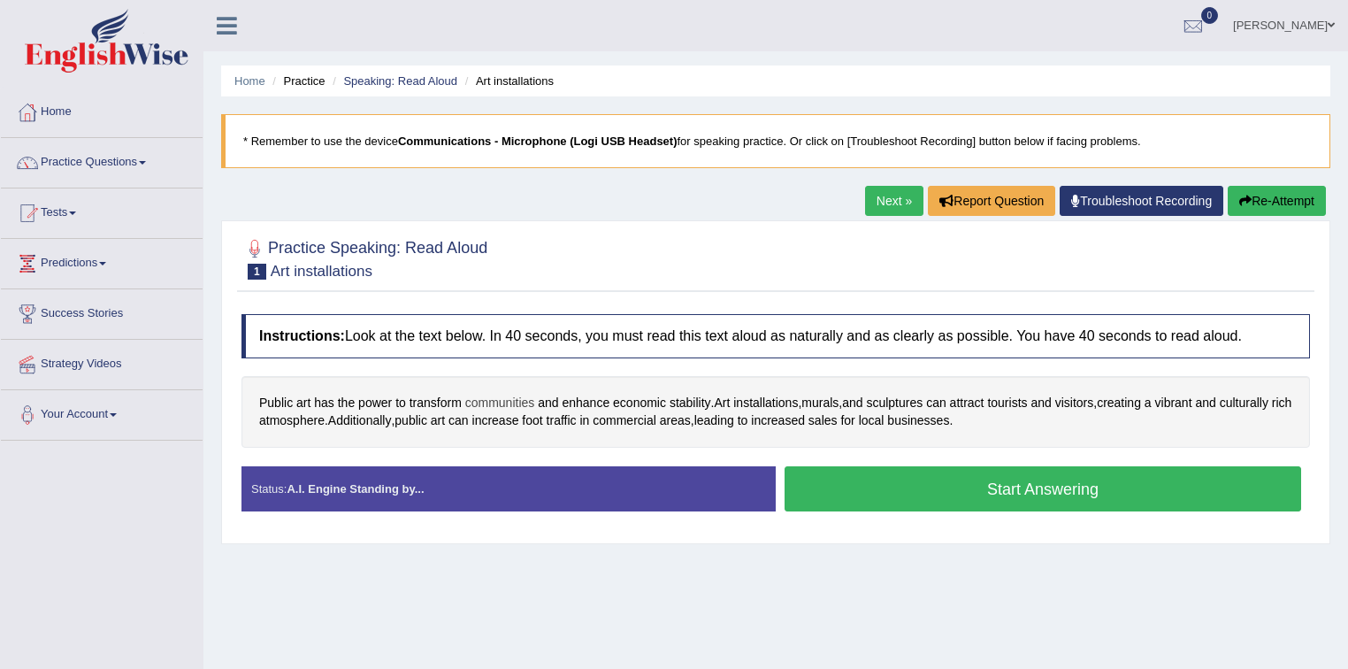
click at [511, 397] on span "communities" at bounding box center [500, 403] width 70 height 19
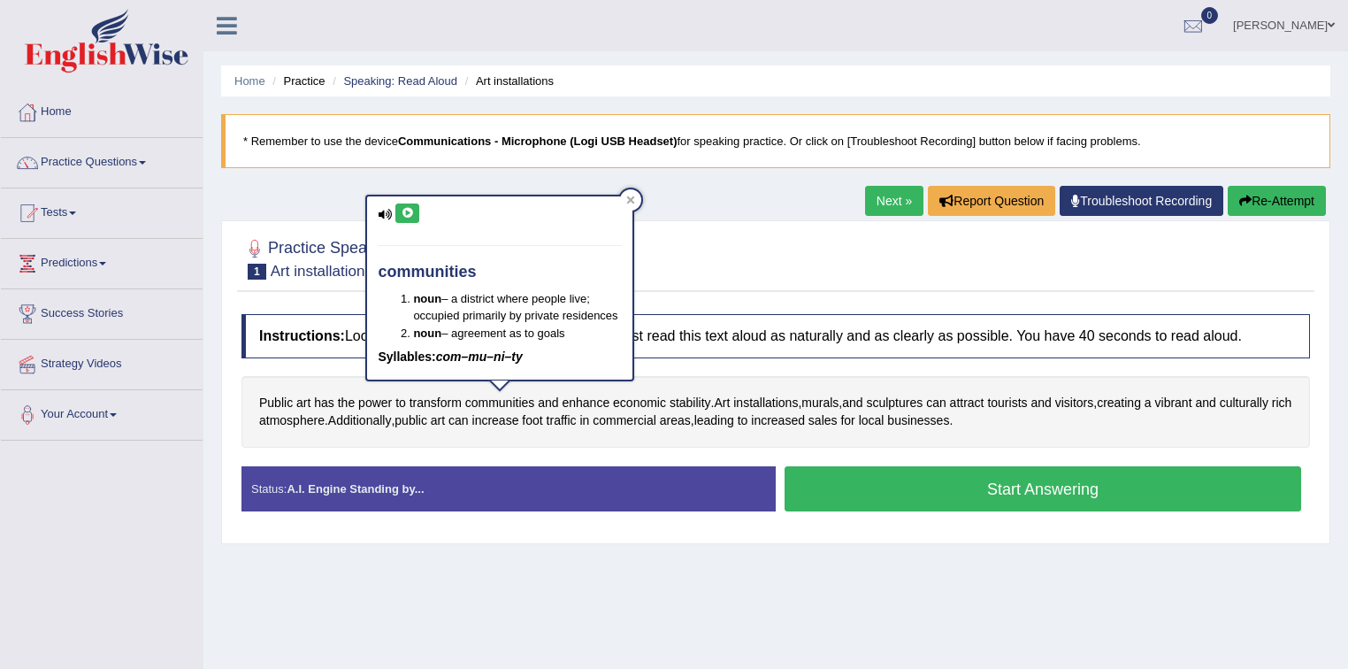
click at [381, 209] on icon at bounding box center [385, 214] width 14 height 11
click at [379, 216] on icon at bounding box center [385, 214] width 14 height 11
click at [379, 210] on icon at bounding box center [385, 214] width 14 height 11
click at [403, 209] on icon at bounding box center [407, 213] width 13 height 11
drag, startPoint x: 601, startPoint y: 259, endPoint x: 648, endPoint y: 287, distance: 54.3
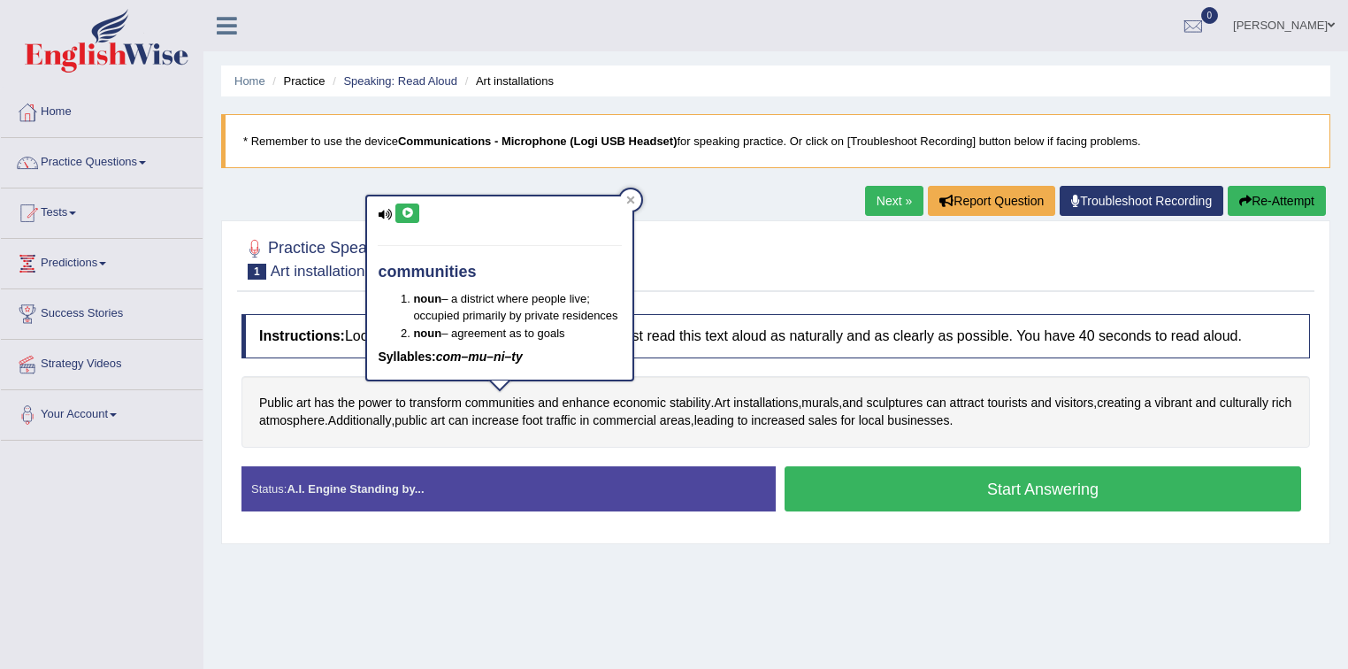
click at [648, 287] on body "Toggle navigation Home Practice Questions Speaking Practice Read Aloud Repeat S…" at bounding box center [674, 334] width 1348 height 669
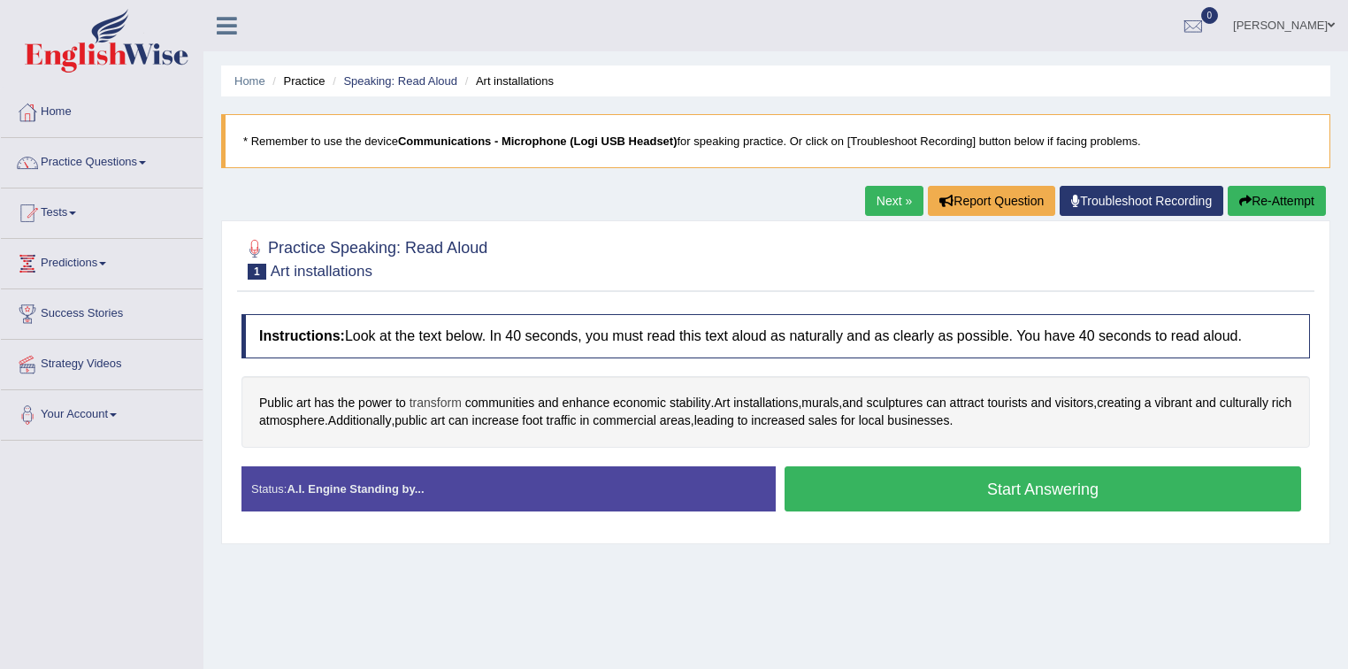
click at [428, 396] on span "transform" at bounding box center [435, 403] width 52 height 19
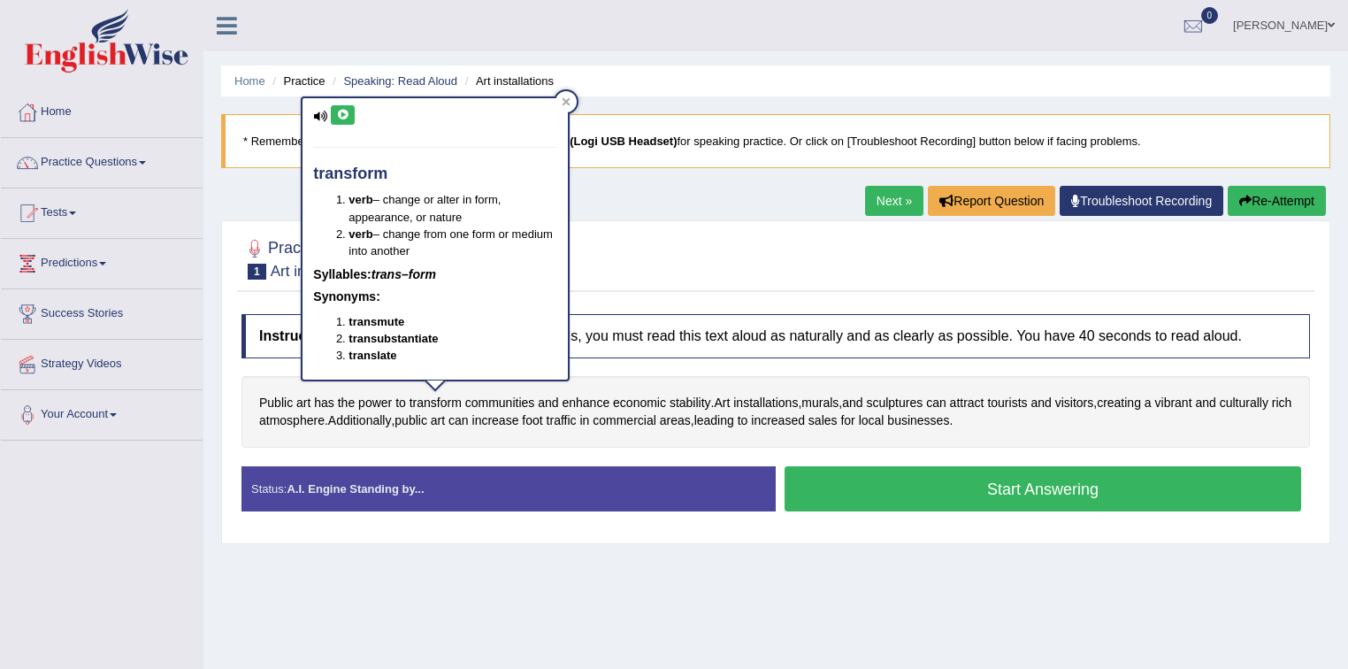
click at [333, 115] on button at bounding box center [343, 114] width 24 height 19
click at [338, 112] on icon at bounding box center [342, 115] width 13 height 11
click at [569, 99] on icon at bounding box center [566, 101] width 9 height 9
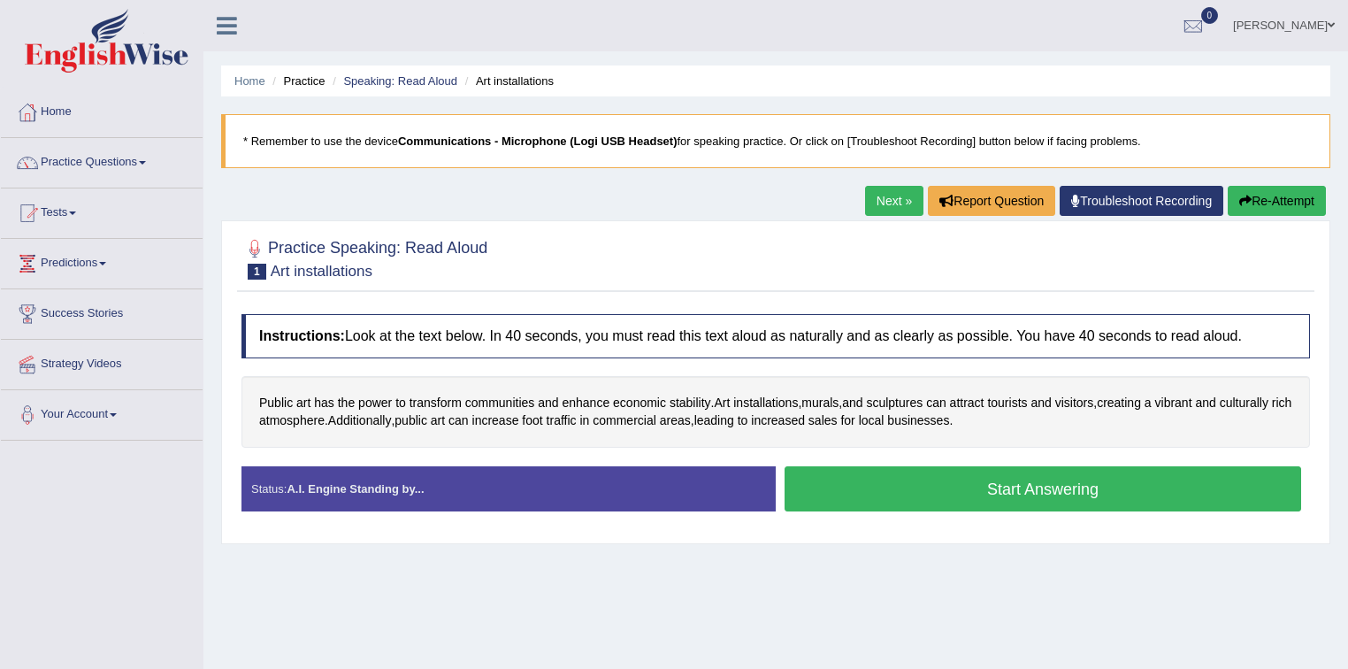
click at [1318, 35] on link "Maha Edris" at bounding box center [1283, 23] width 128 height 46
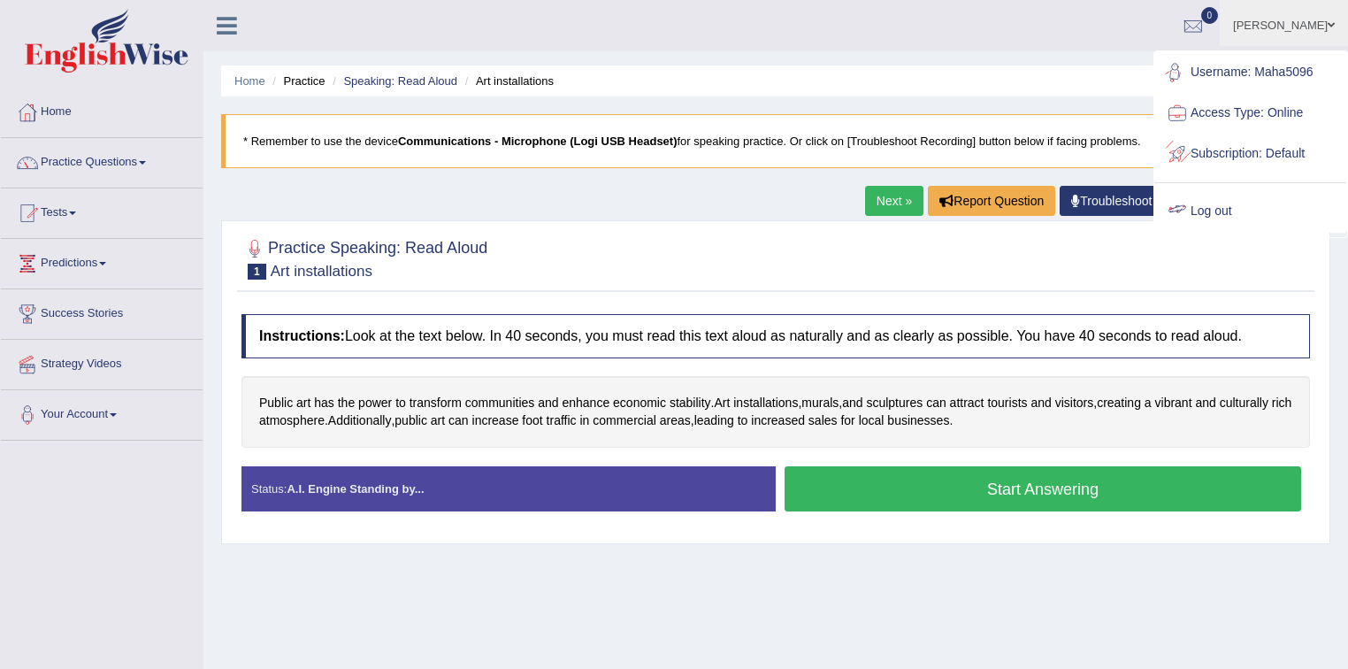
click at [1234, 210] on link "Log out" at bounding box center [1250, 211] width 191 height 41
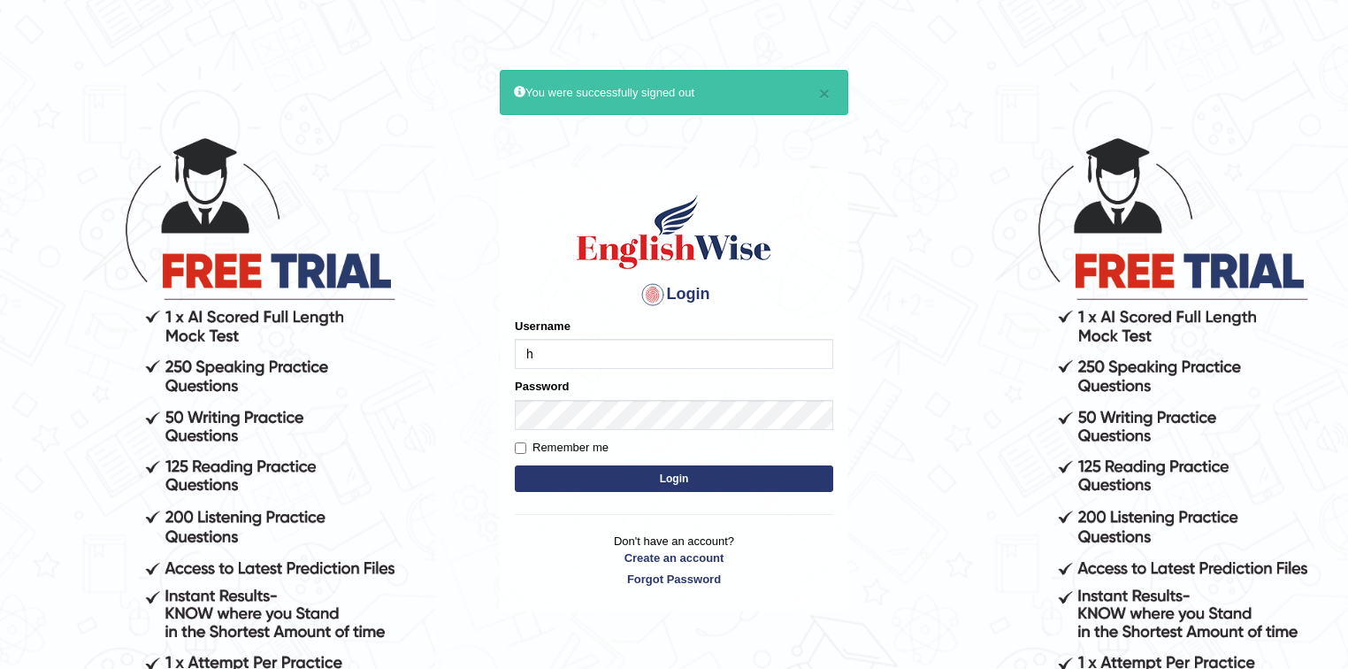
type input "Hassan0838"
click at [576, 351] on input "Hassan0838" at bounding box center [674, 354] width 318 height 30
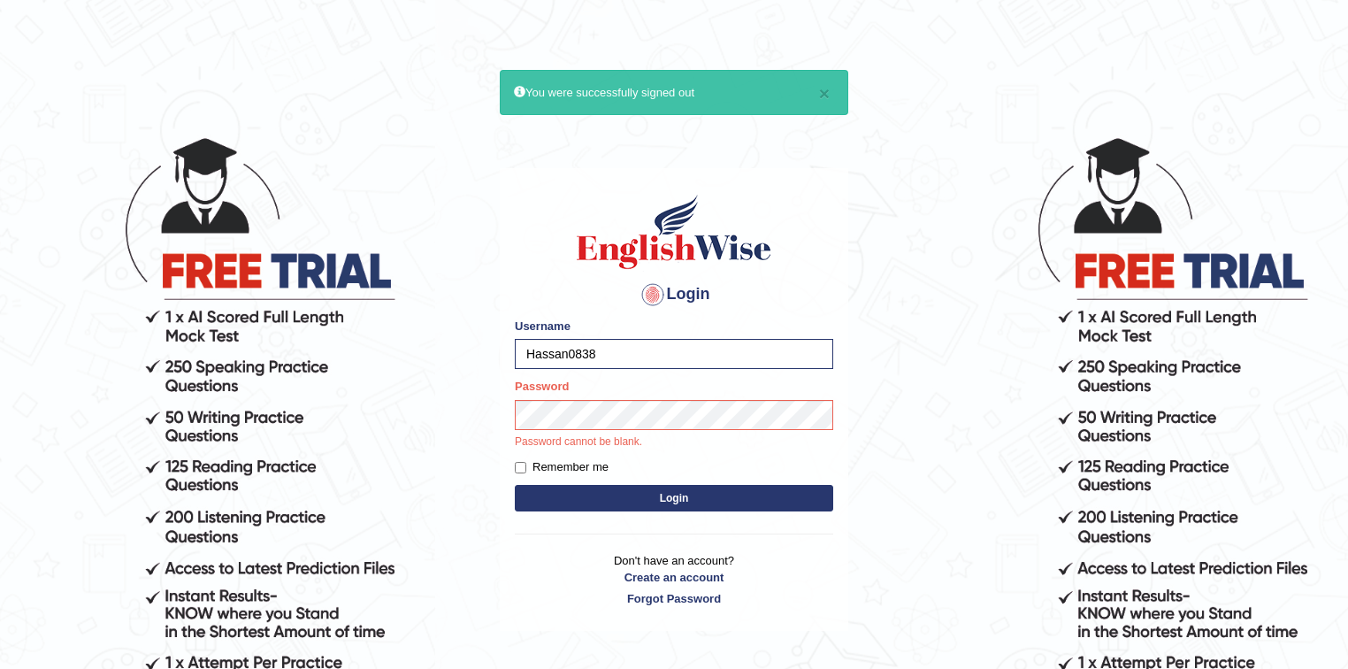
click at [624, 485] on button "Login" at bounding box center [674, 498] width 318 height 27
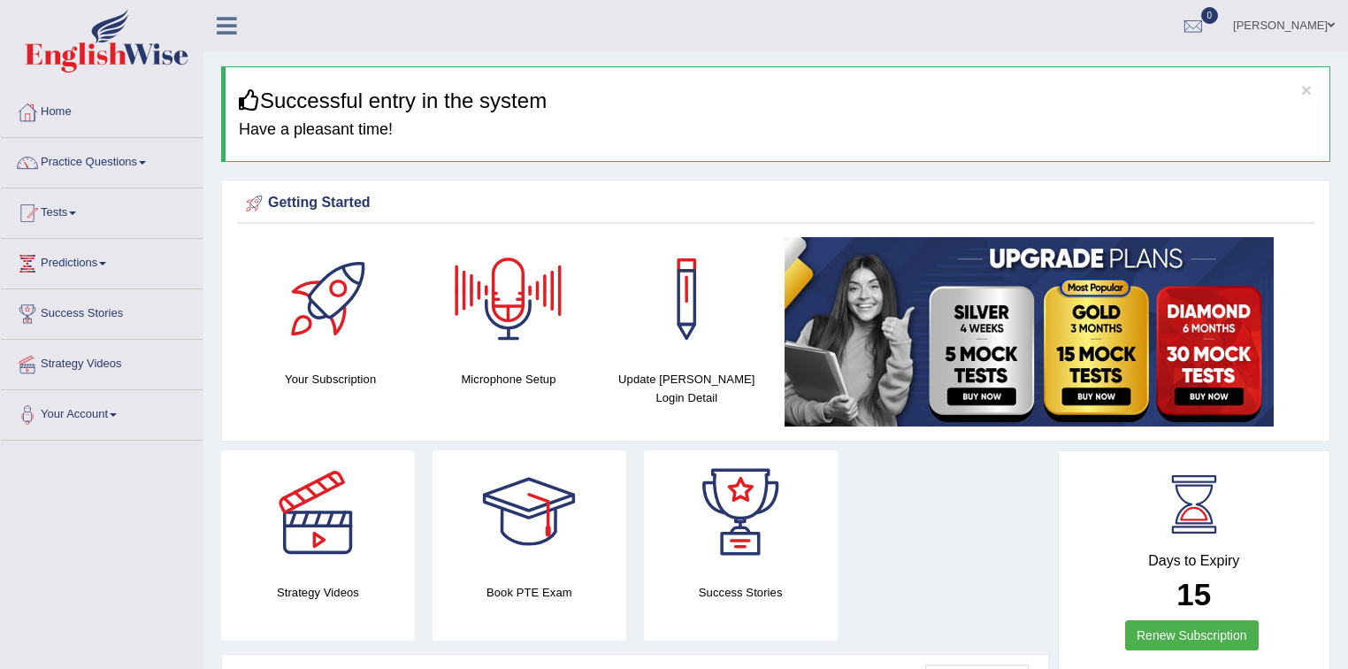
click at [503, 293] on div at bounding box center [509, 299] width 124 height 124
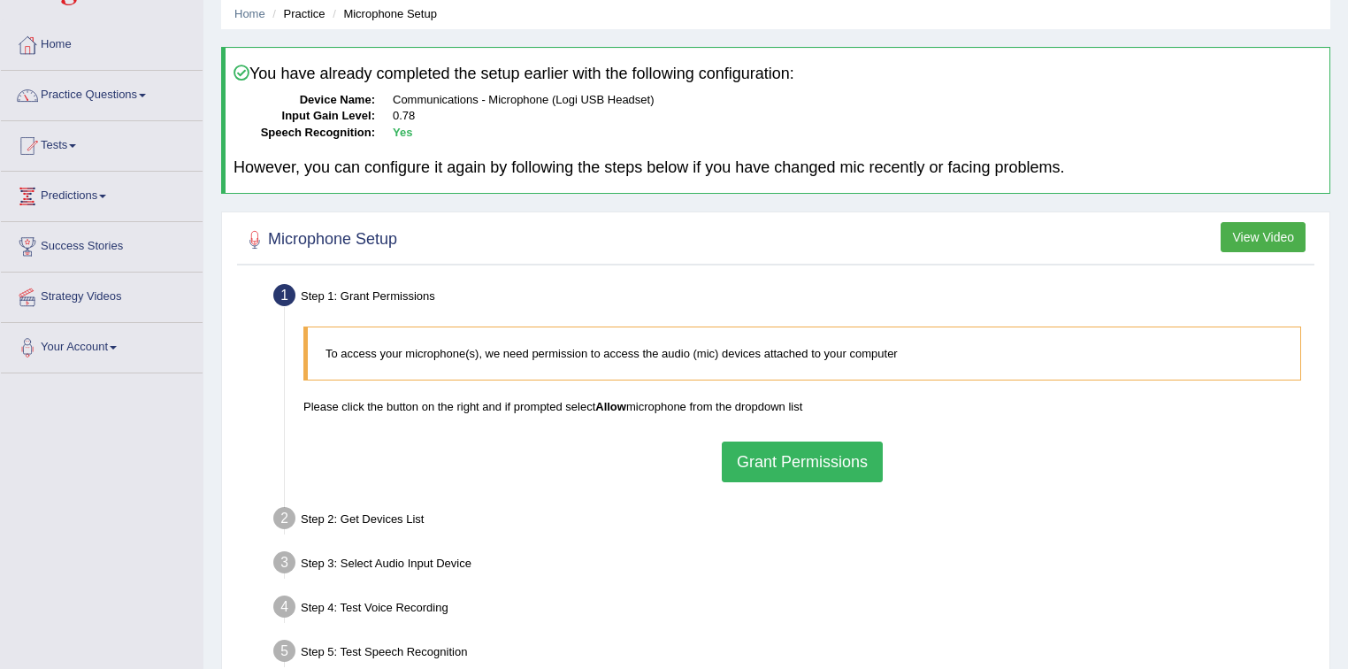
scroll to position [141, 0]
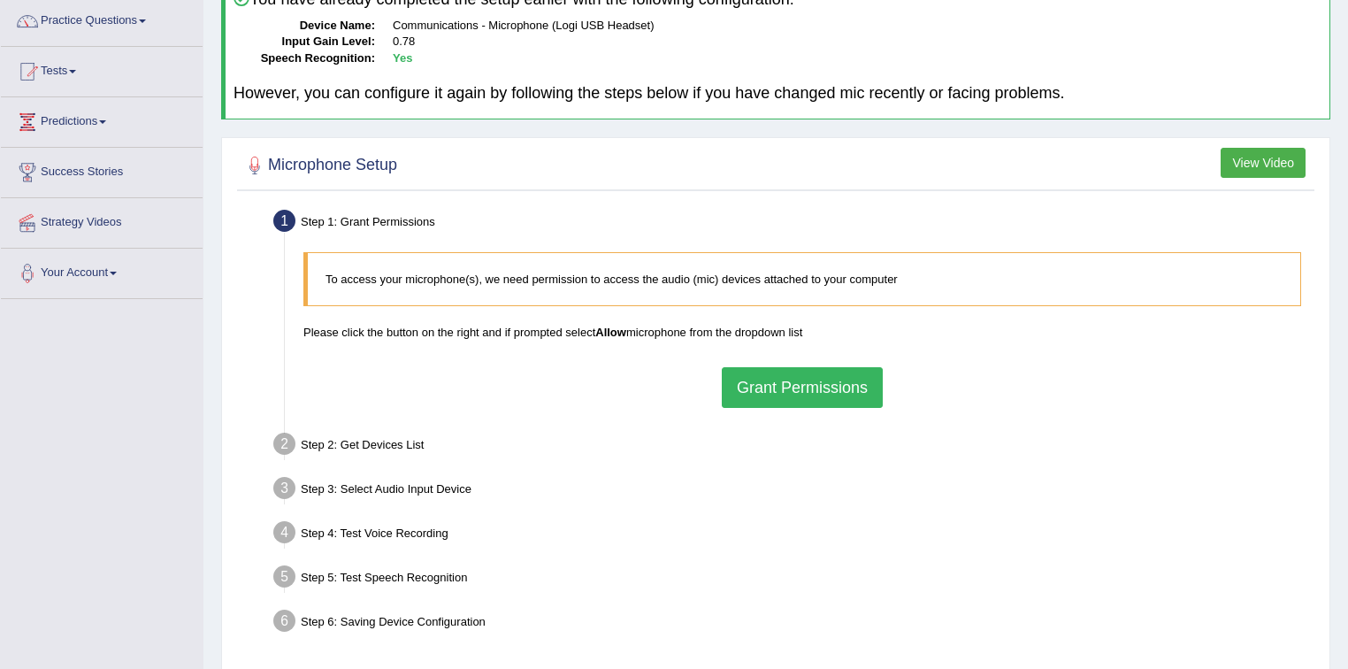
click at [791, 387] on button "Grant Permissions" at bounding box center [802, 387] width 161 height 41
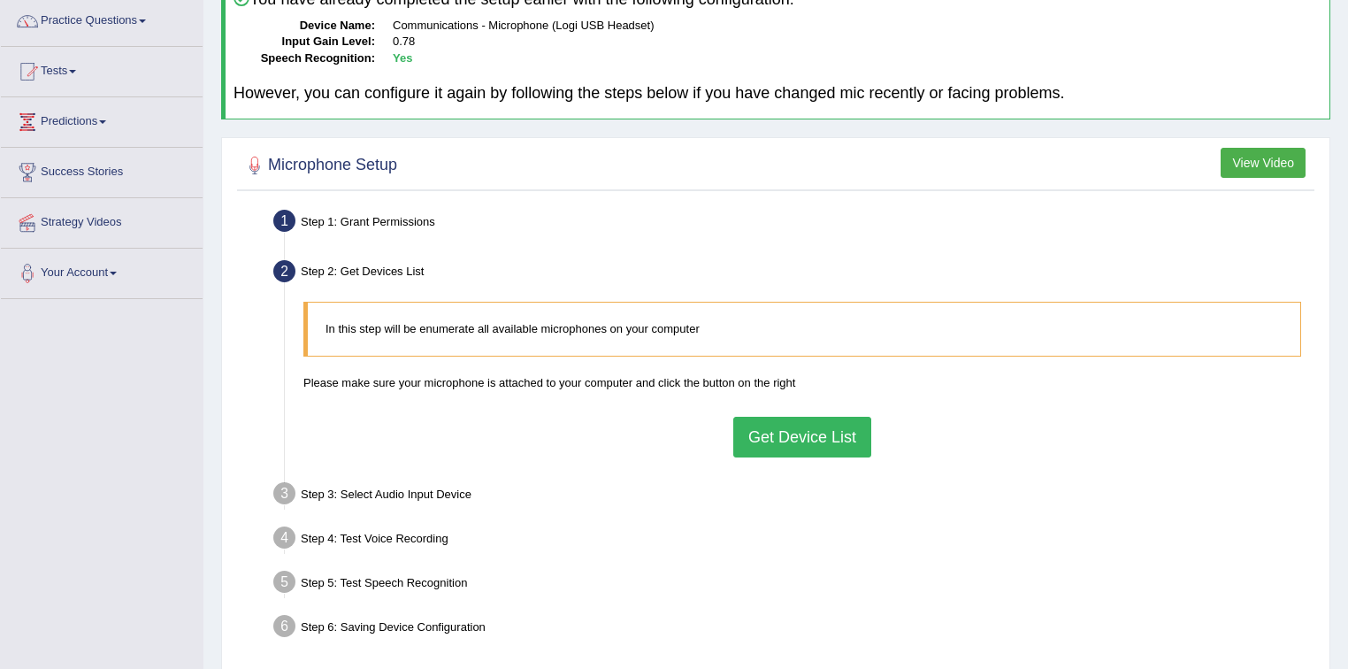
click at [799, 442] on button "Get Device List" at bounding box center [802, 436] width 138 height 41
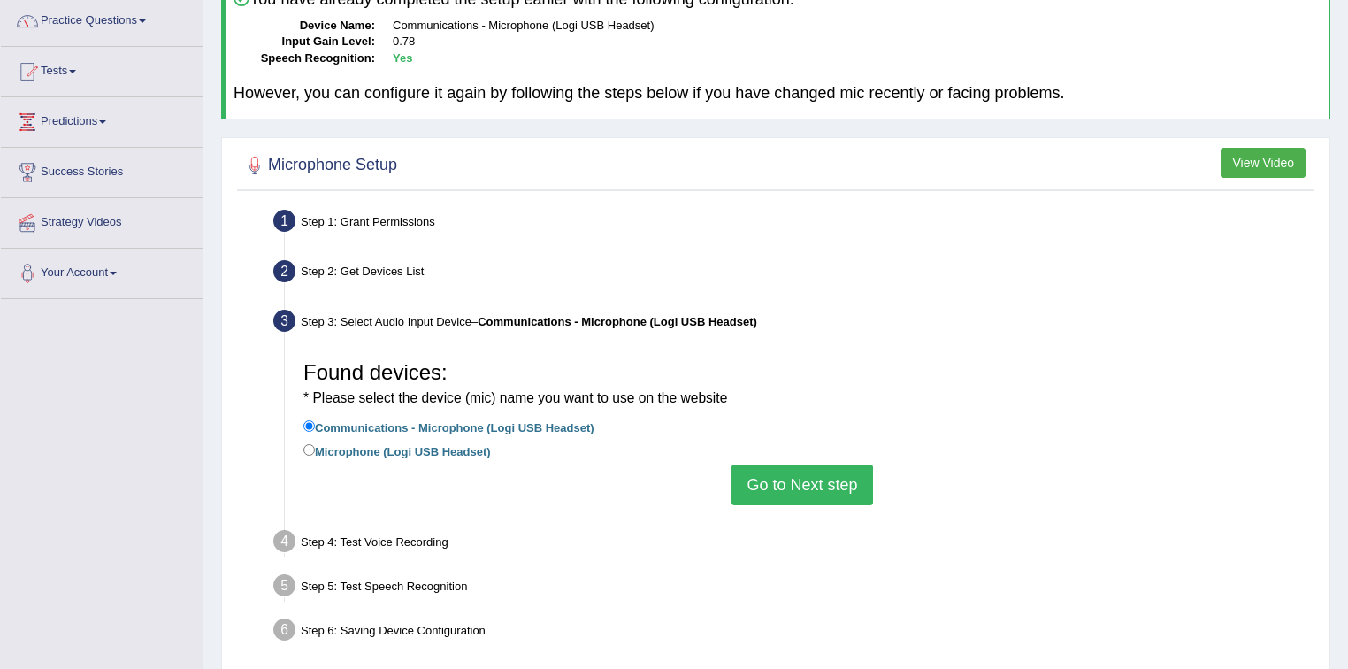
click at [805, 485] on button "Go to Next step" at bounding box center [801, 484] width 141 height 41
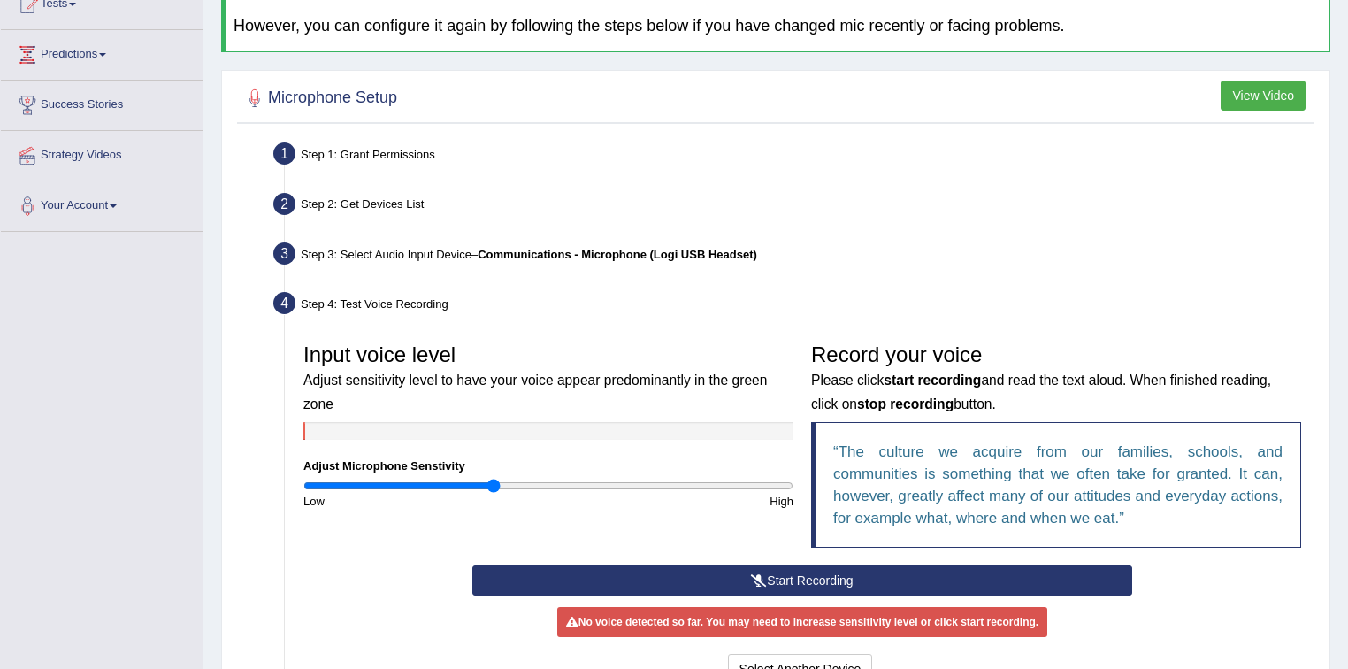
scroll to position [283, 0]
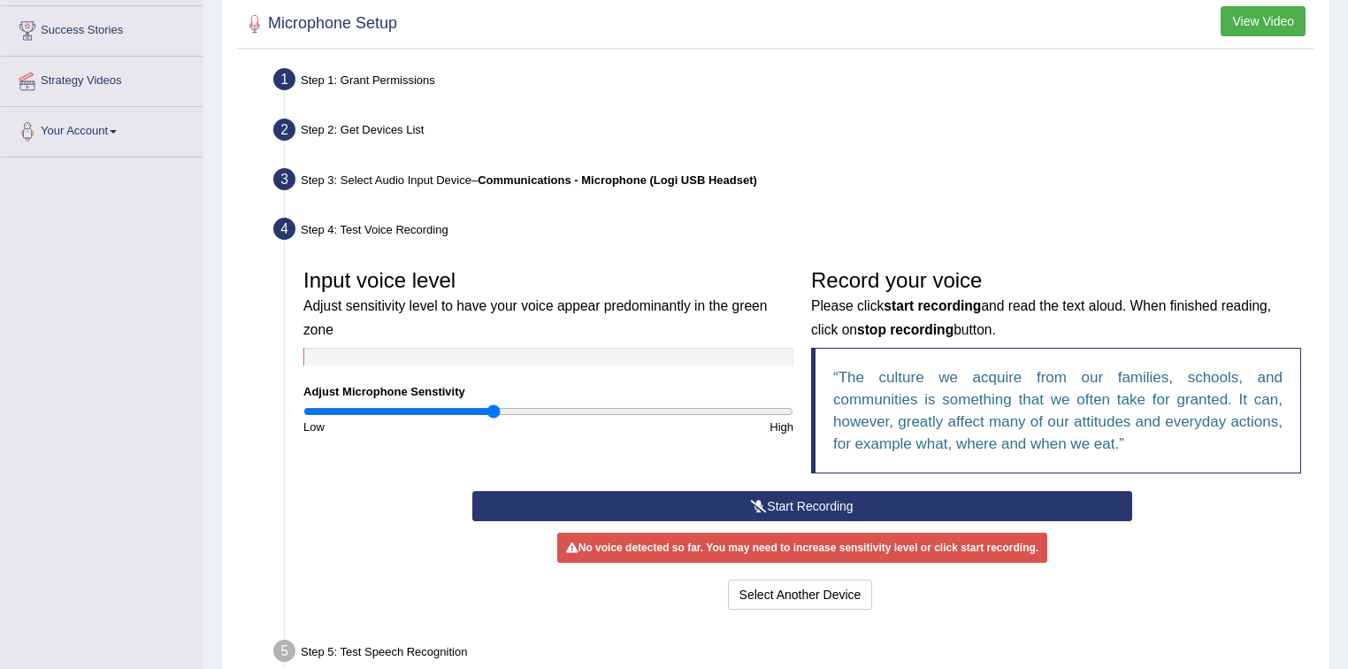
click at [743, 508] on button "Start Recording" at bounding box center [801, 506] width 659 height 30
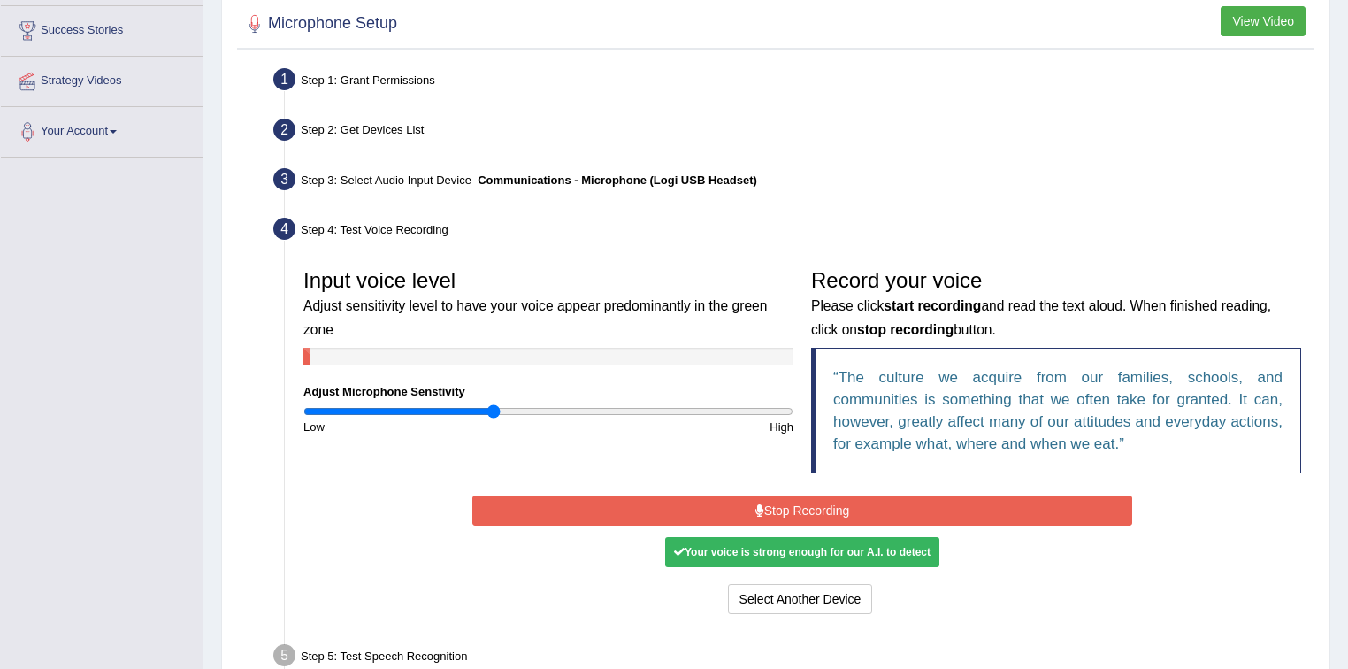
click at [755, 513] on icon at bounding box center [759, 510] width 9 height 12
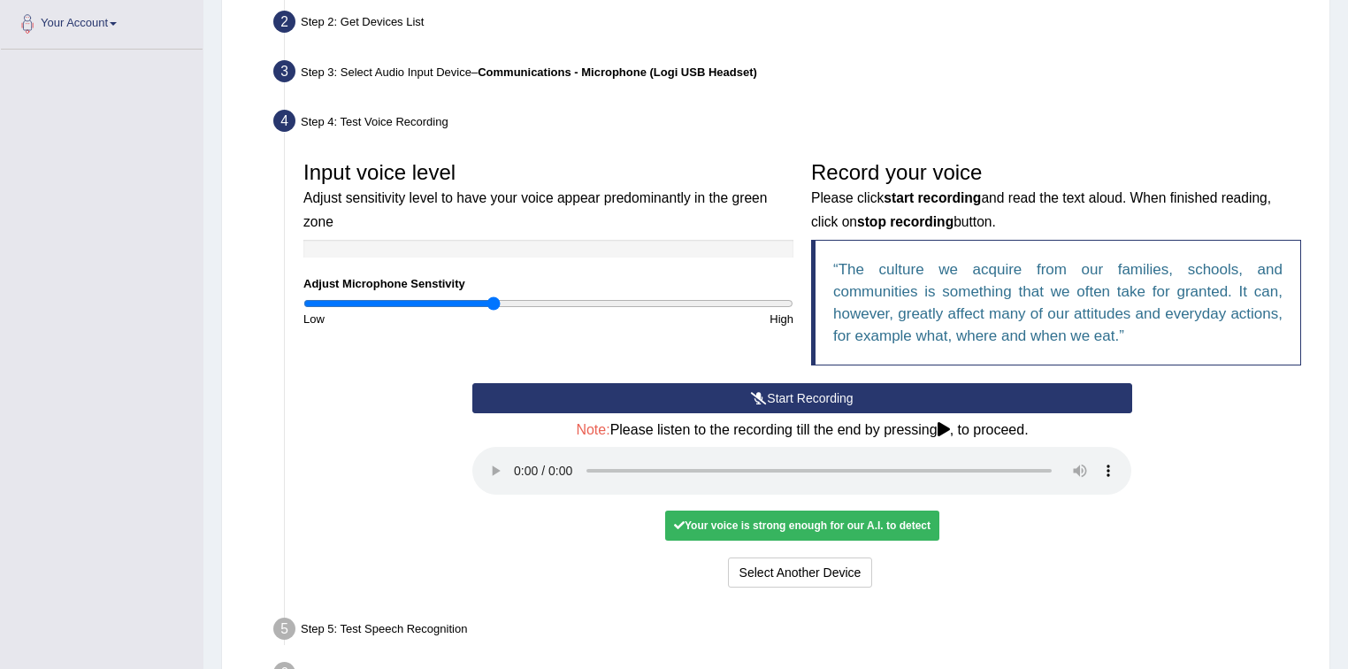
scroll to position [424, 0]
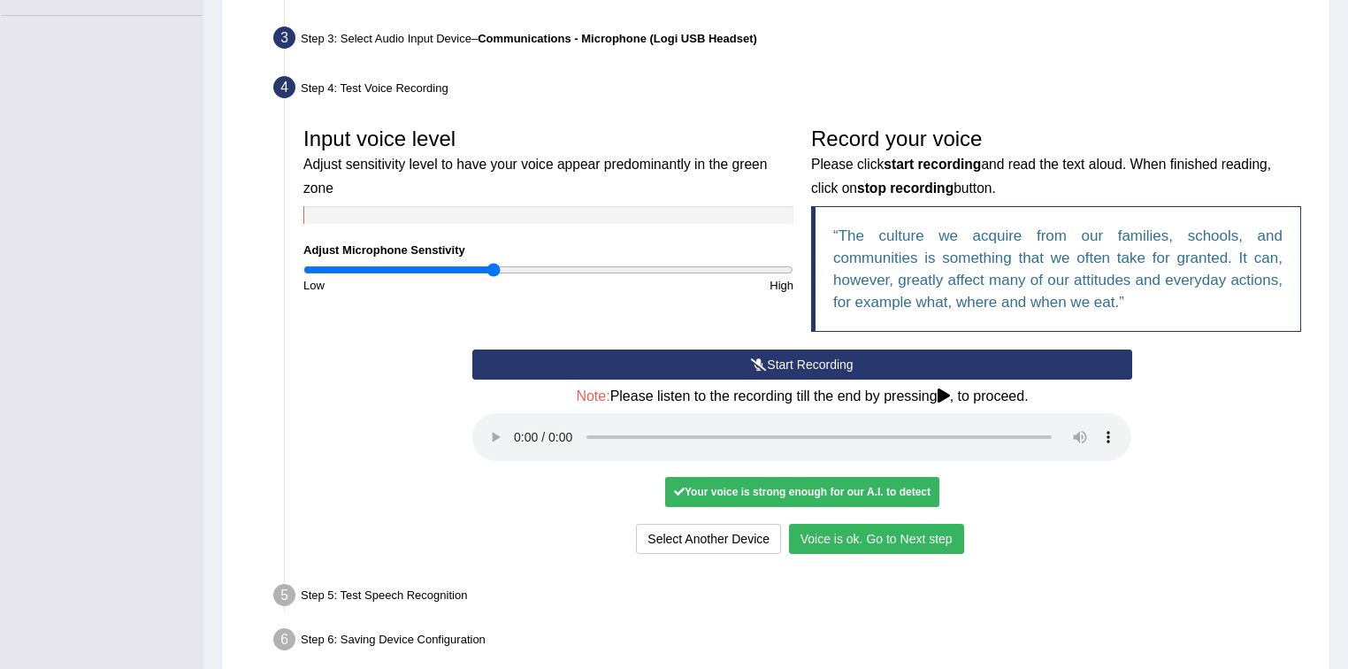
click at [859, 533] on button "Voice is ok. Go to Next step" at bounding box center [876, 538] width 175 height 30
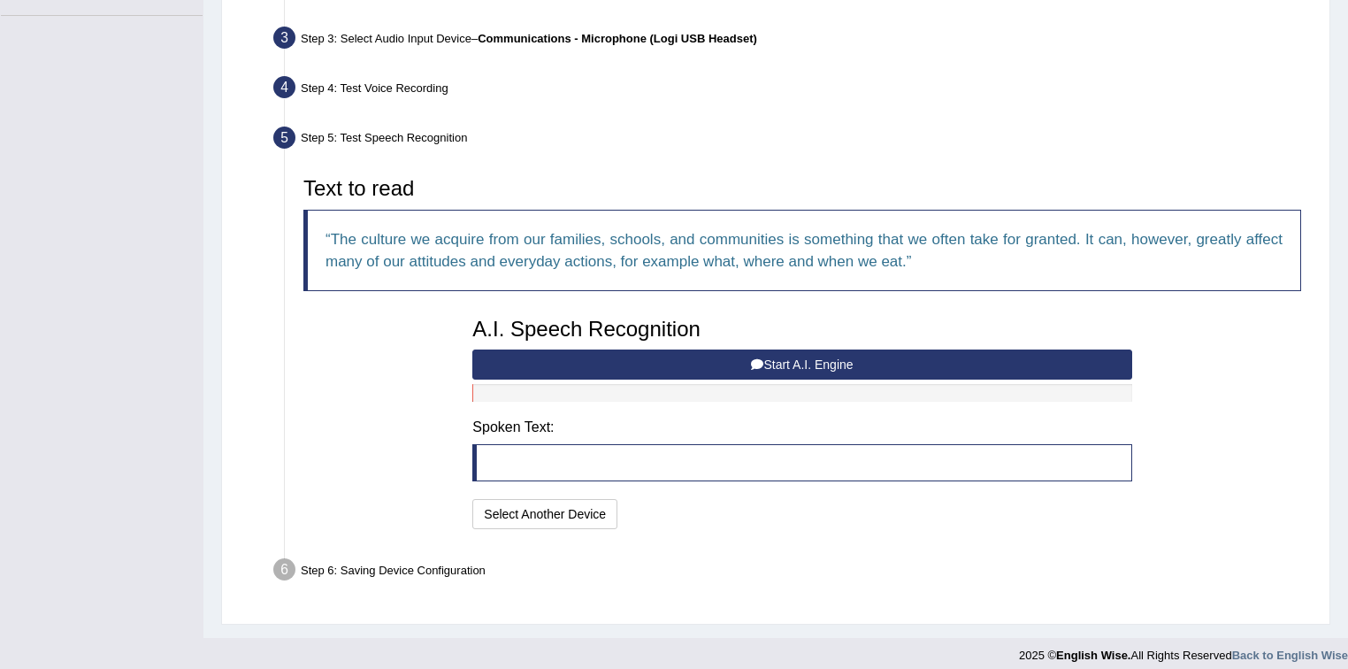
click at [691, 364] on button "Start A.I. Engine" at bounding box center [801, 364] width 659 height 30
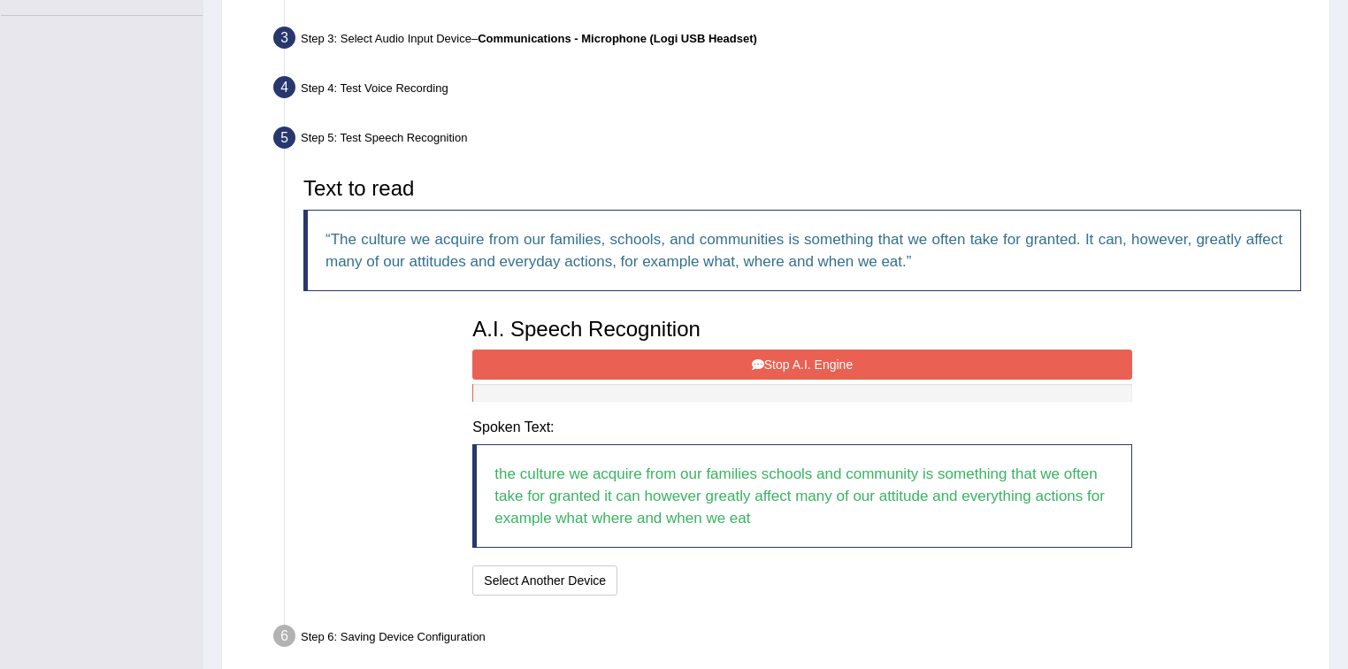
click at [786, 362] on button "Stop A.I. Engine" at bounding box center [801, 364] width 659 height 30
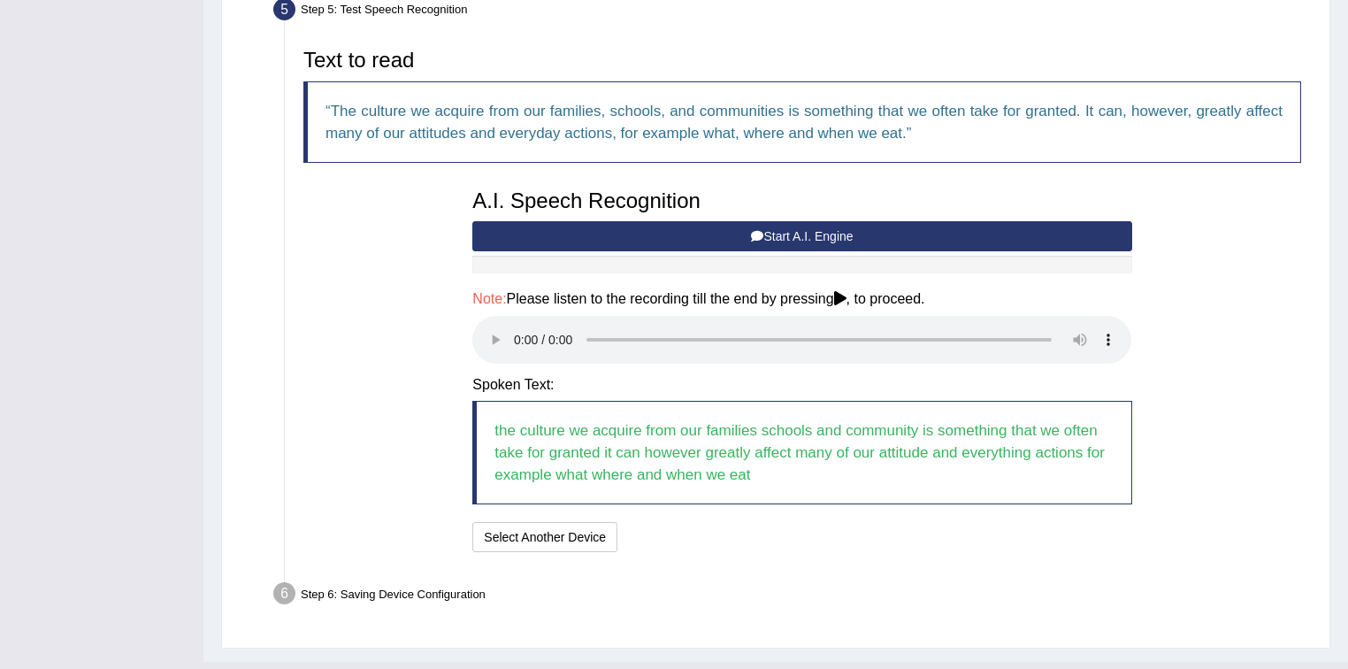
scroll to position [566, 0]
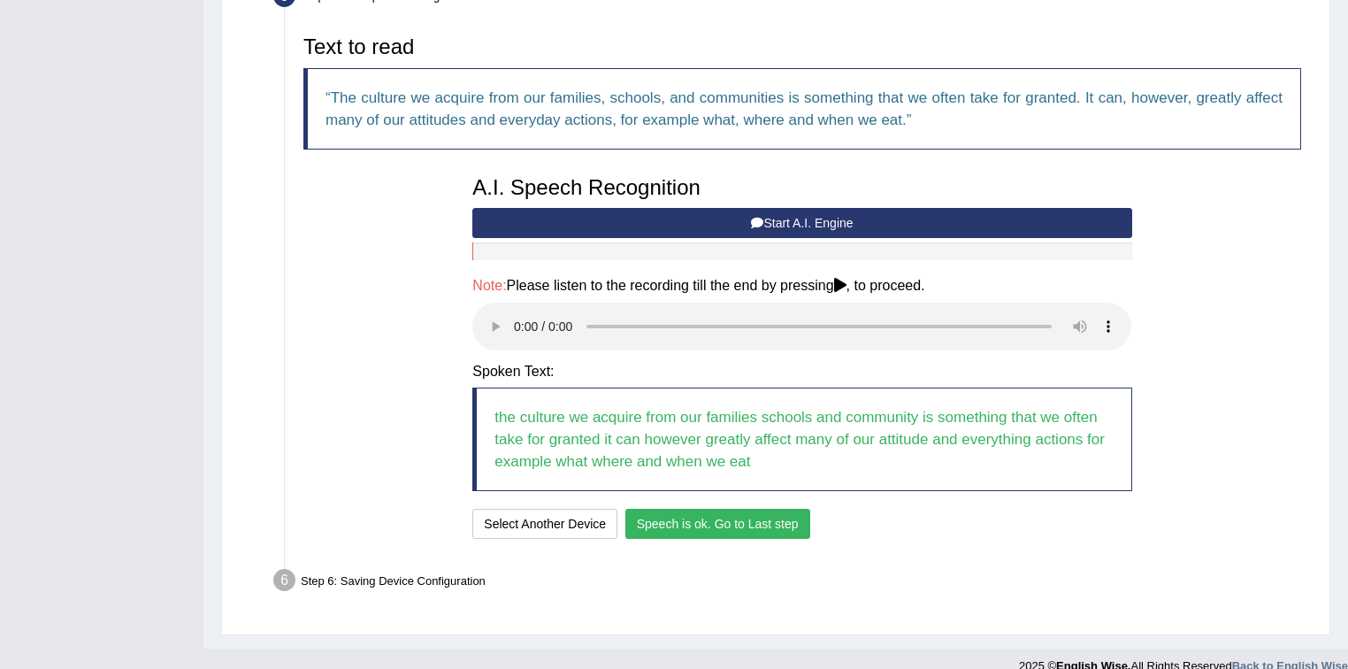
click at [693, 523] on button "Speech is ok. Go to Last step" at bounding box center [717, 523] width 185 height 30
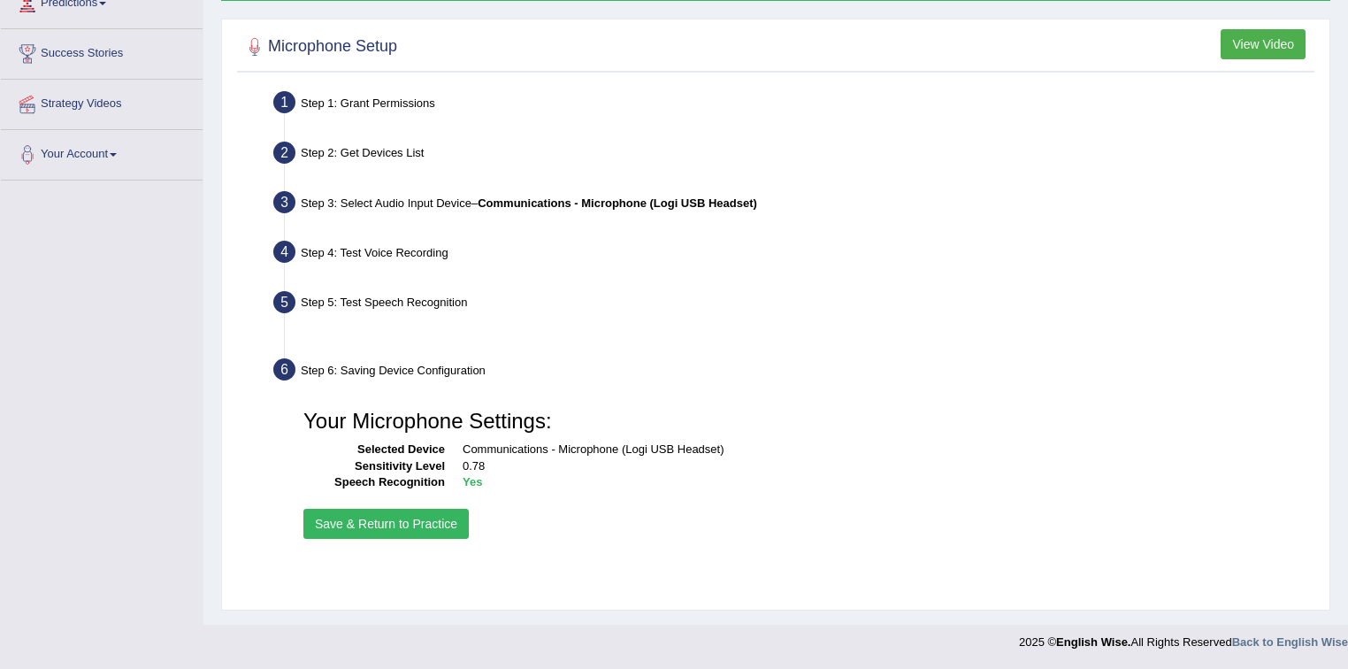
scroll to position [260, 0]
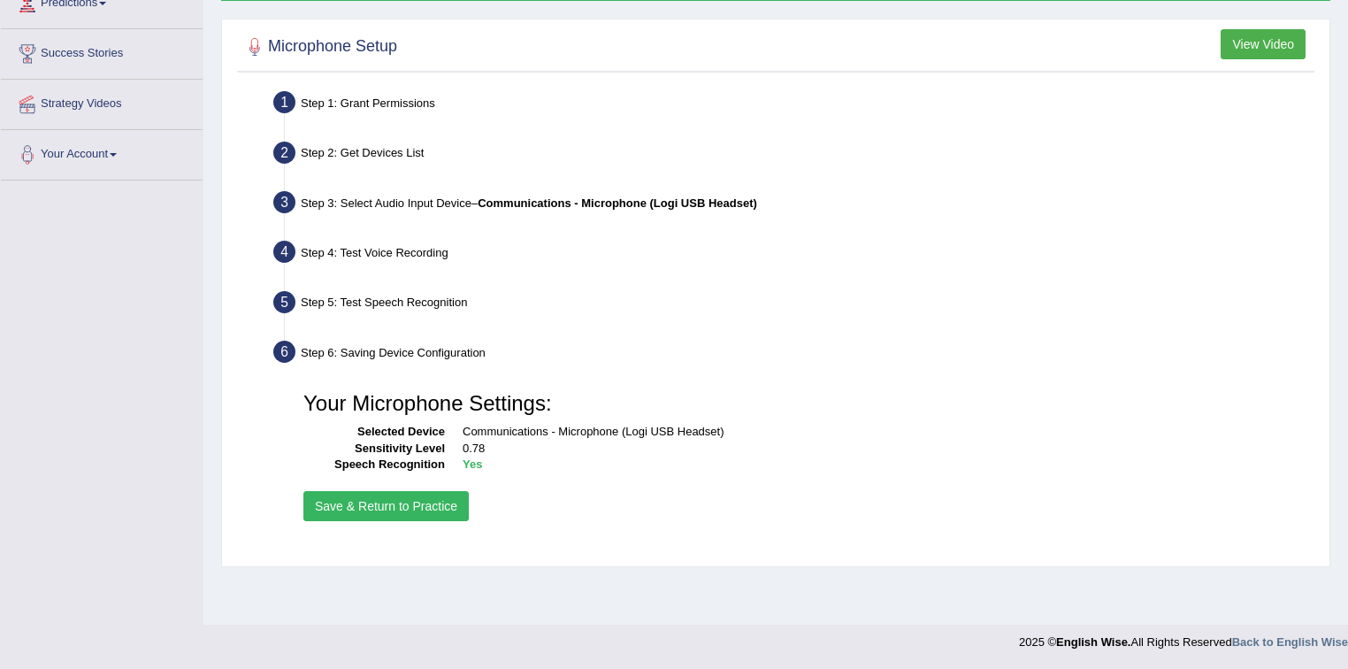
click at [425, 498] on button "Save & Return to Practice" at bounding box center [385, 506] width 165 height 30
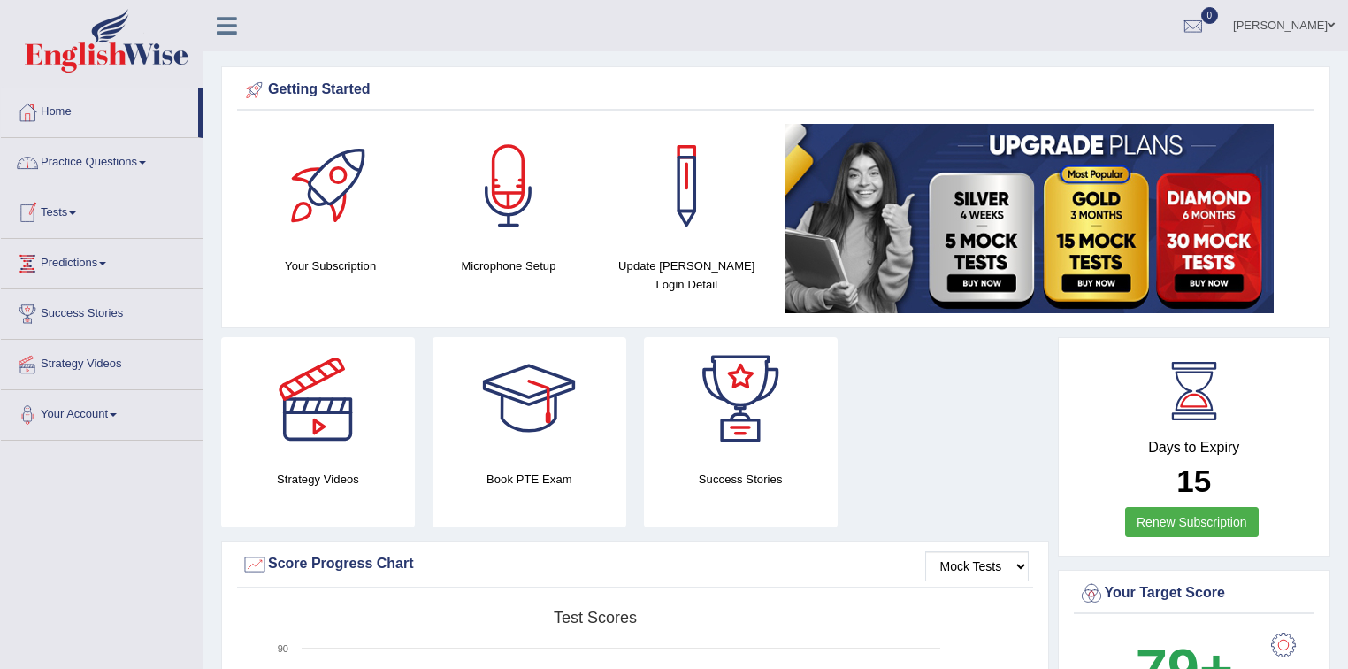
click at [146, 161] on span at bounding box center [142, 163] width 7 height 4
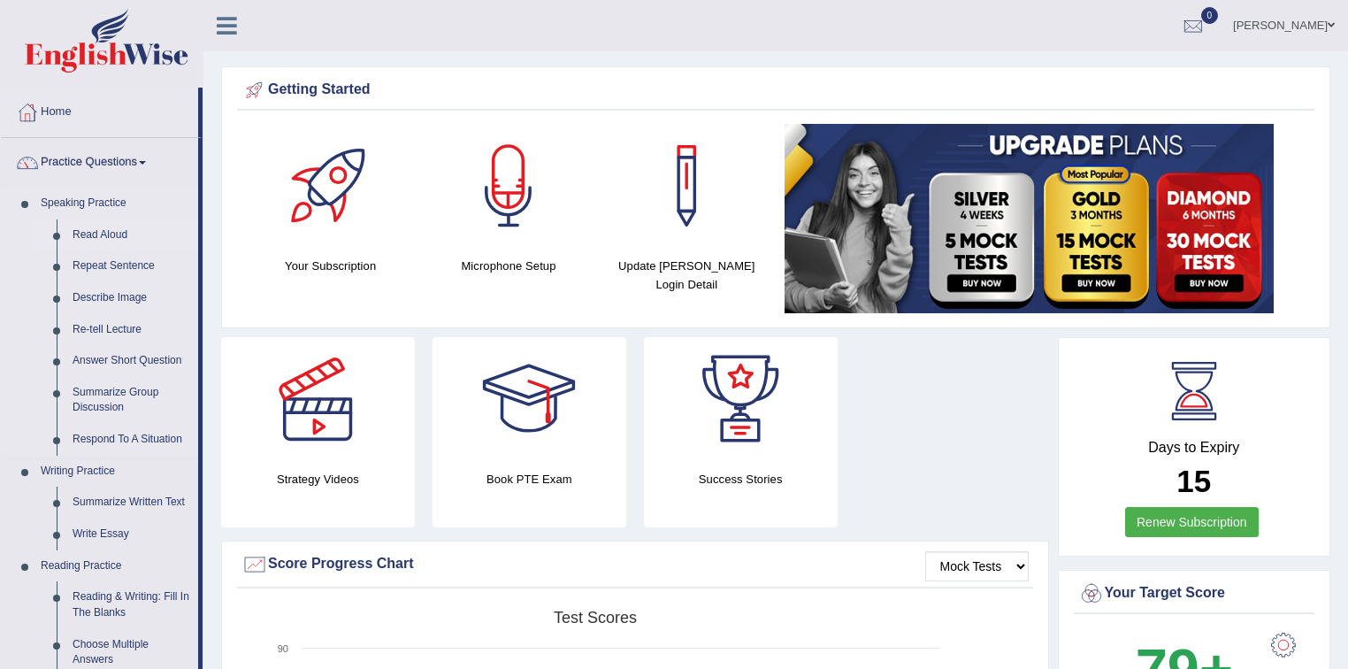
click at [87, 237] on link "Read Aloud" at bounding box center [132, 235] width 134 height 32
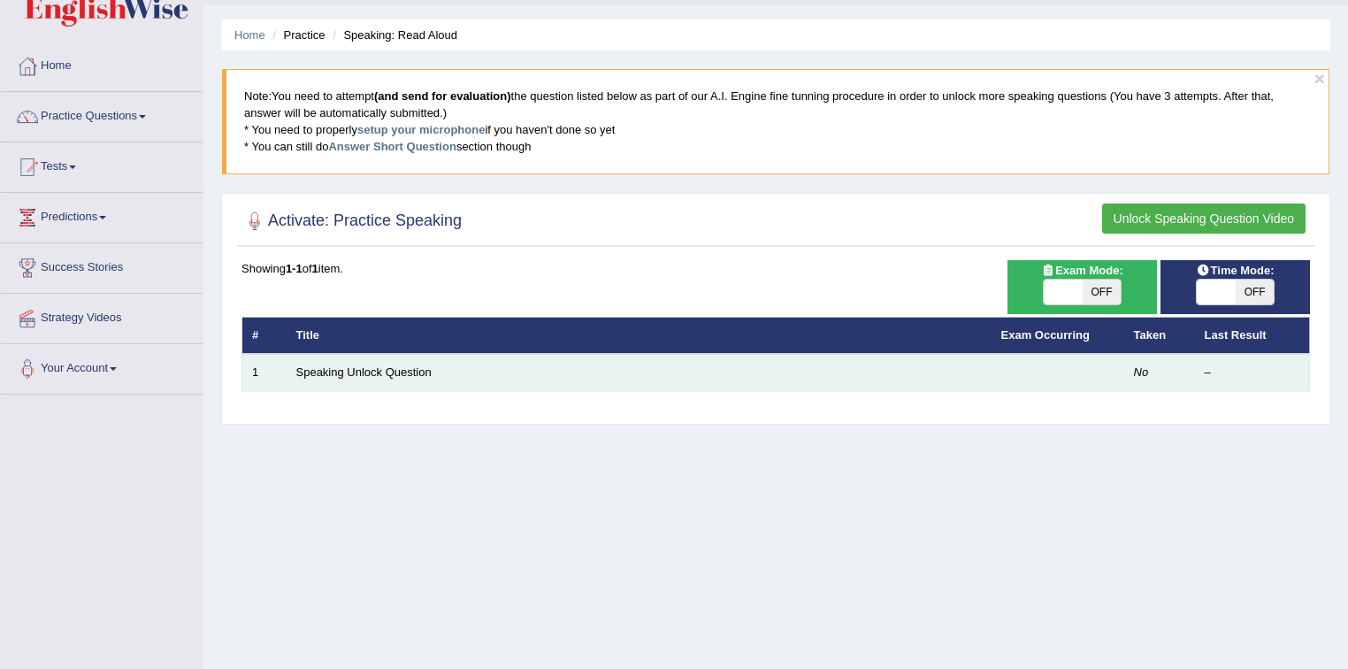
scroll to position [71, 0]
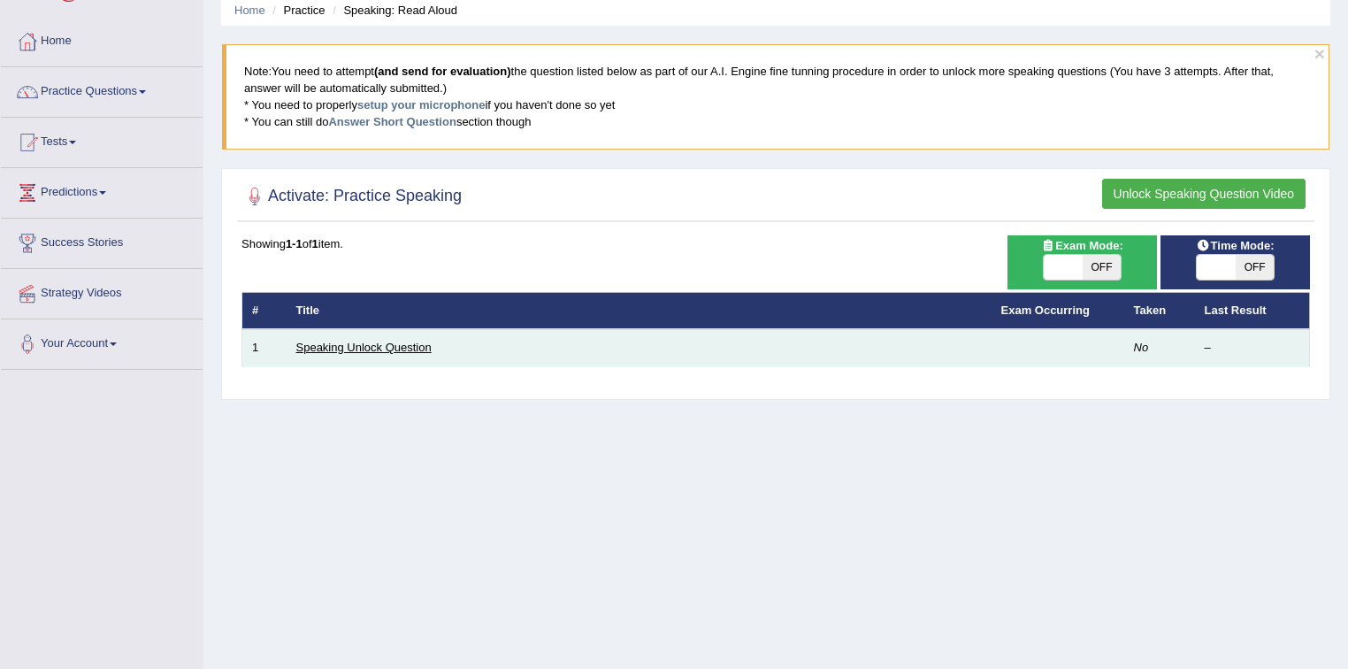
click at [396, 347] on link "Speaking Unlock Question" at bounding box center [363, 346] width 135 height 13
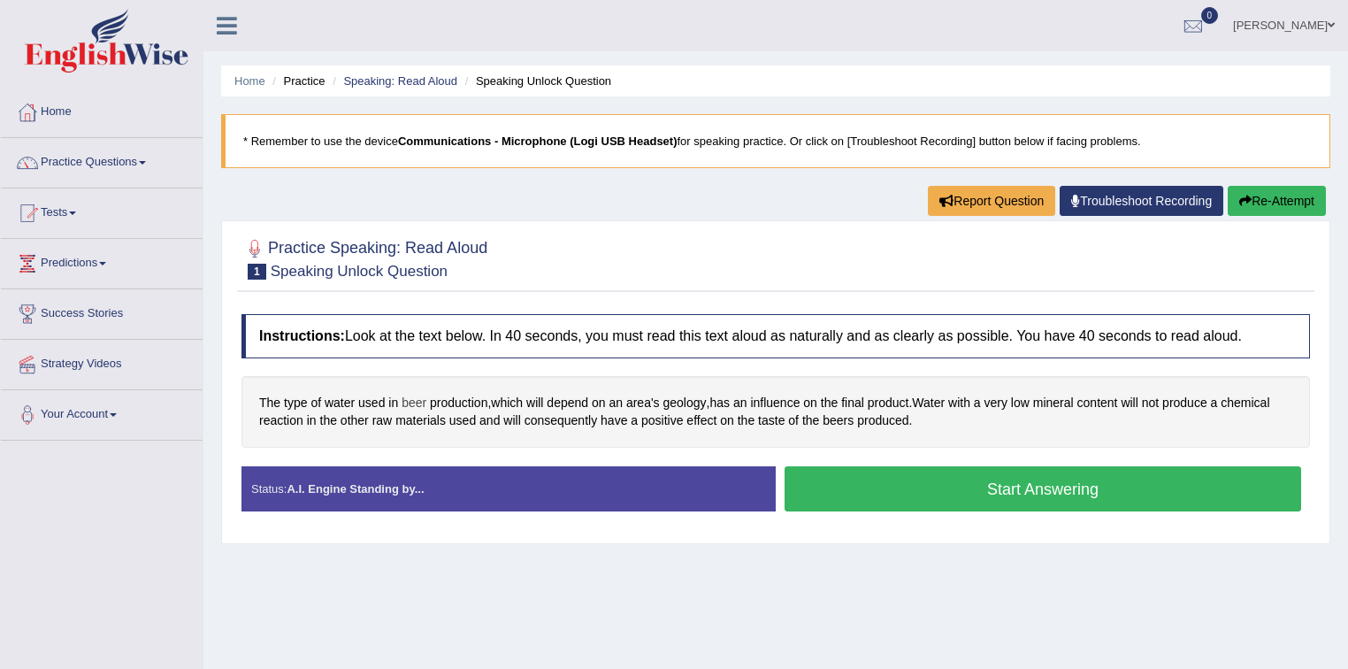
scroll to position [71, 0]
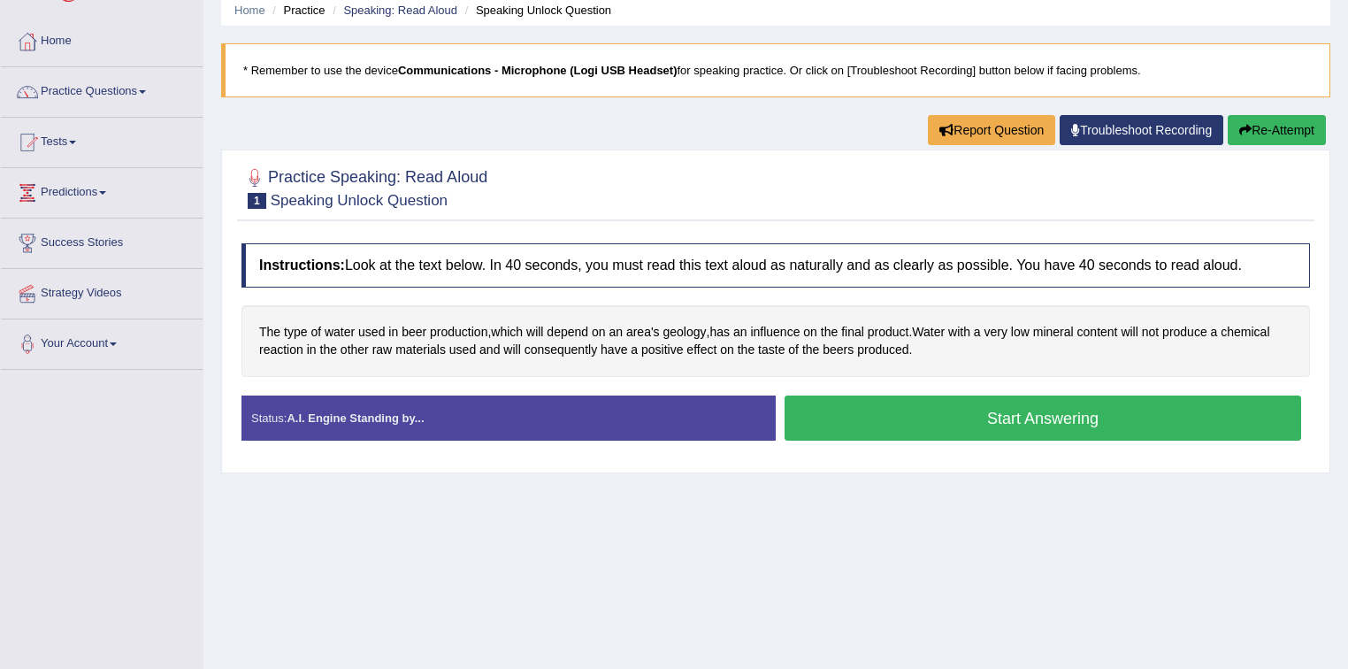
click at [967, 419] on button "Start Answering" at bounding box center [1042, 417] width 516 height 45
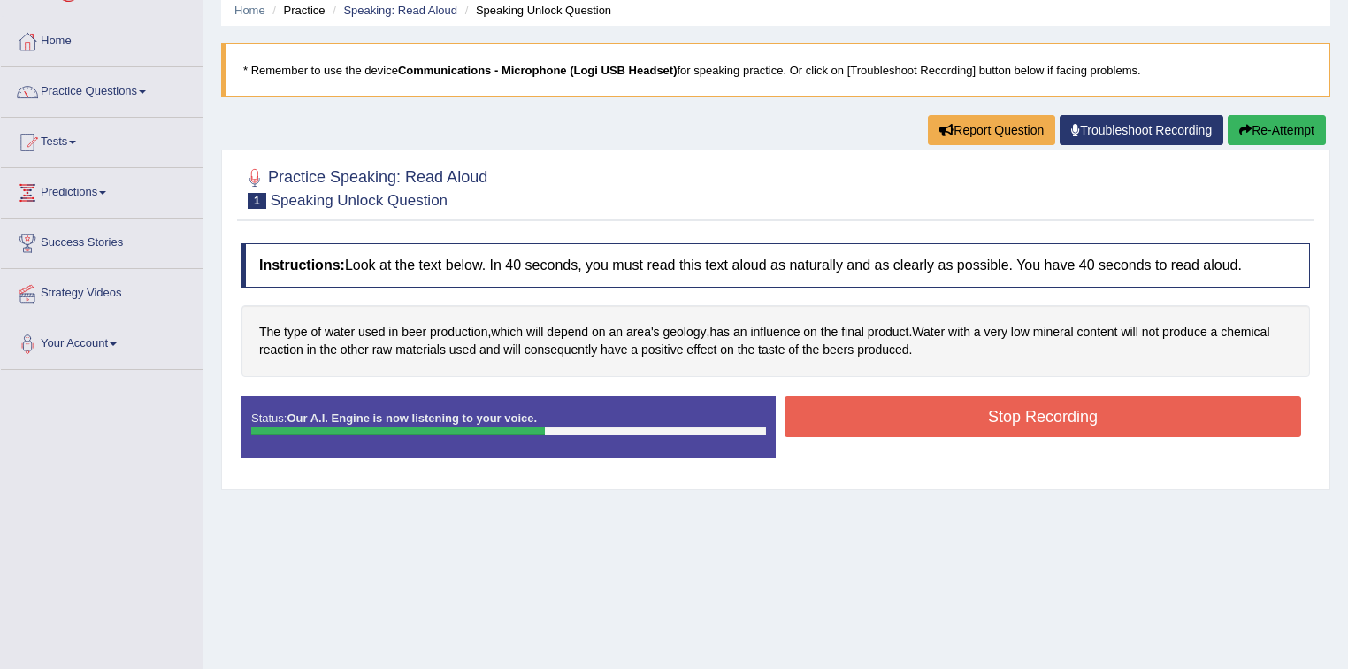
click at [937, 418] on button "Stop Recording" at bounding box center [1042, 416] width 516 height 41
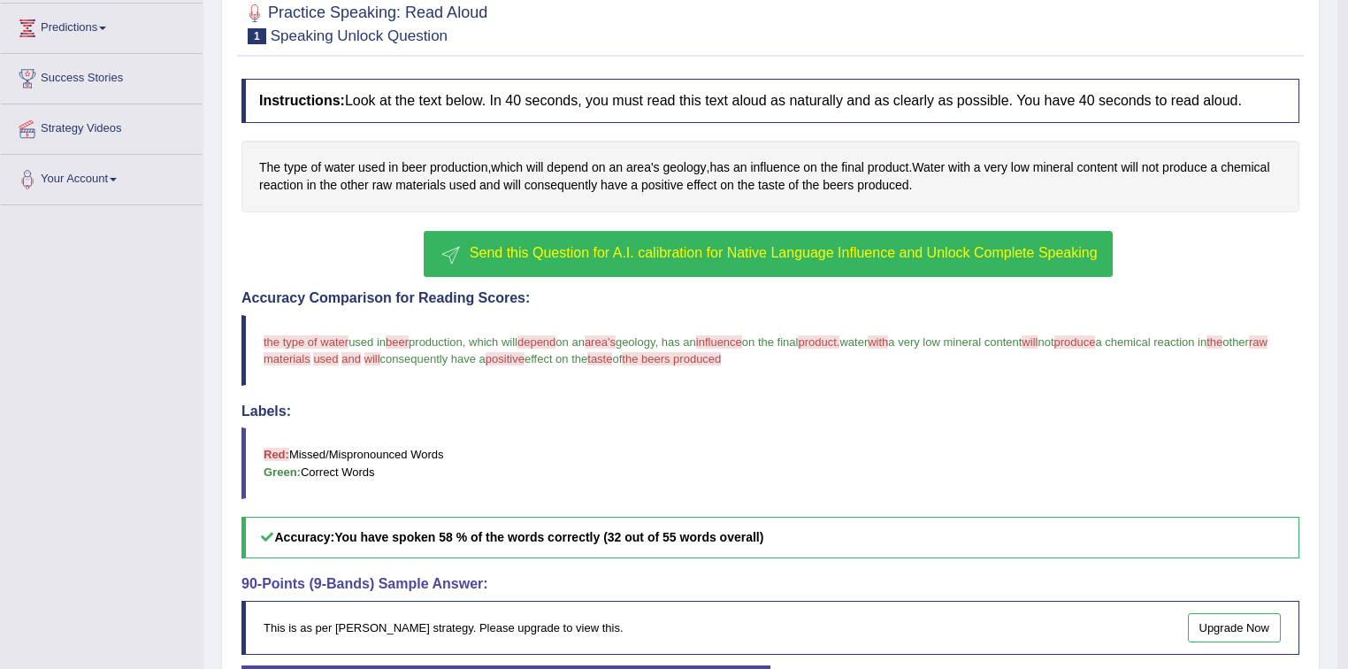
scroll to position [261, 0]
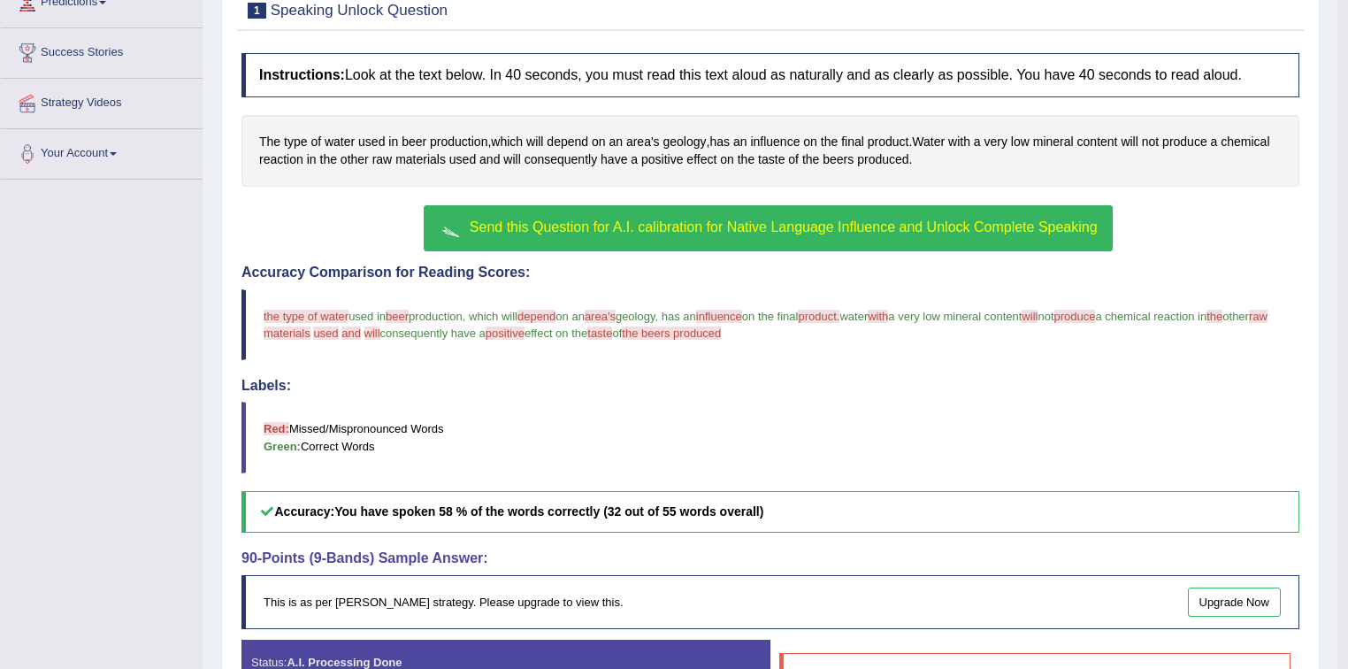
click at [619, 226] on span "Send this Question for A.I. calibration for Native Language Influence and Unloc…" at bounding box center [784, 226] width 628 height 15
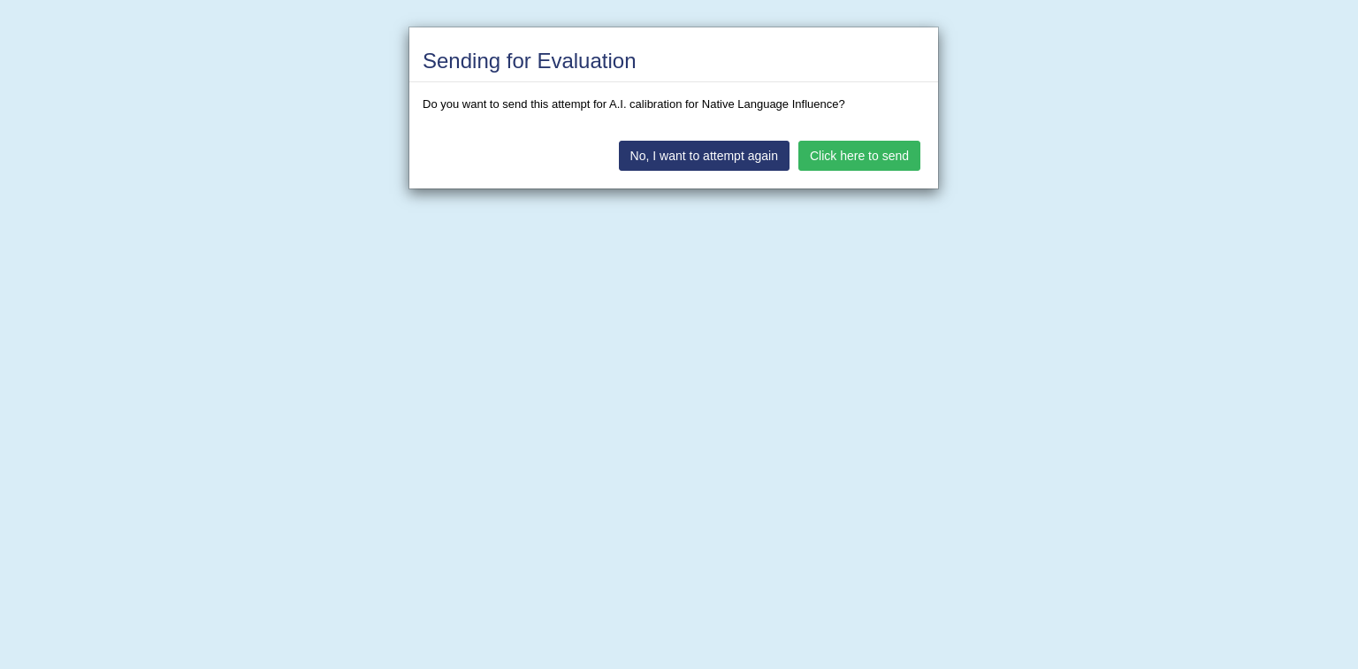
click at [855, 155] on button "Click here to send" at bounding box center [859, 156] width 122 height 30
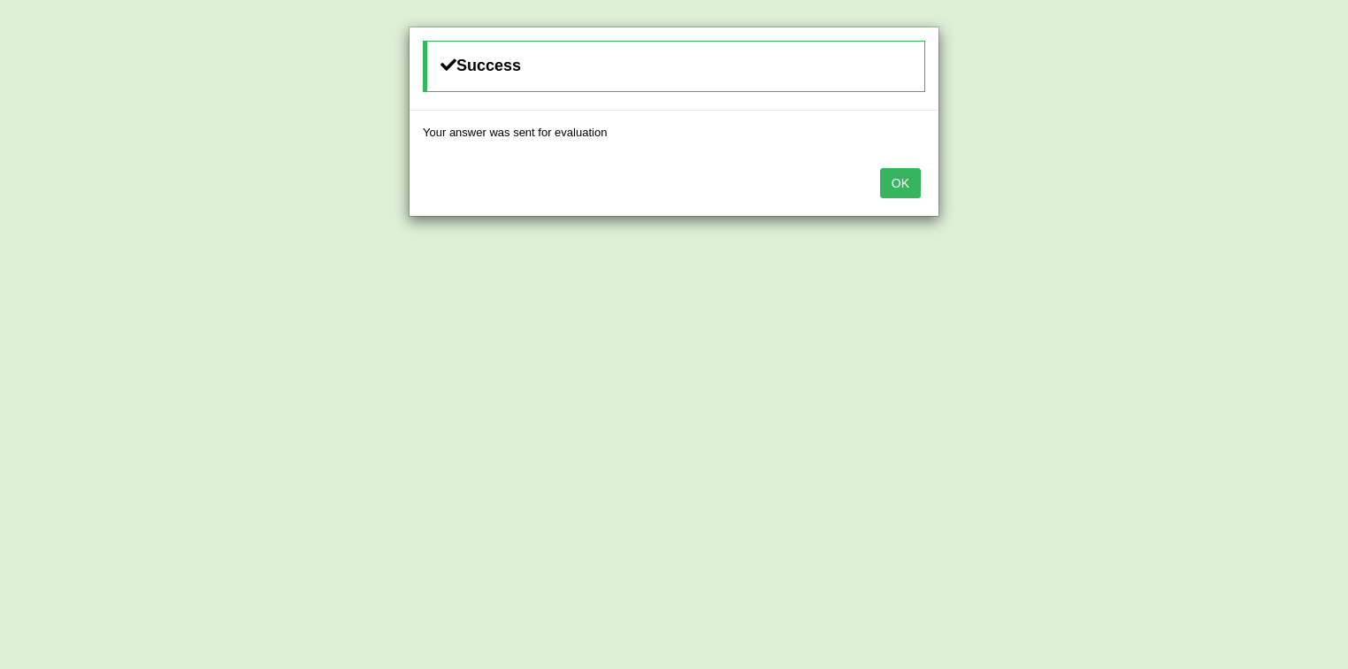
click at [890, 178] on button "OK" at bounding box center [900, 183] width 41 height 30
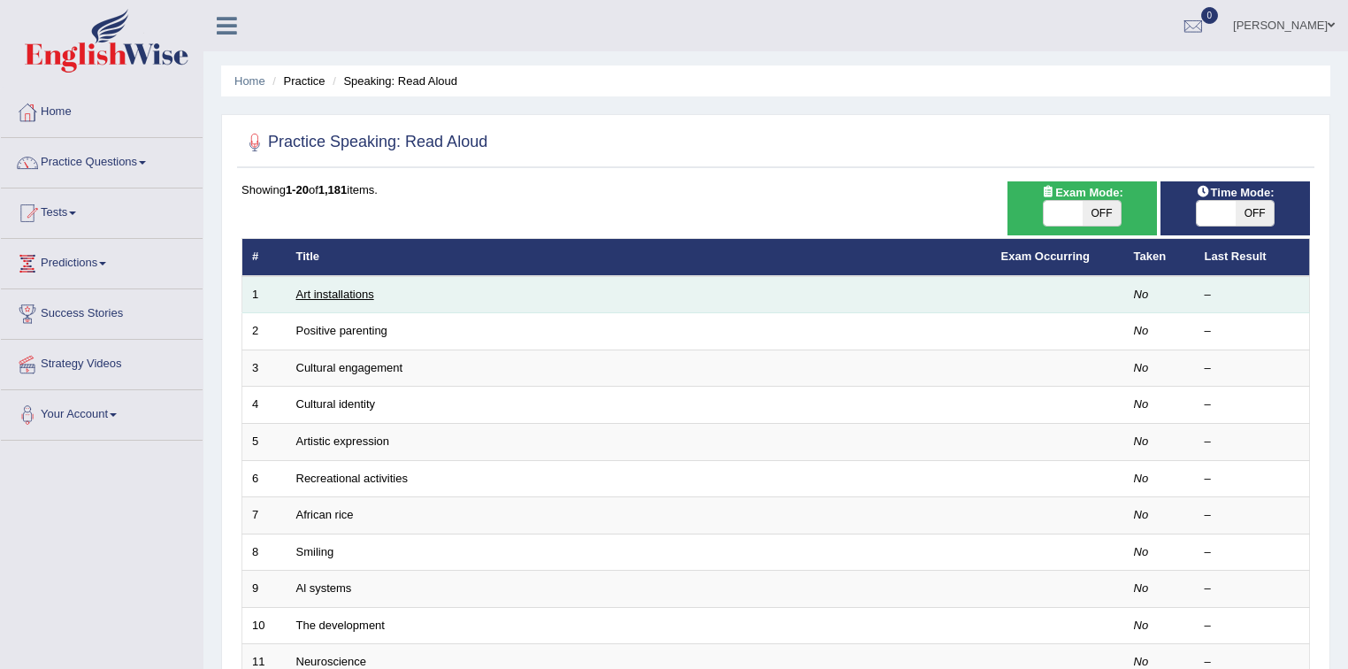
click at [332, 297] on link "Art installations" at bounding box center [335, 293] width 78 height 13
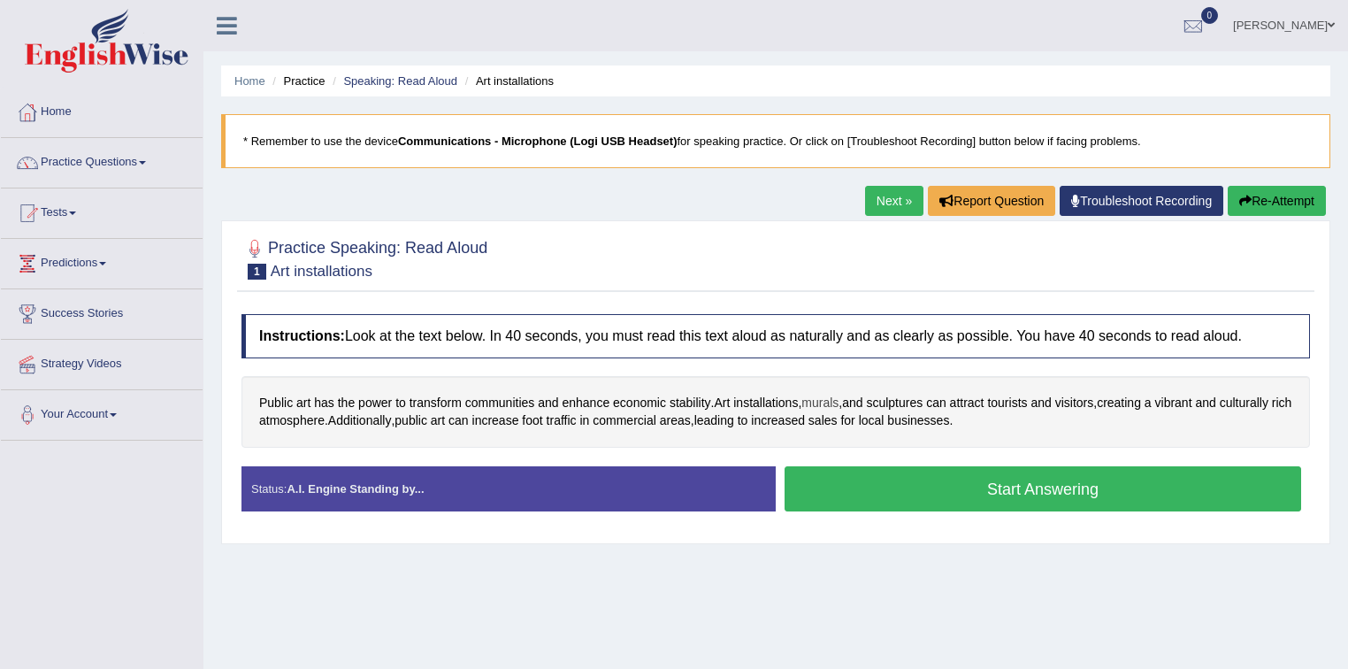
click at [833, 401] on span "murals" at bounding box center [819, 403] width 37 height 19
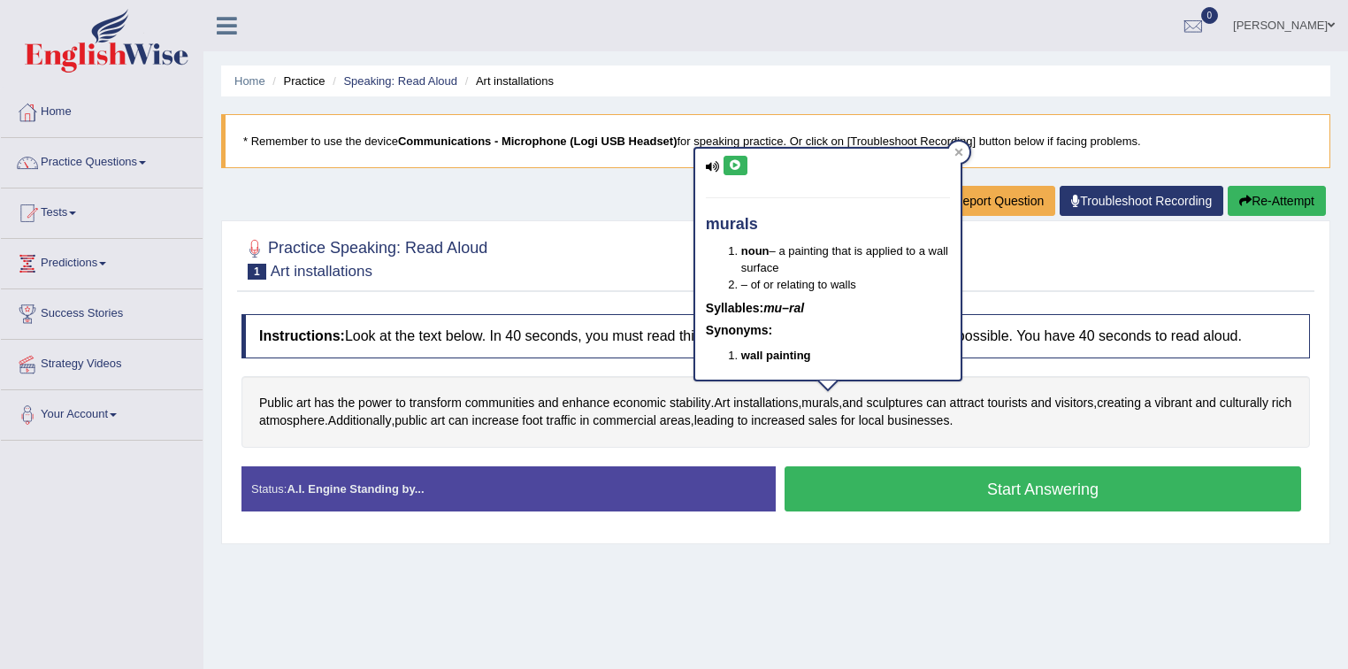
click at [737, 165] on icon at bounding box center [735, 165] width 13 height 11
click at [733, 164] on icon at bounding box center [735, 165] width 13 height 11
click at [734, 164] on icon at bounding box center [735, 165] width 13 height 11
click at [955, 154] on icon at bounding box center [958, 153] width 8 height 8
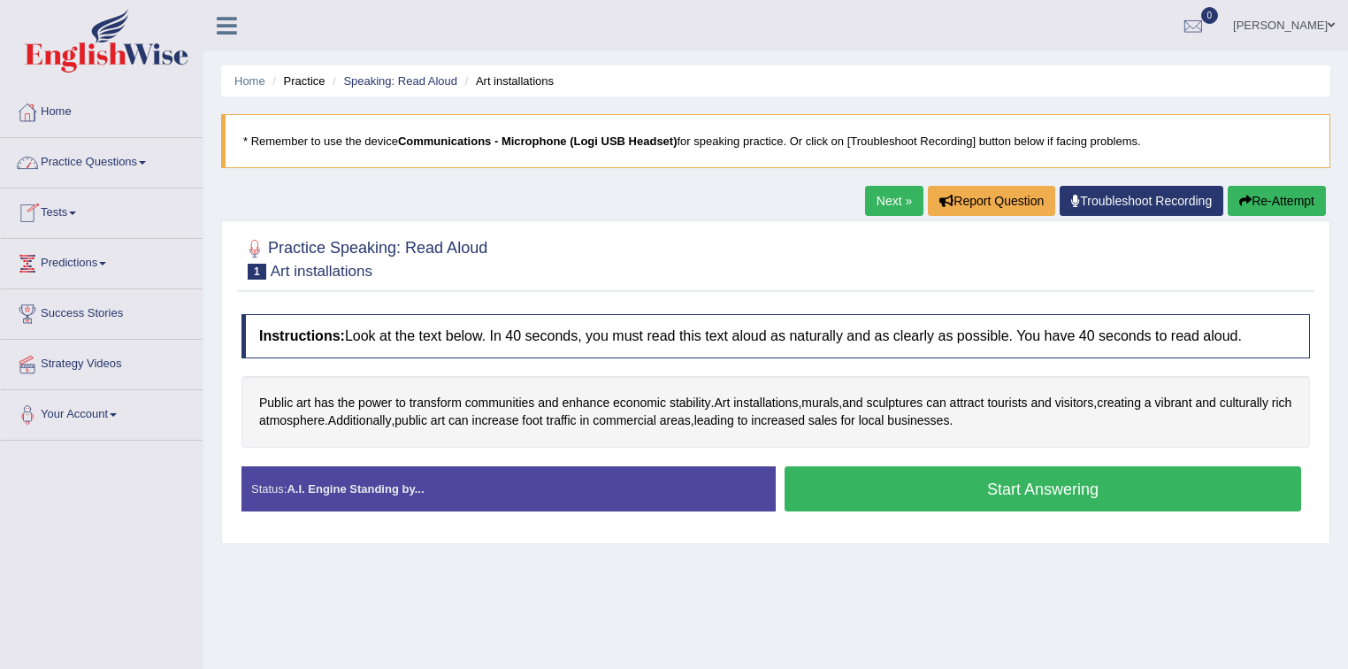
click at [1333, 24] on span at bounding box center [1330, 24] width 7 height 11
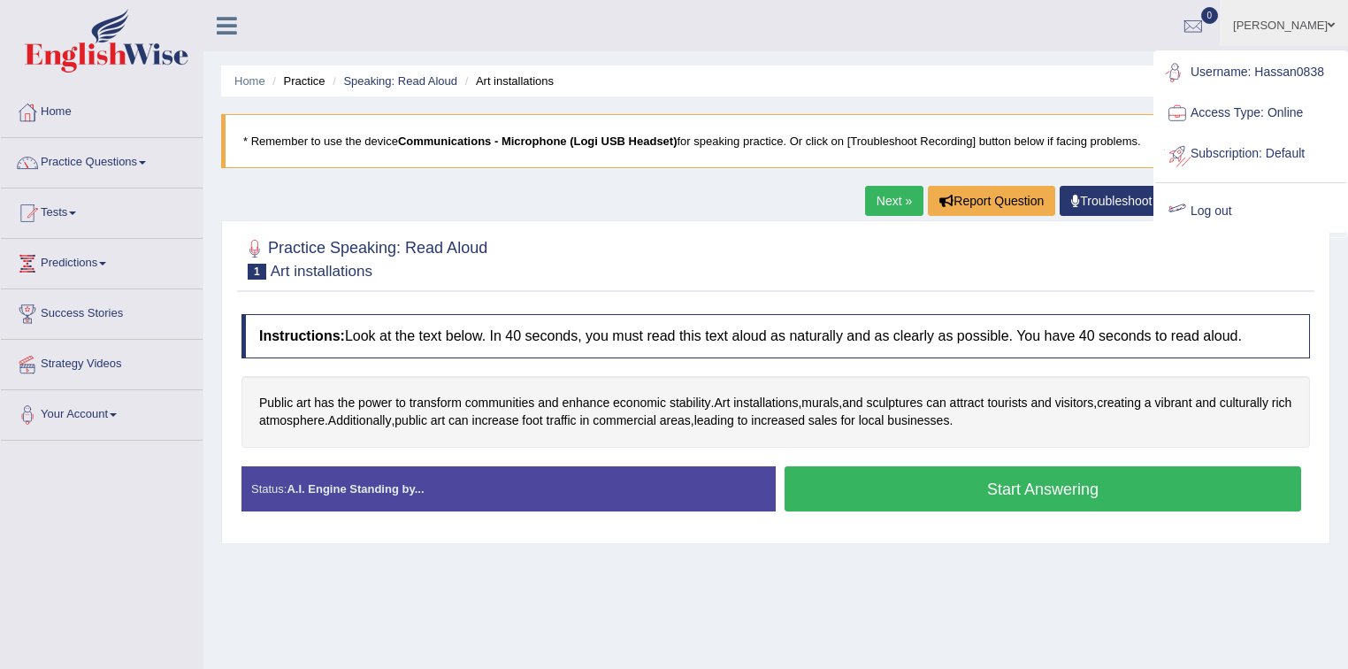
click at [1207, 210] on link "Log out" at bounding box center [1250, 211] width 191 height 41
